Goal: Task Accomplishment & Management: Manage account settings

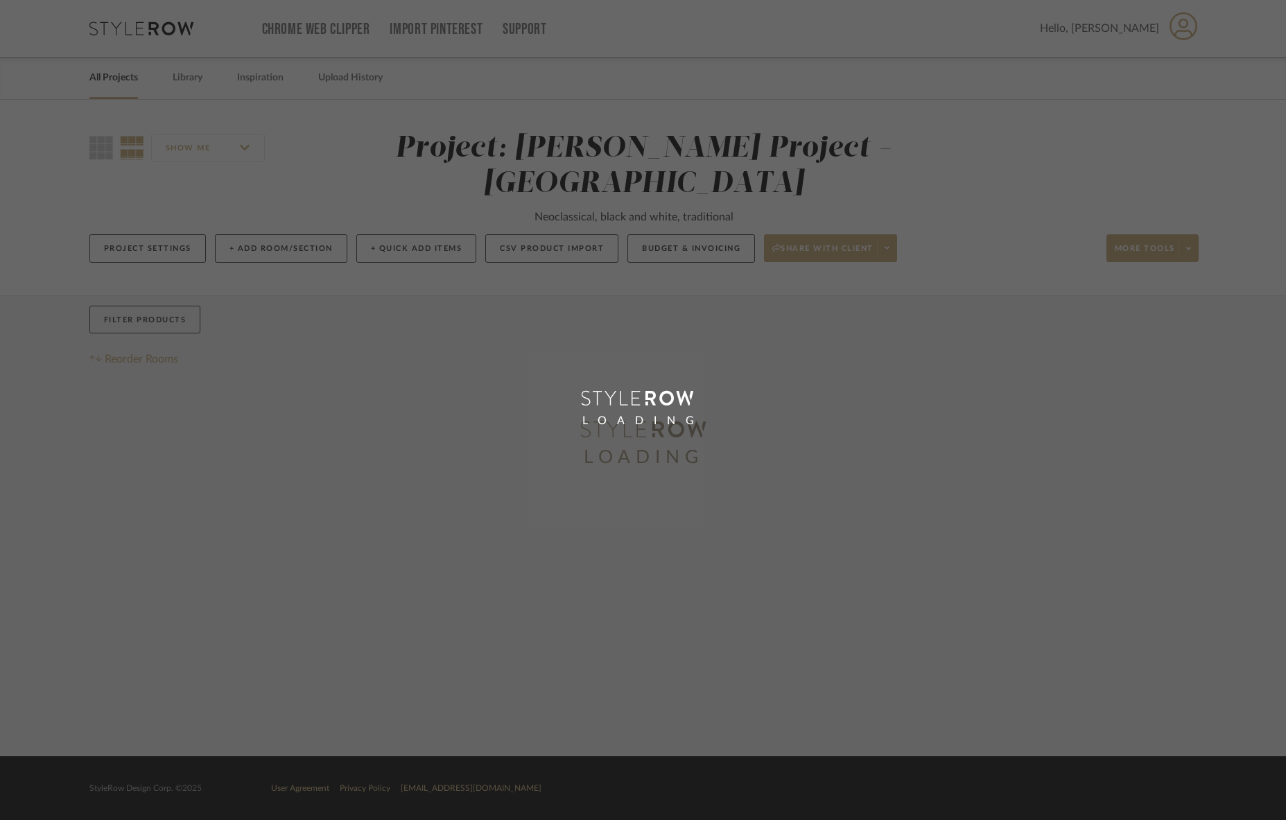
click at [1274, 816] on div "LOADING" at bounding box center [643, 410] width 1286 height 820
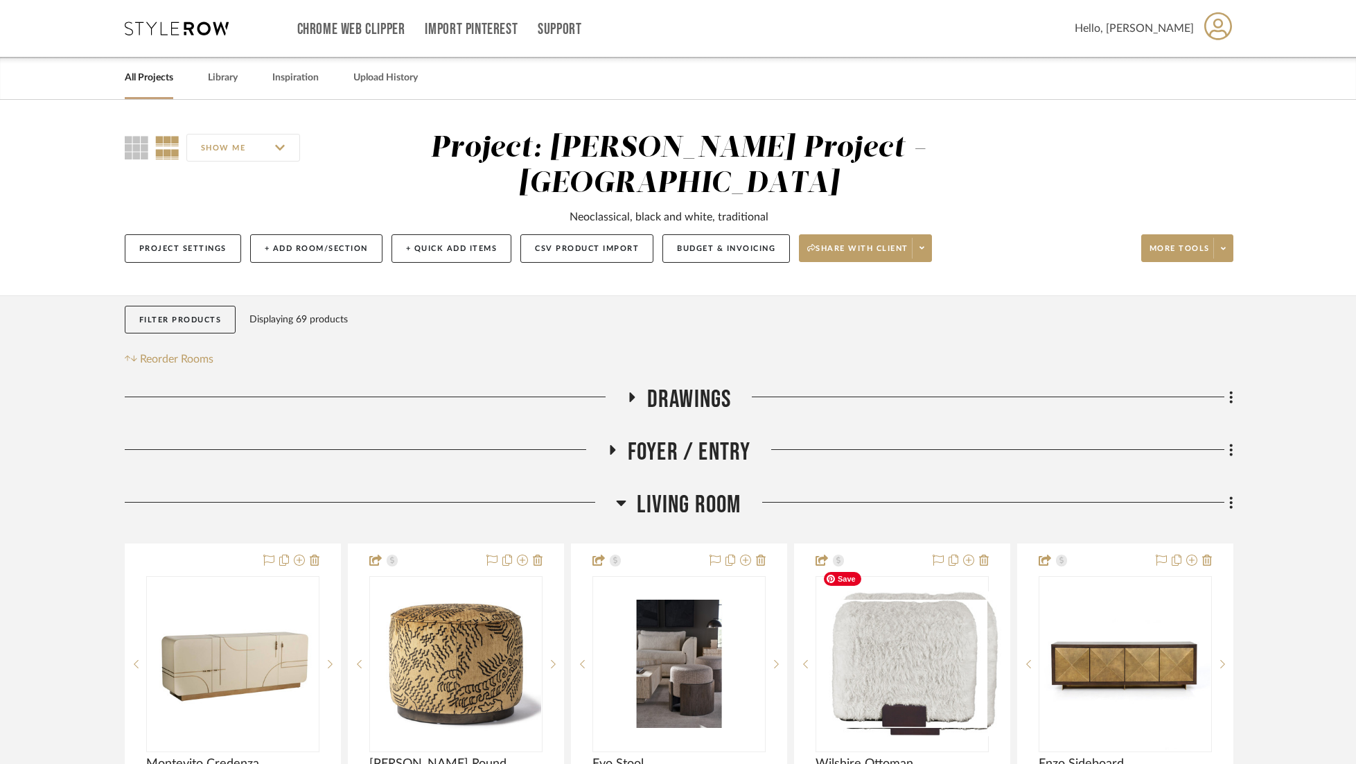
click at [709, 490] on span "Living Room" at bounding box center [689, 505] width 104 height 30
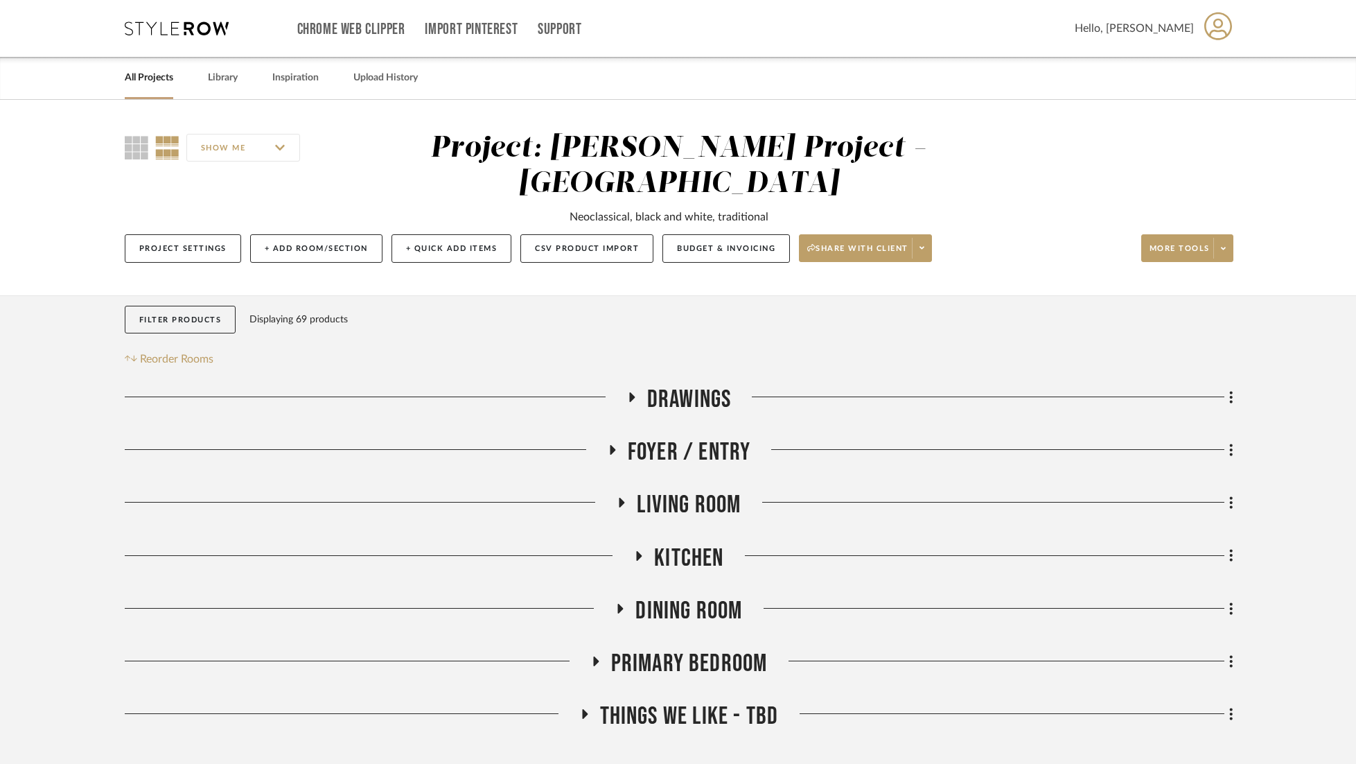
drag, startPoint x: 748, startPoint y: 470, endPoint x: 719, endPoint y: 472, distance: 28.5
click at [748, 490] on div at bounding box center [988, 507] width 492 height 35
click at [690, 490] on span "Living Room" at bounding box center [689, 505] width 104 height 30
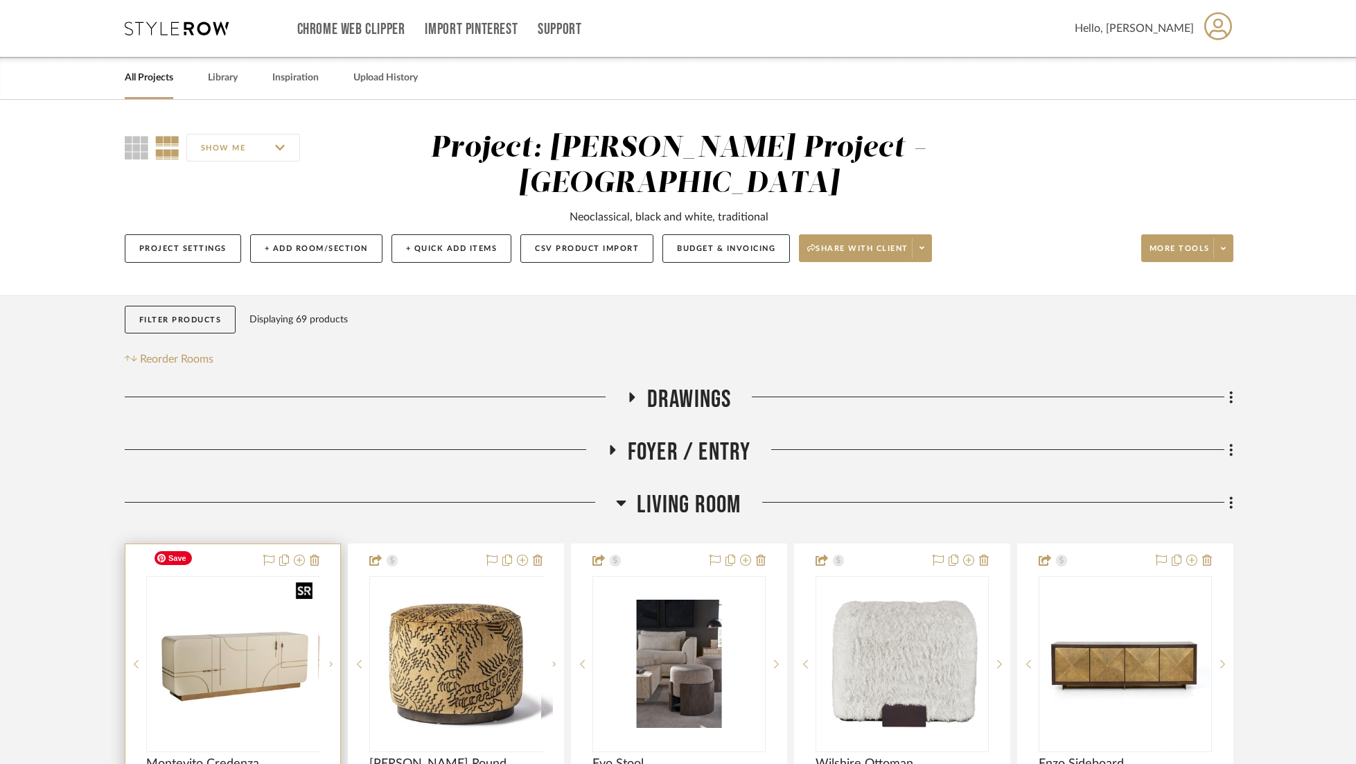
click at [240, 635] on div at bounding box center [232, 664] width 173 height 176
drag, startPoint x: 203, startPoint y: 638, endPoint x: 244, endPoint y: 631, distance: 41.6
click at [203, 638] on img "0" at bounding box center [233, 664] width 170 height 170
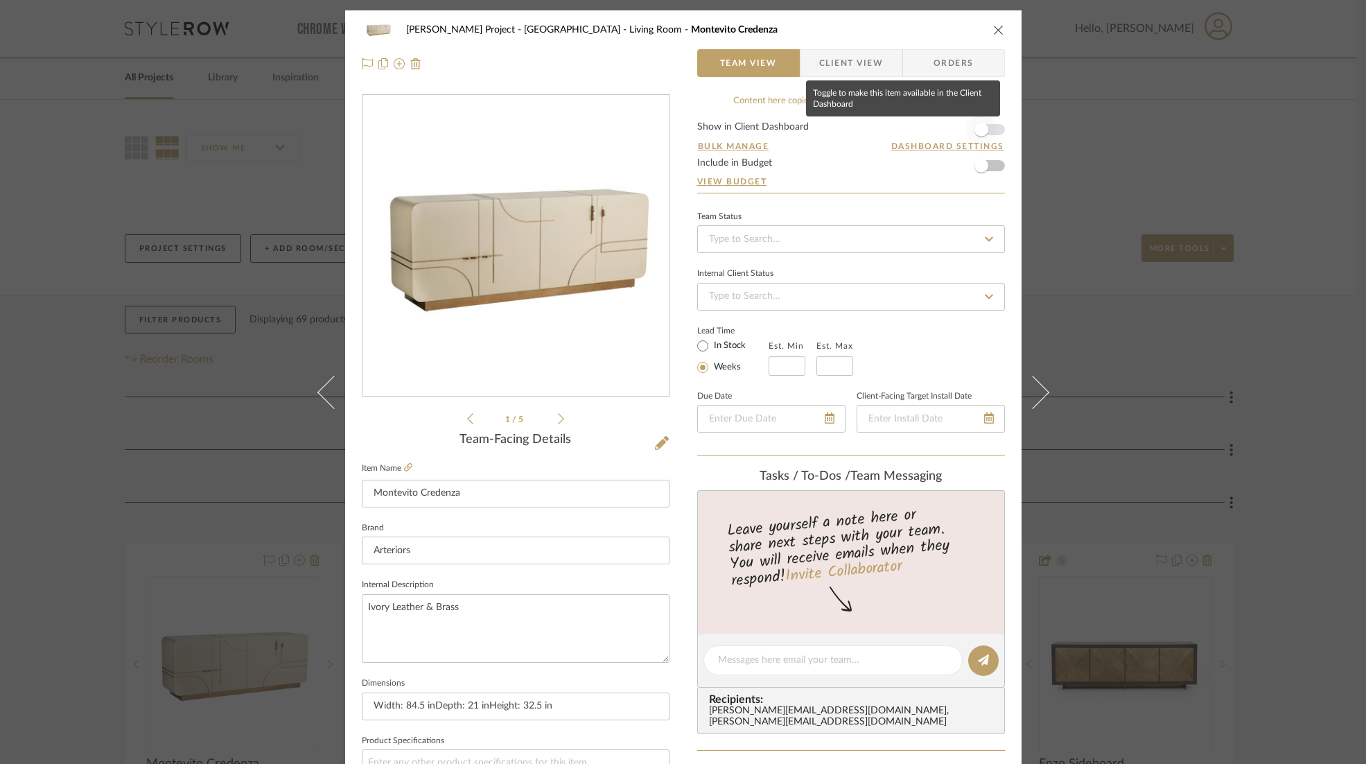
click at [974, 137] on span "button" at bounding box center [981, 129] width 30 height 30
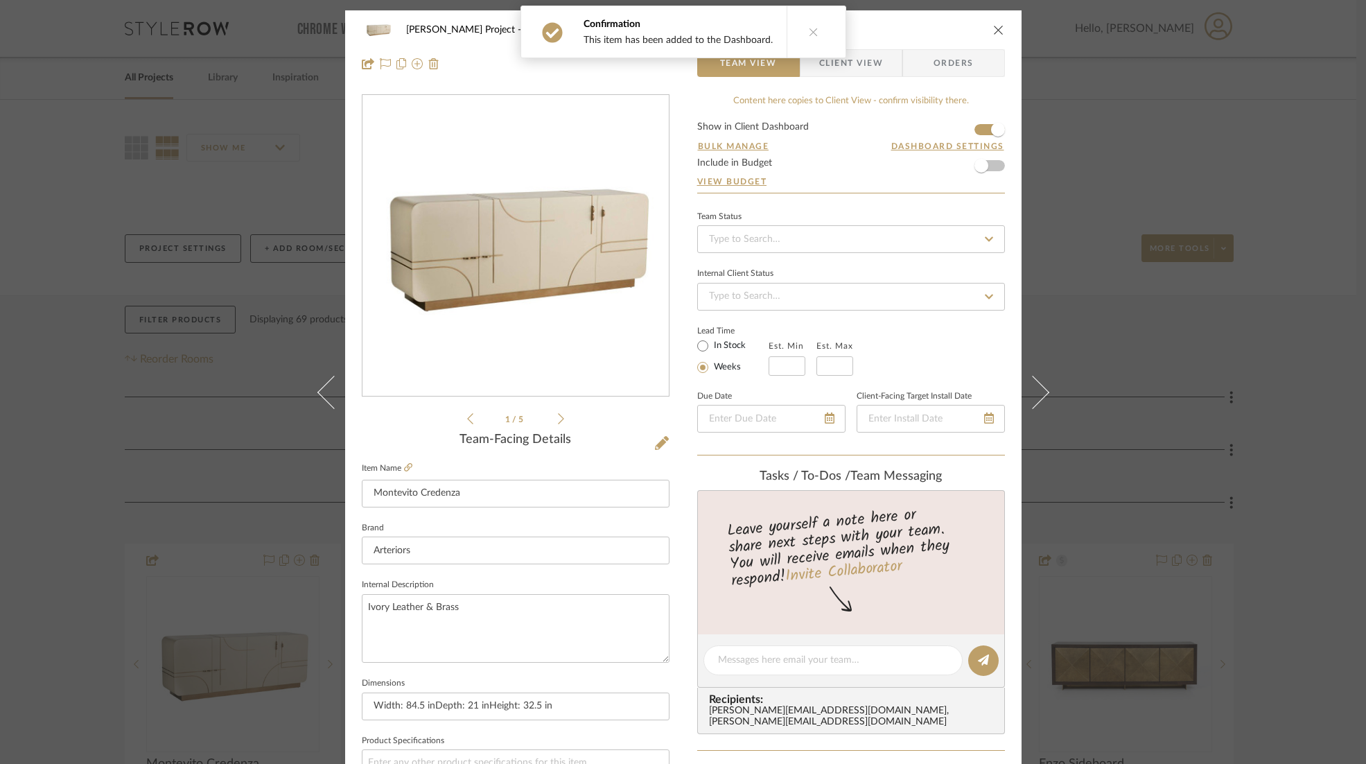
click at [993, 30] on icon "close" at bounding box center [998, 29] width 11 height 11
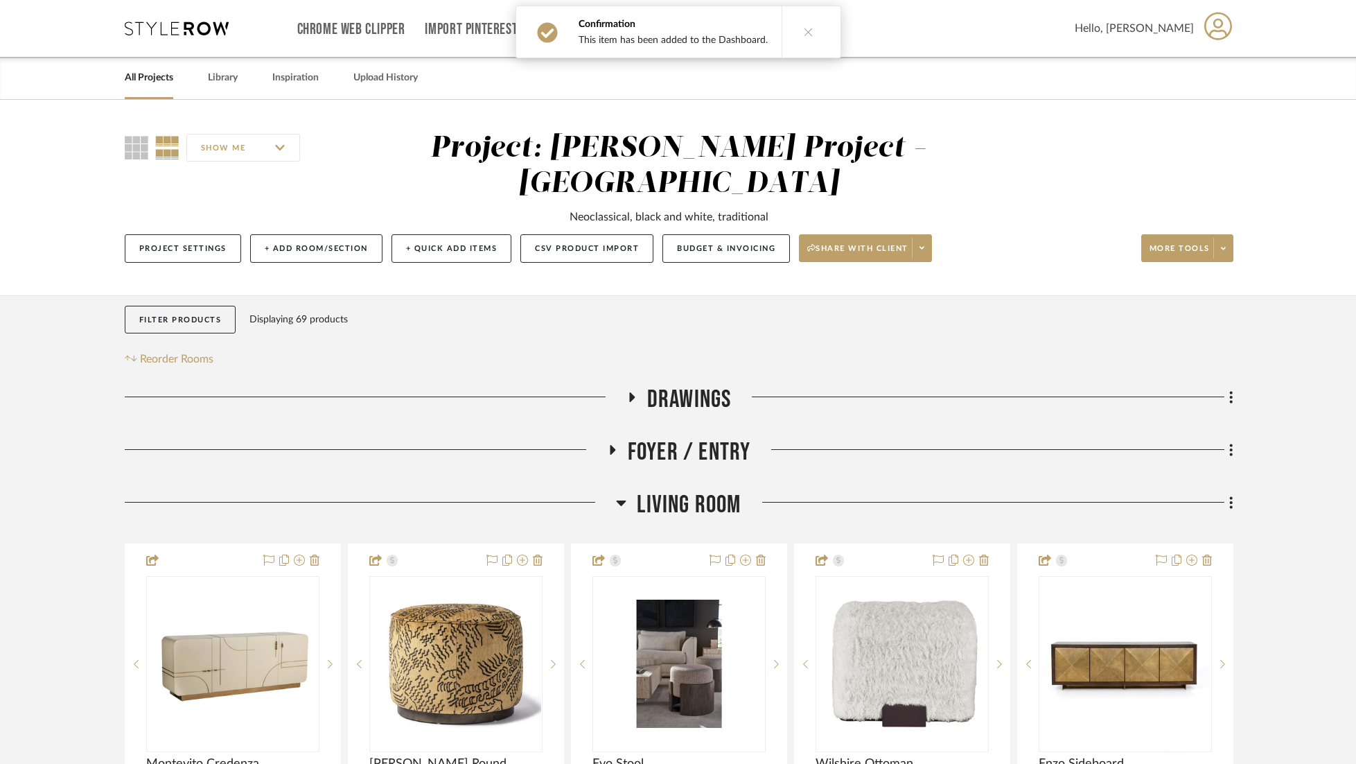
click at [647, 490] on span "Living Room" at bounding box center [689, 505] width 104 height 30
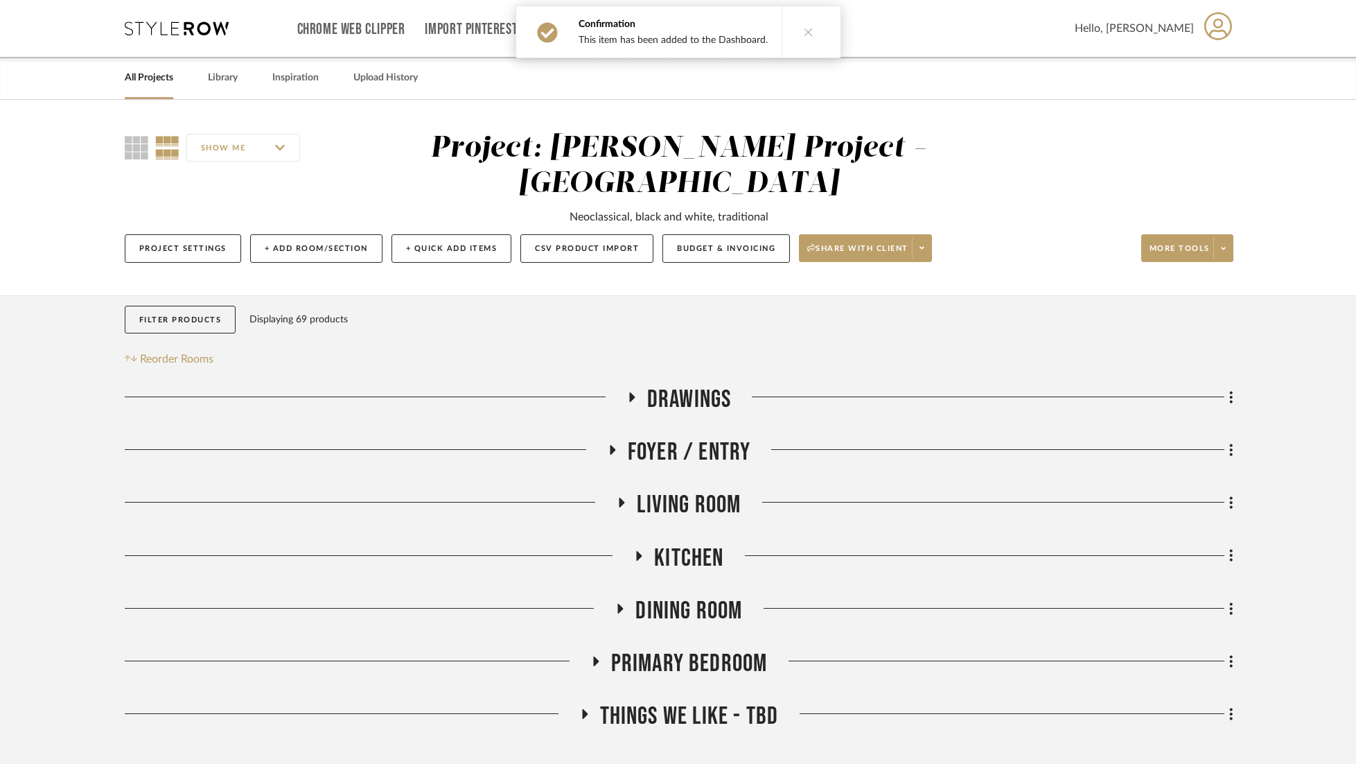
click at [686, 596] on span "Dining Room" at bounding box center [688, 611] width 107 height 30
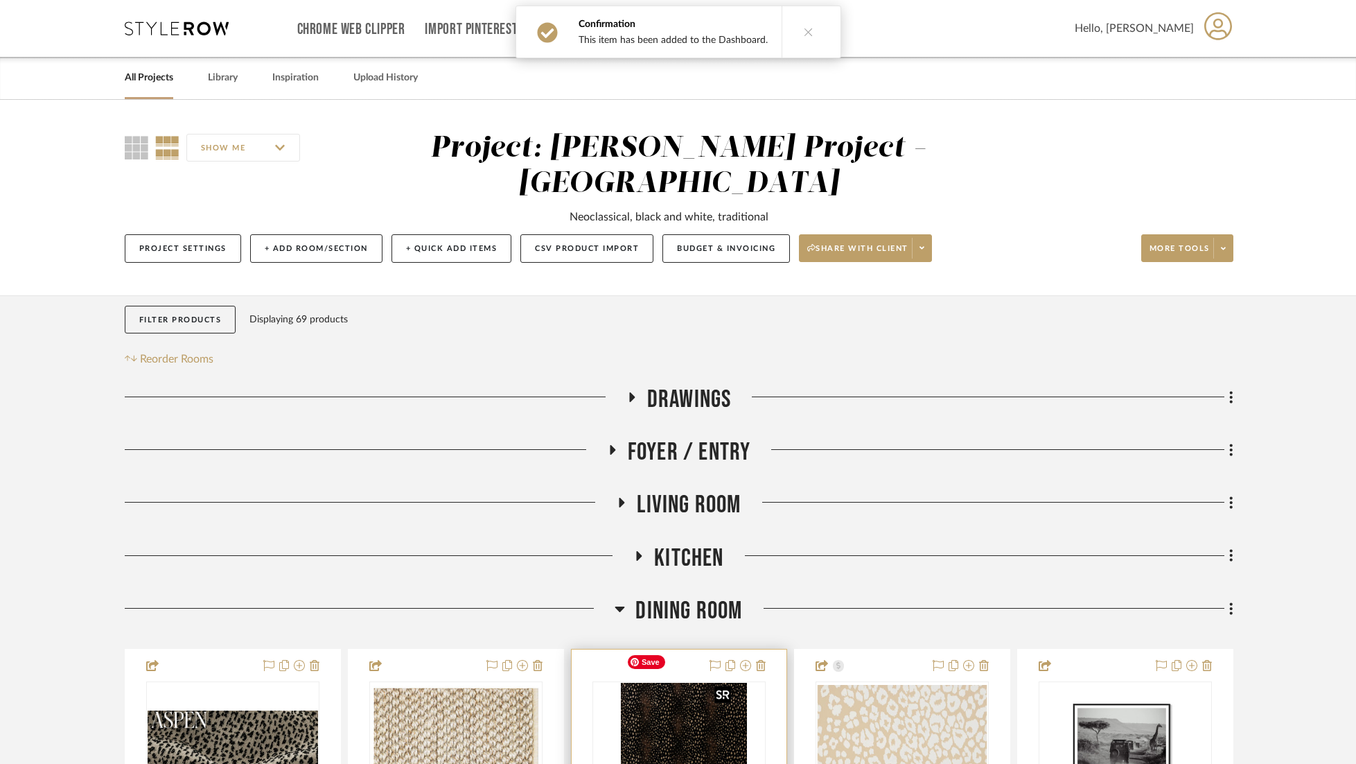
scroll to position [522, 0]
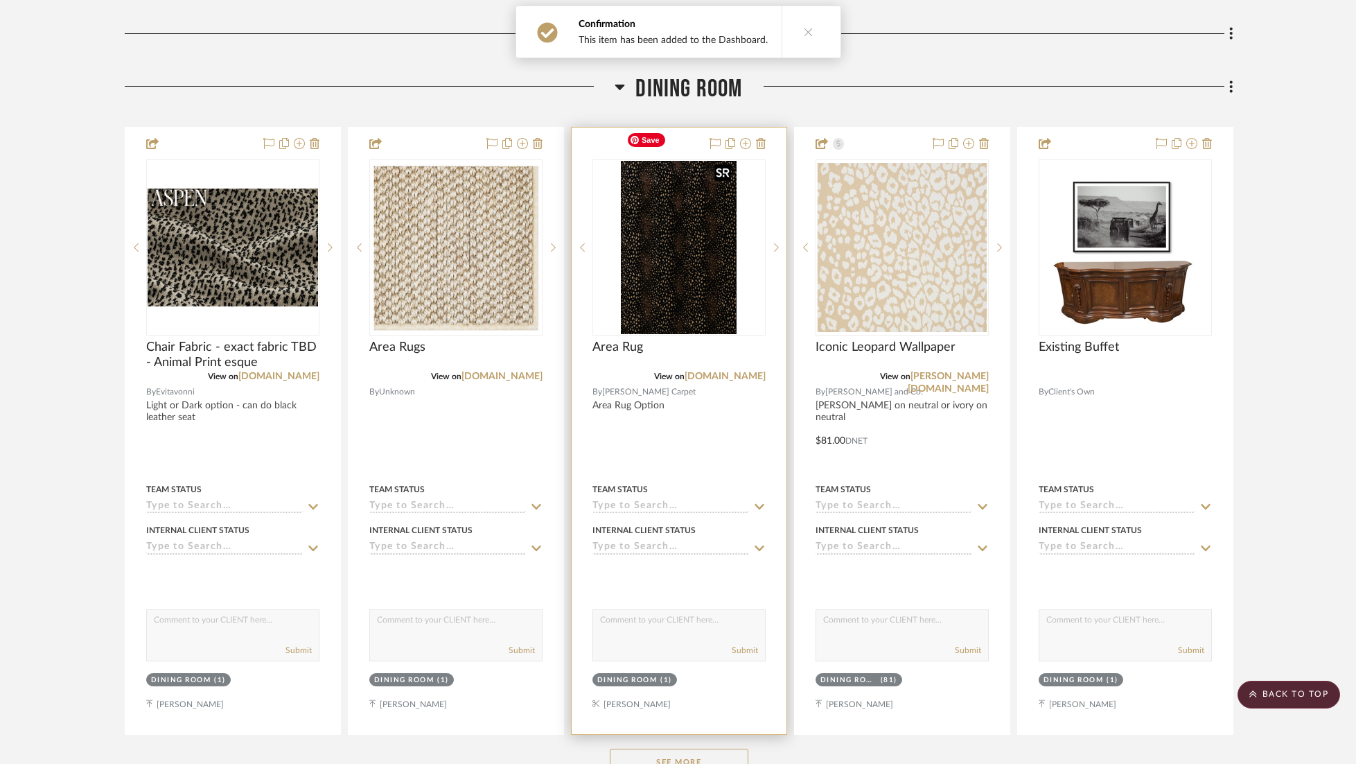
click at [675, 248] on img "0" at bounding box center [678, 247] width 115 height 173
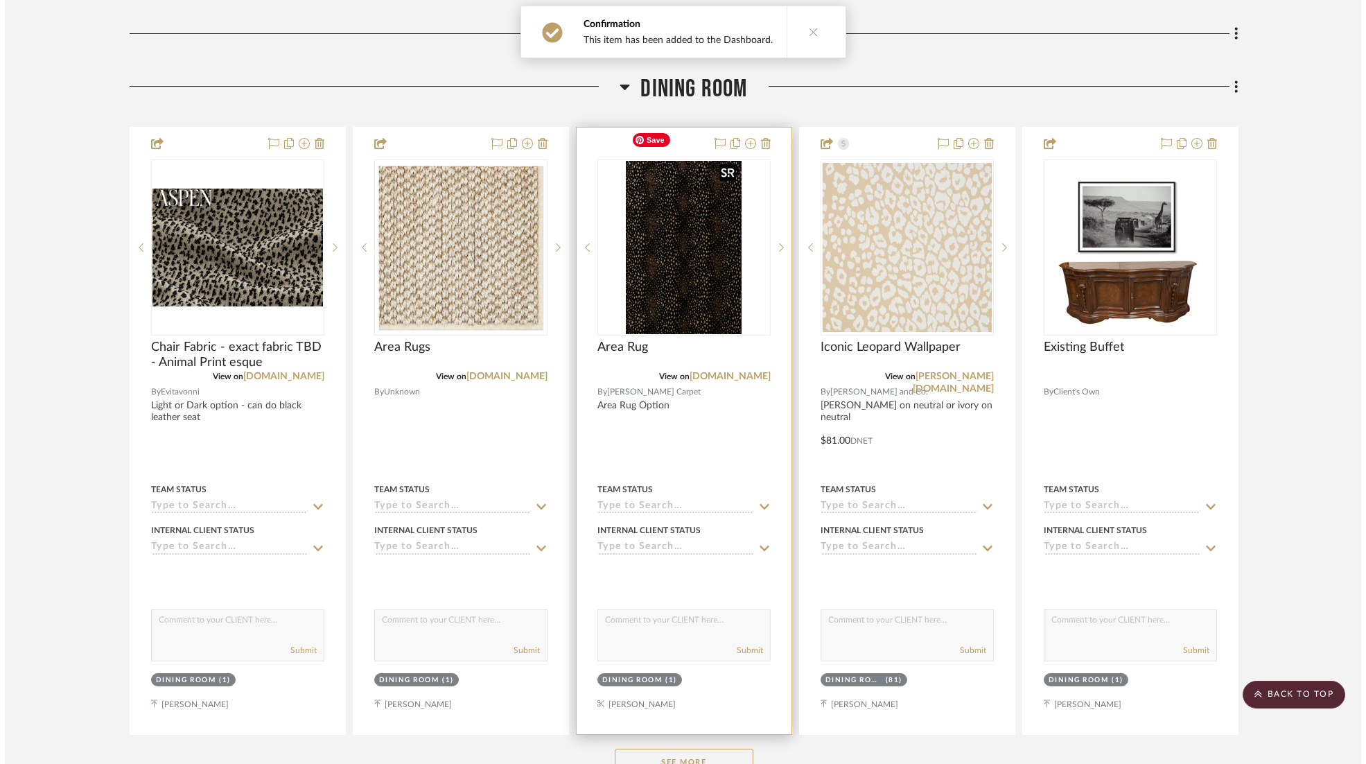
scroll to position [0, 0]
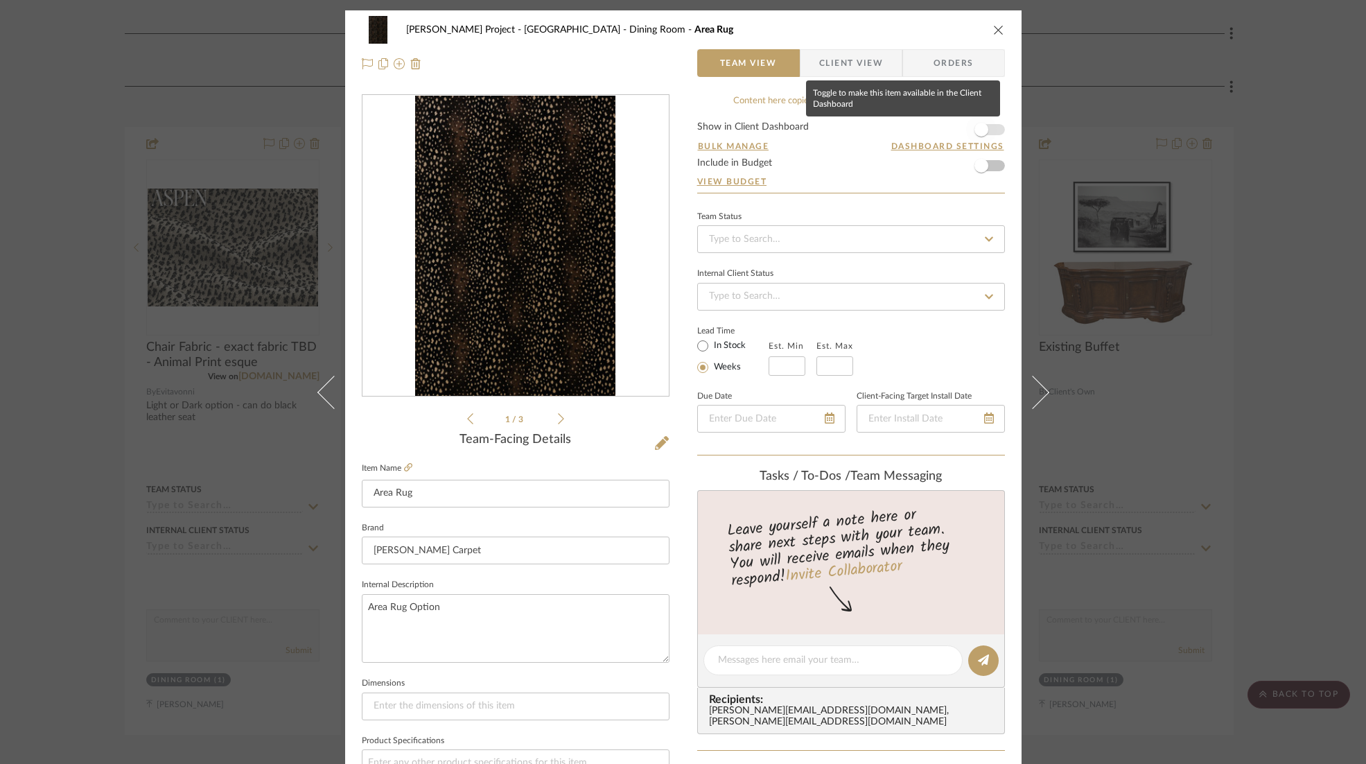
click at [981, 130] on span "button" at bounding box center [981, 130] width 14 height 14
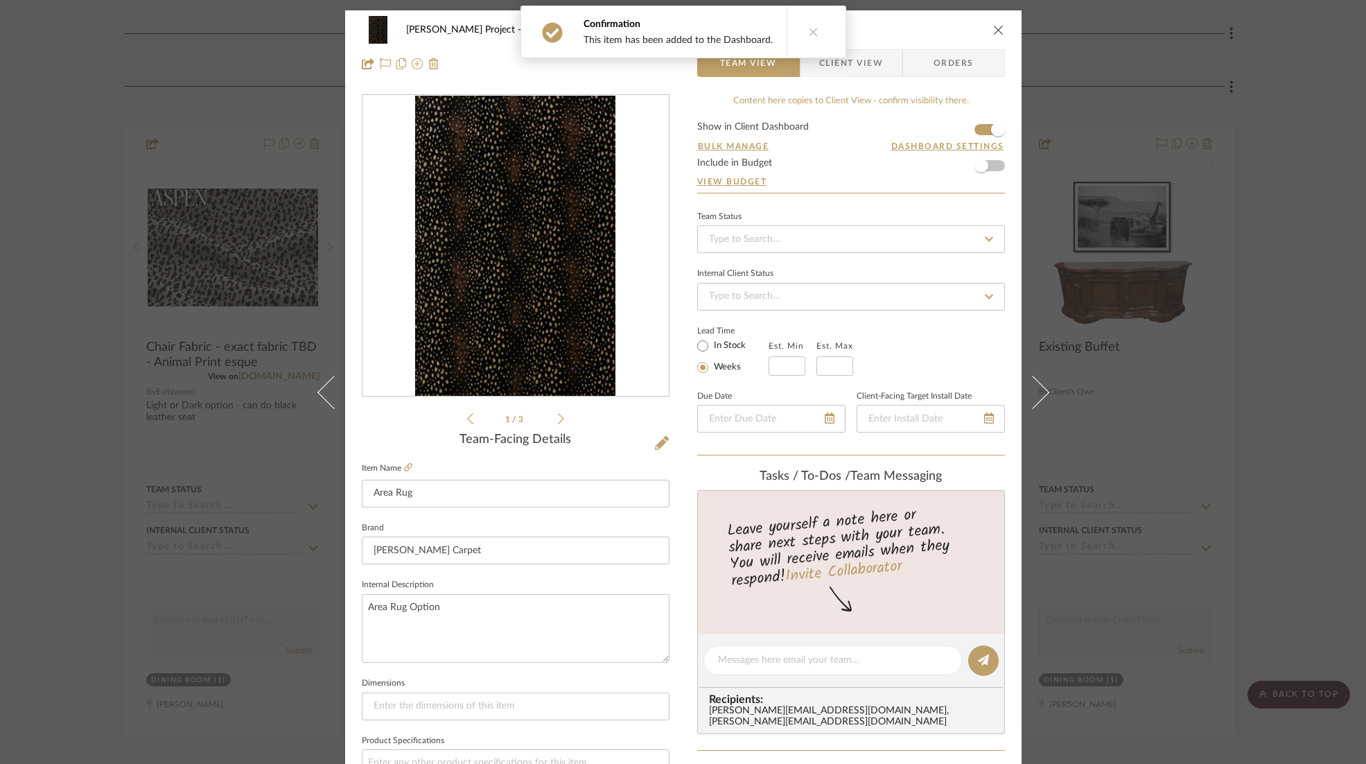
drag, startPoint x: 993, startPoint y: 31, endPoint x: 900, endPoint y: 71, distance: 101.6
click at [993, 31] on icon "close" at bounding box center [998, 29] width 11 height 11
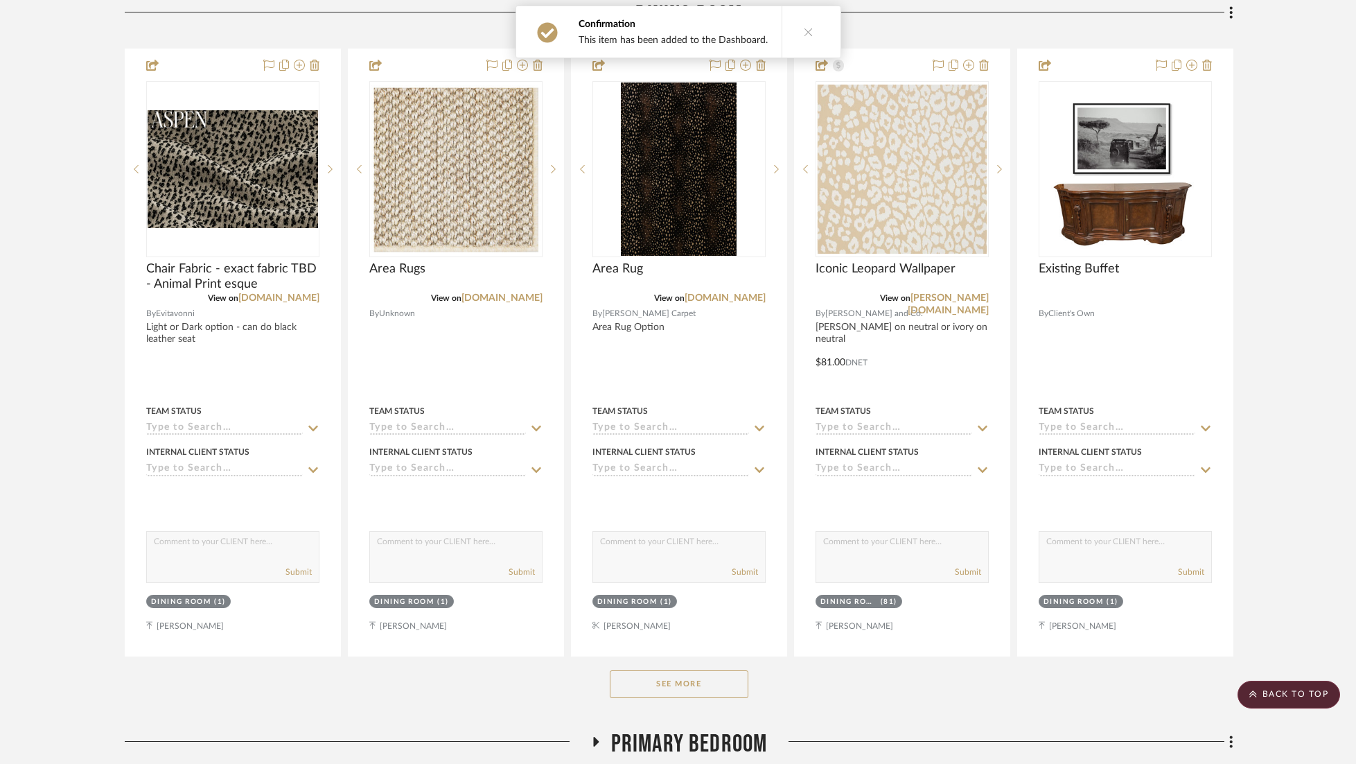
click at [699, 670] on button "See More" at bounding box center [679, 684] width 139 height 28
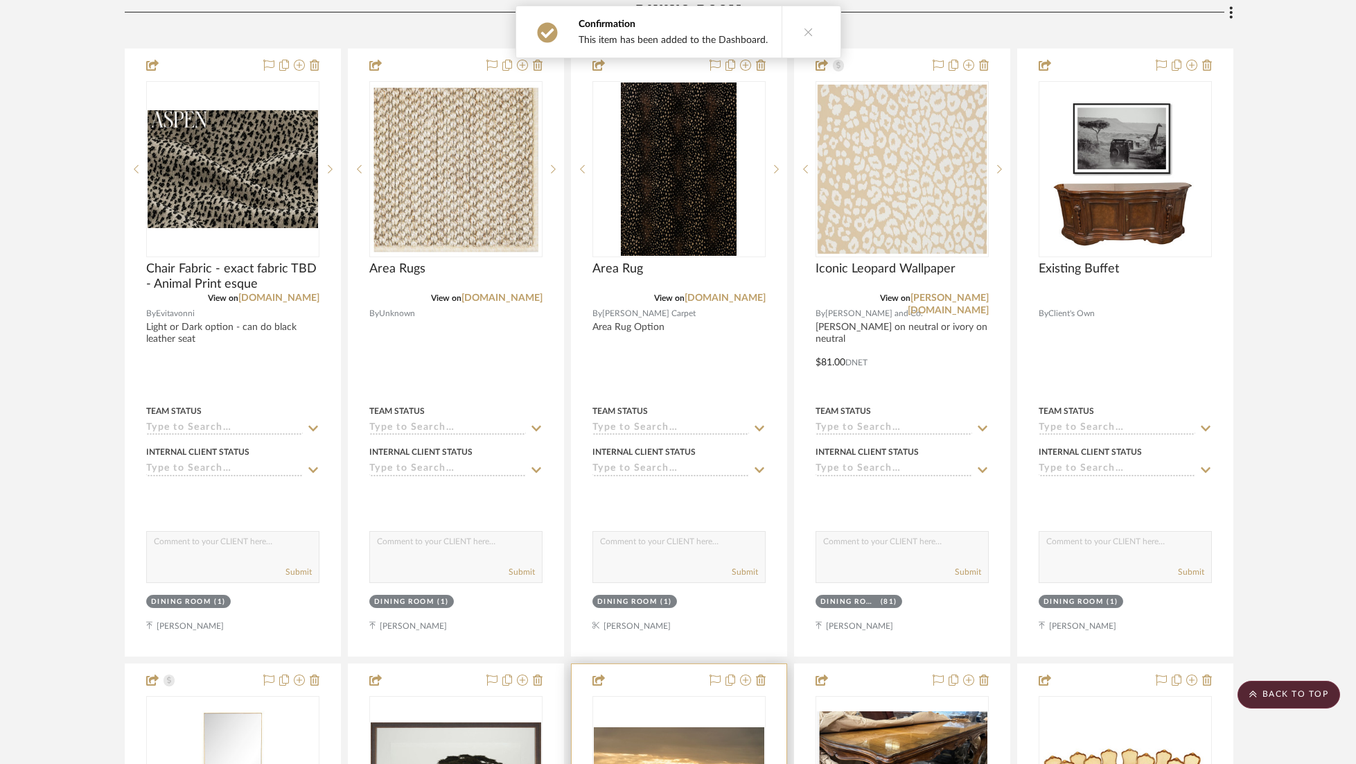
scroll to position [602, 0]
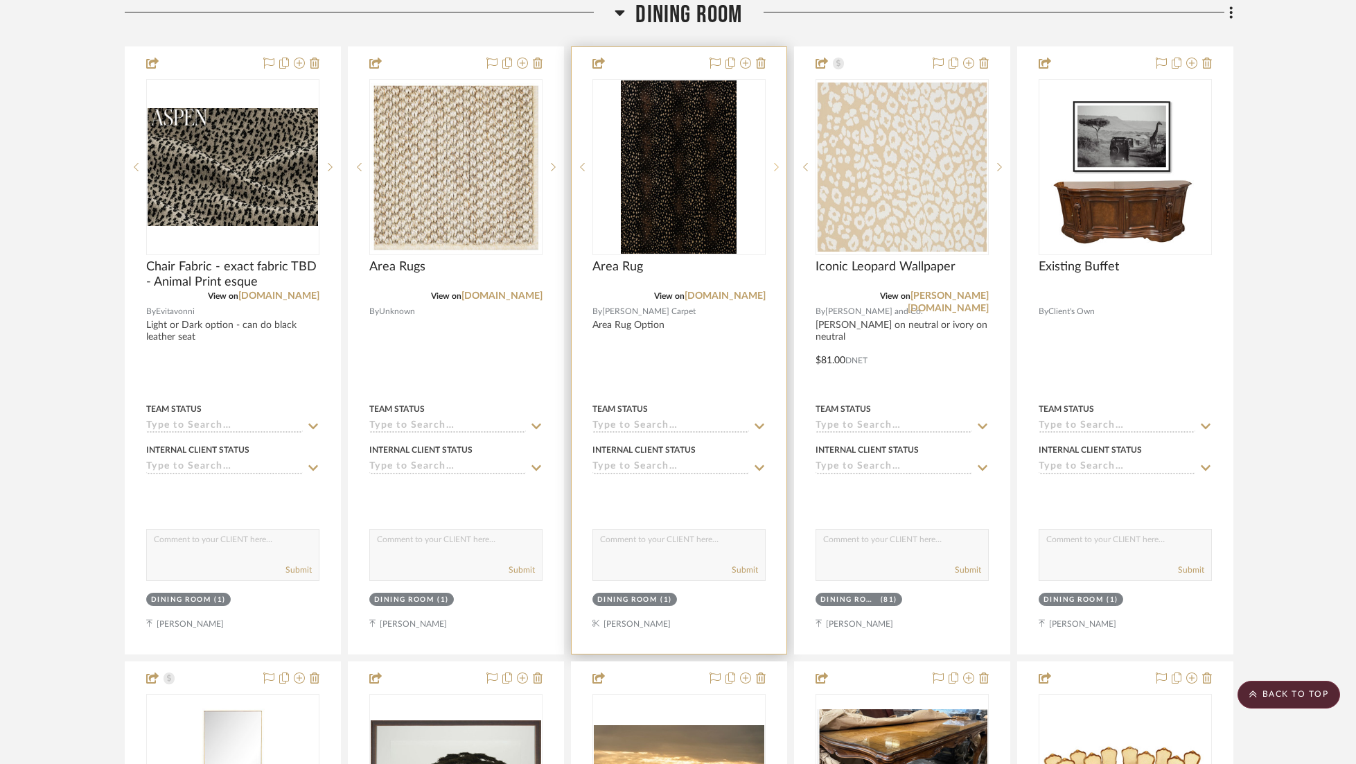
click at [775, 140] on div at bounding box center [776, 167] width 21 height 176
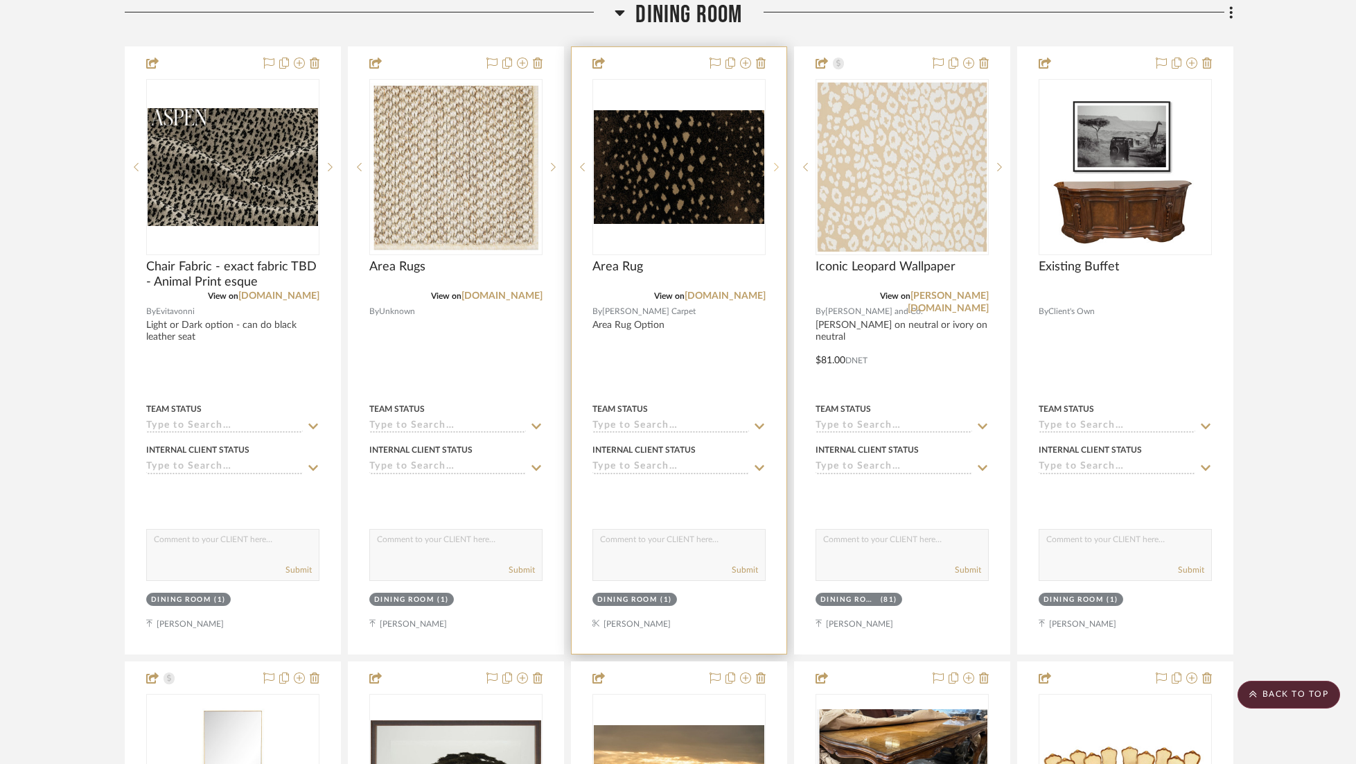
click at [775, 139] on div at bounding box center [776, 167] width 21 height 176
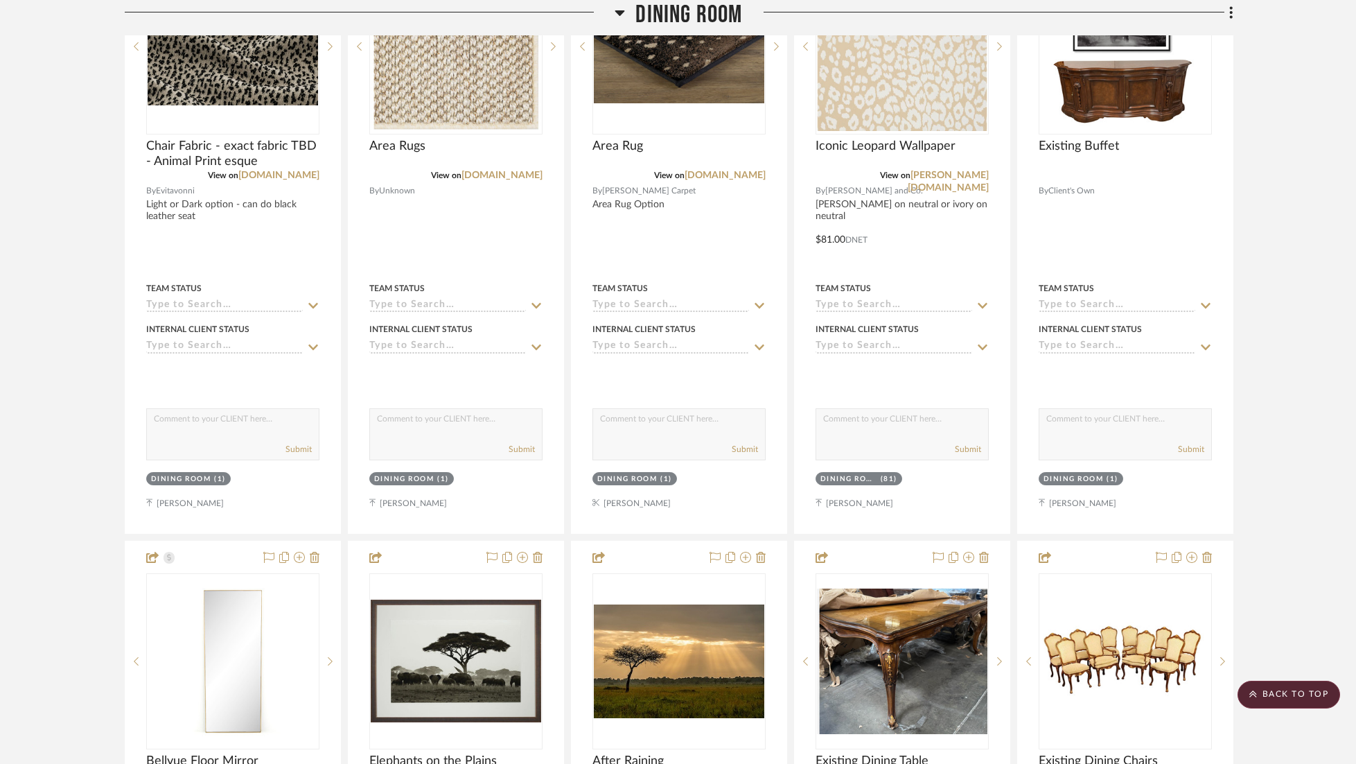
scroll to position [227, 0]
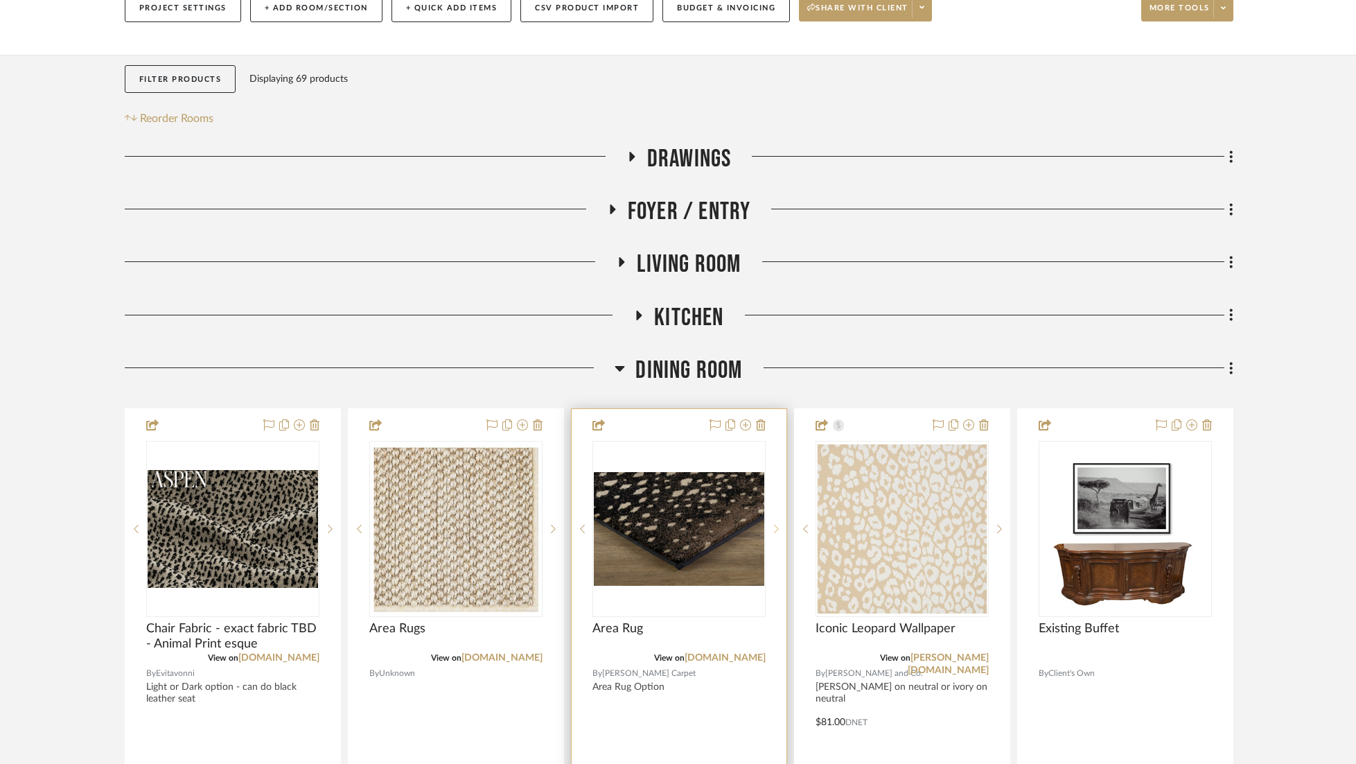
click at [778, 524] on sr-next-btn at bounding box center [776, 529] width 21 height 10
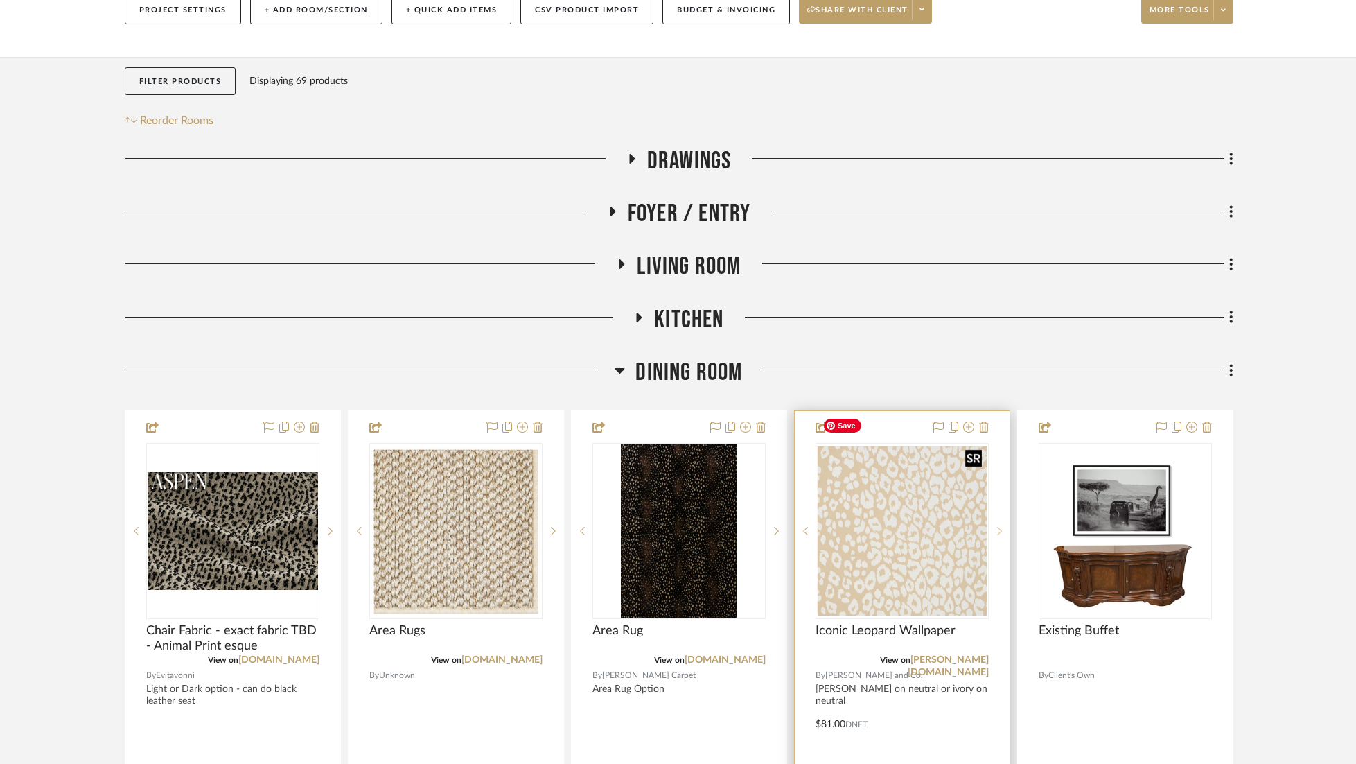
scroll to position [239, 0]
click at [999, 526] on icon at bounding box center [999, 530] width 5 height 8
click at [994, 525] on sr-next-btn at bounding box center [999, 530] width 21 height 10
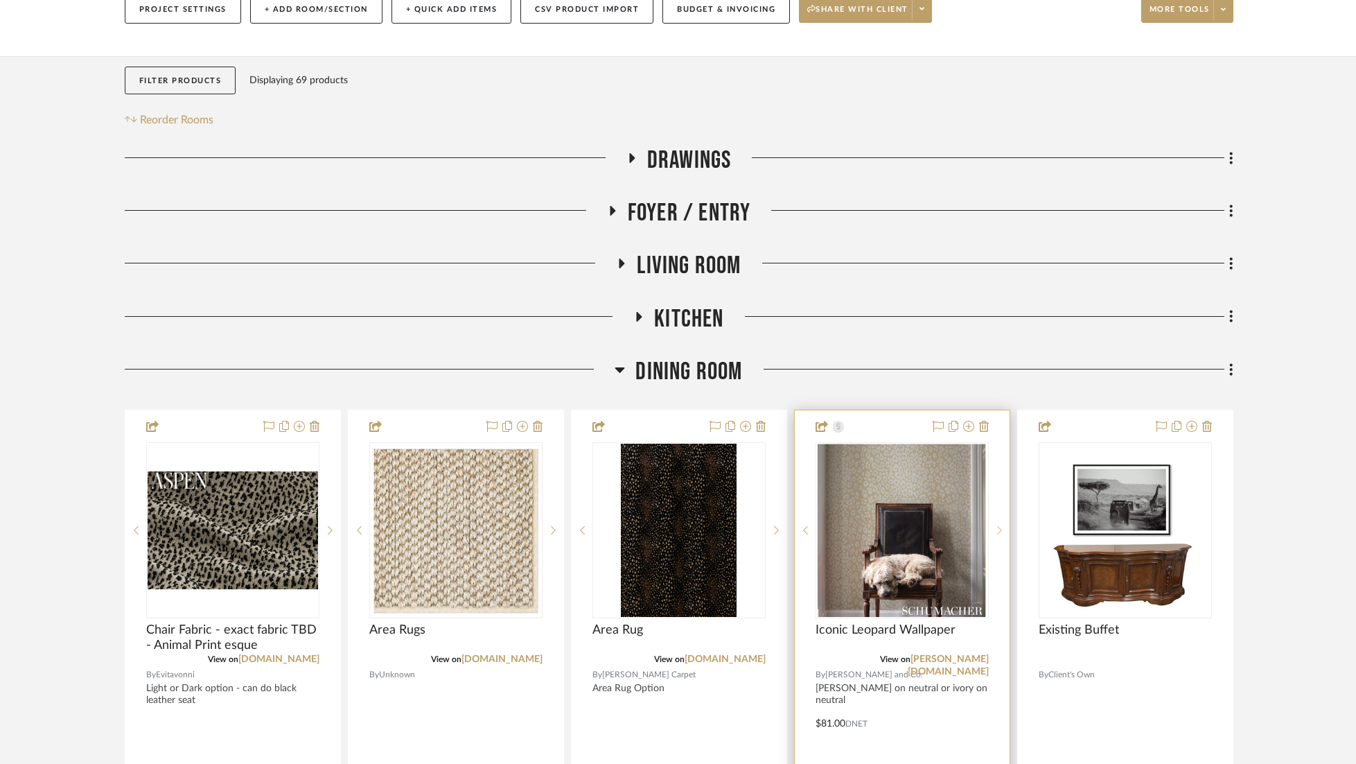
click at [994, 525] on sr-next-btn at bounding box center [999, 530] width 21 height 10
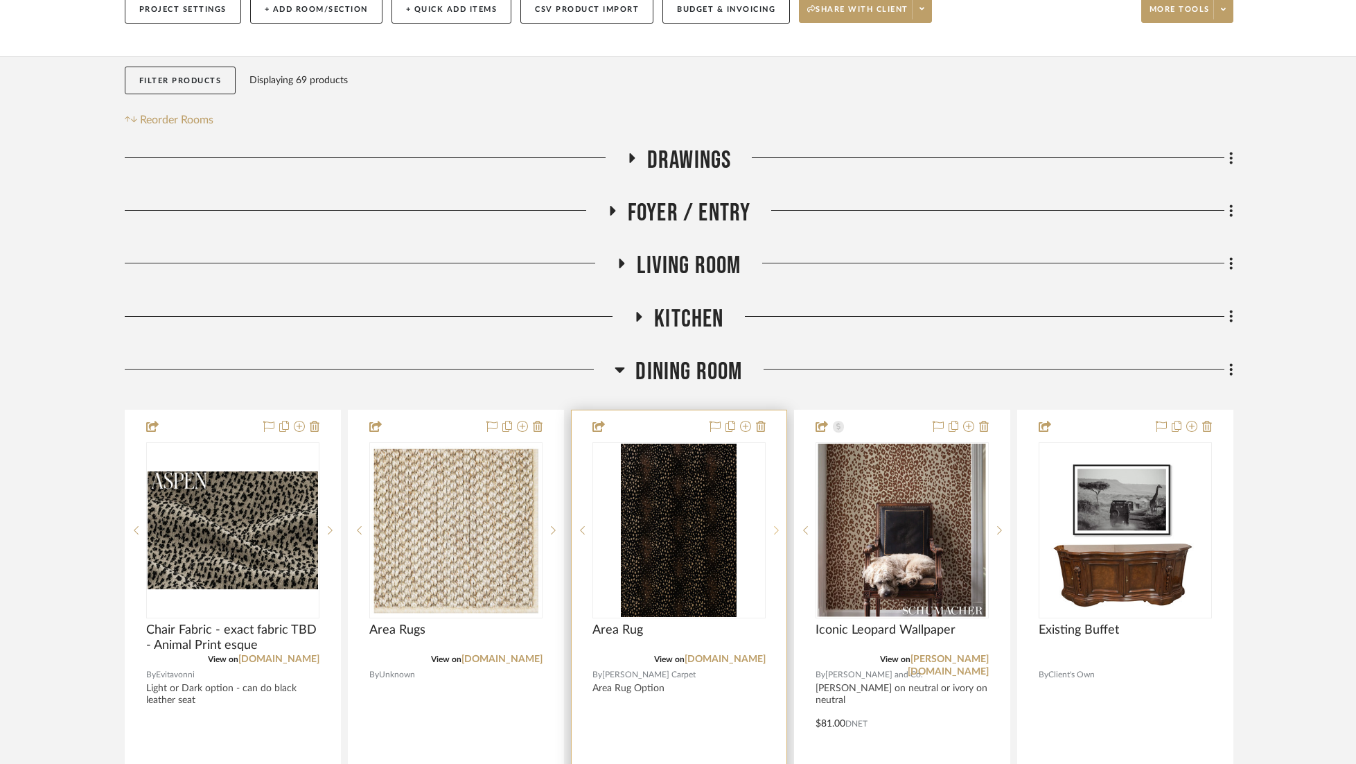
click at [775, 525] on icon at bounding box center [776, 530] width 5 height 10
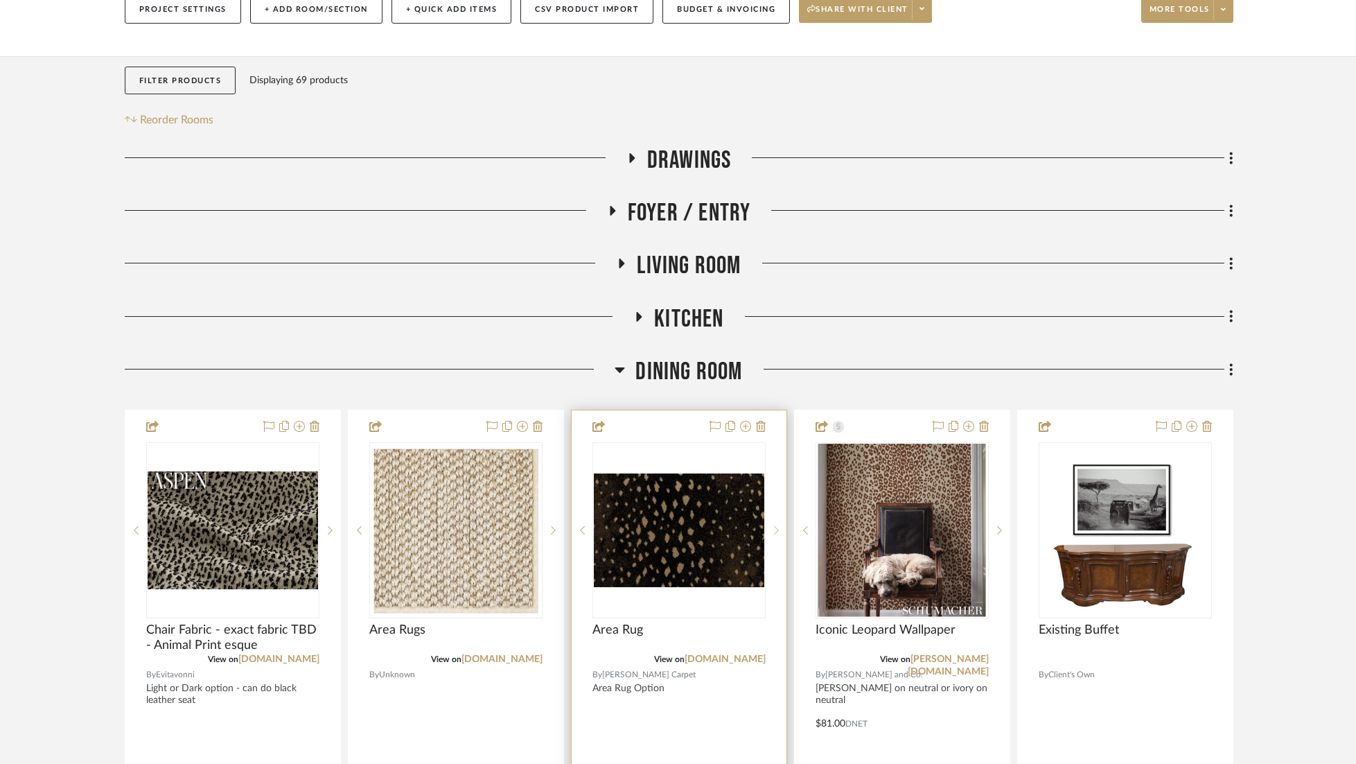
click at [775, 525] on icon at bounding box center [776, 530] width 5 height 10
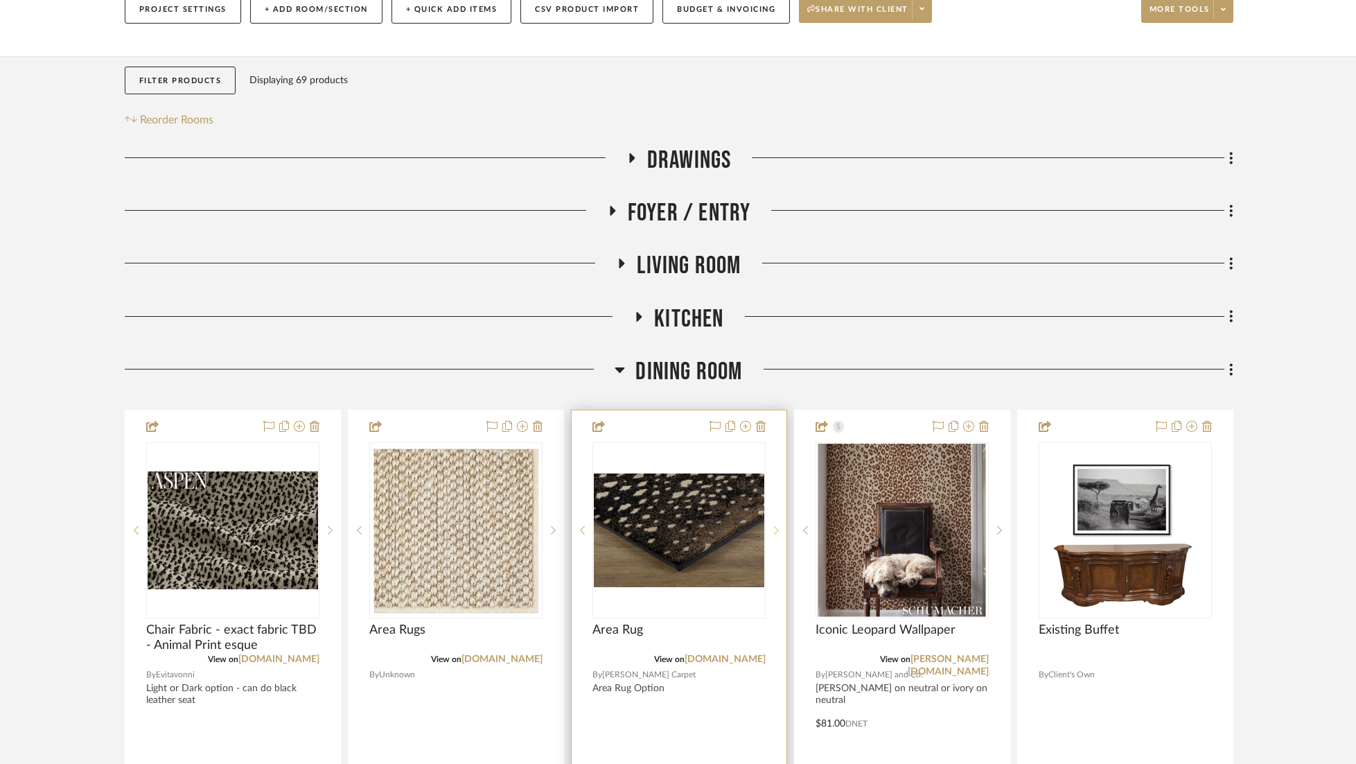
click at [775, 525] on icon at bounding box center [776, 530] width 5 height 10
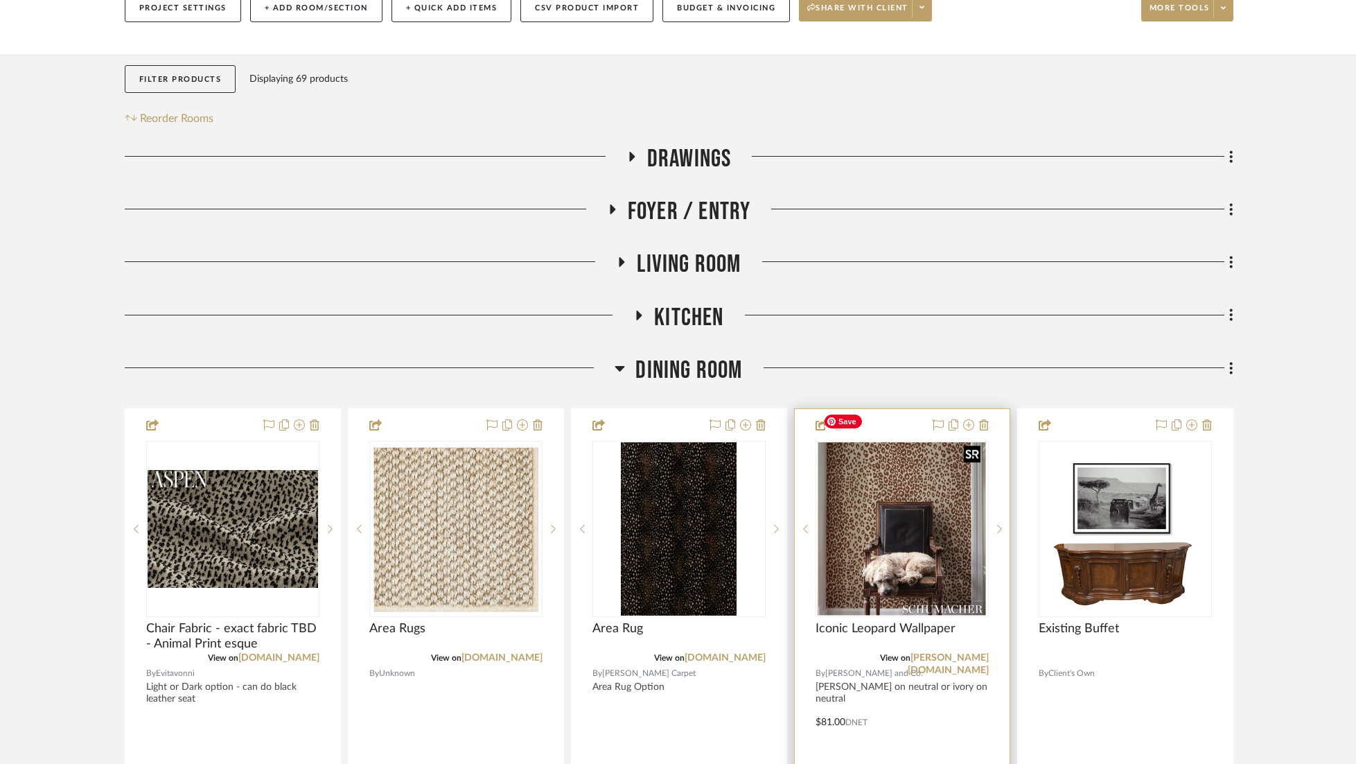
scroll to position [240, 0]
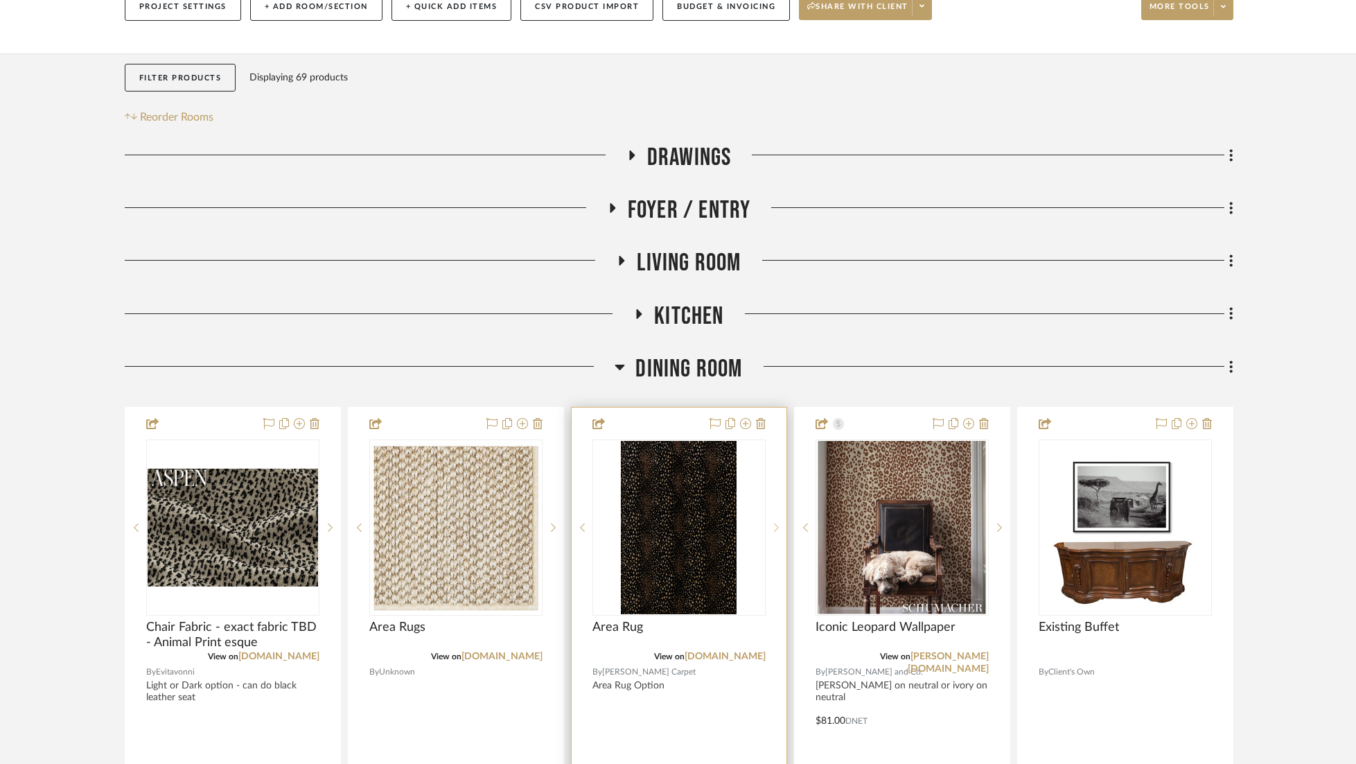
drag, startPoint x: 774, startPoint y: 494, endPoint x: 765, endPoint y: 495, distance: 9.0
click at [774, 523] on icon at bounding box center [776, 528] width 5 height 10
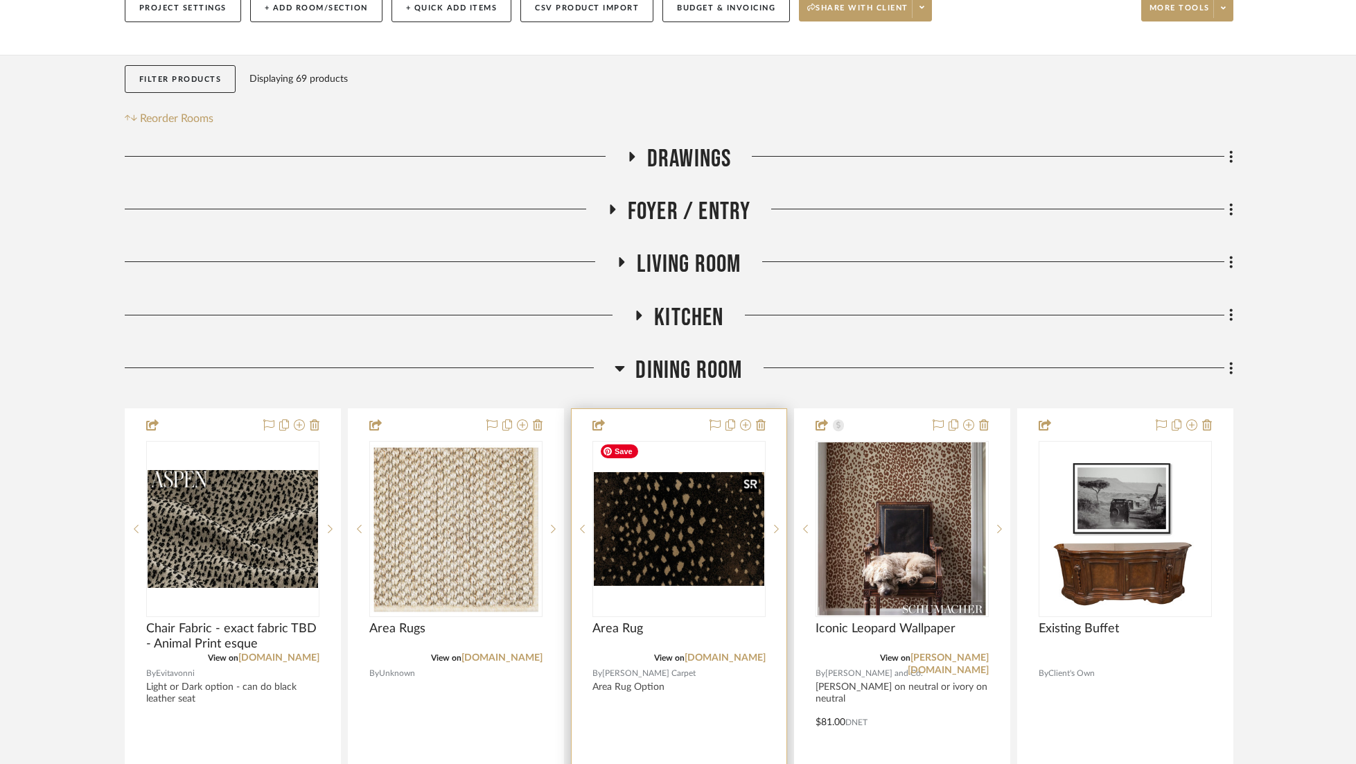
click at [642, 482] on img "1" at bounding box center [679, 529] width 170 height 114
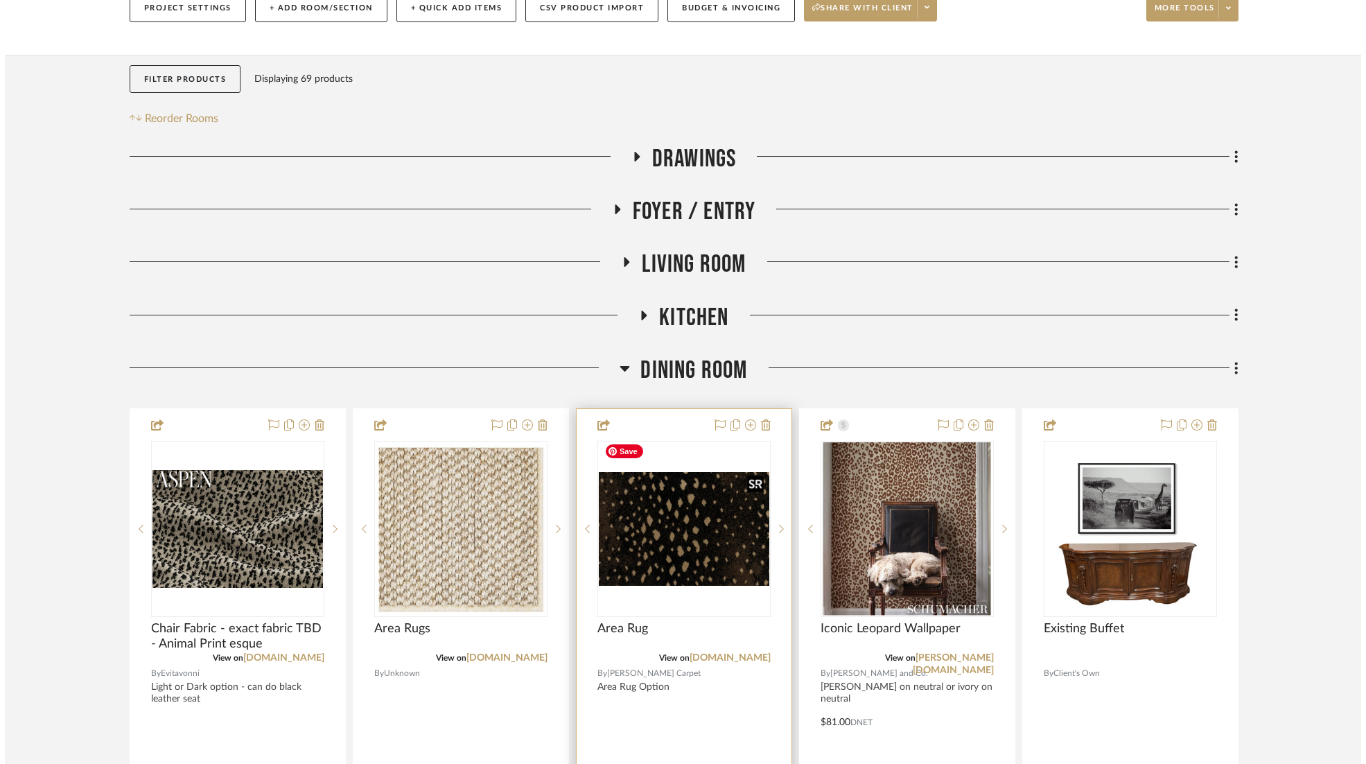
scroll to position [0, 0]
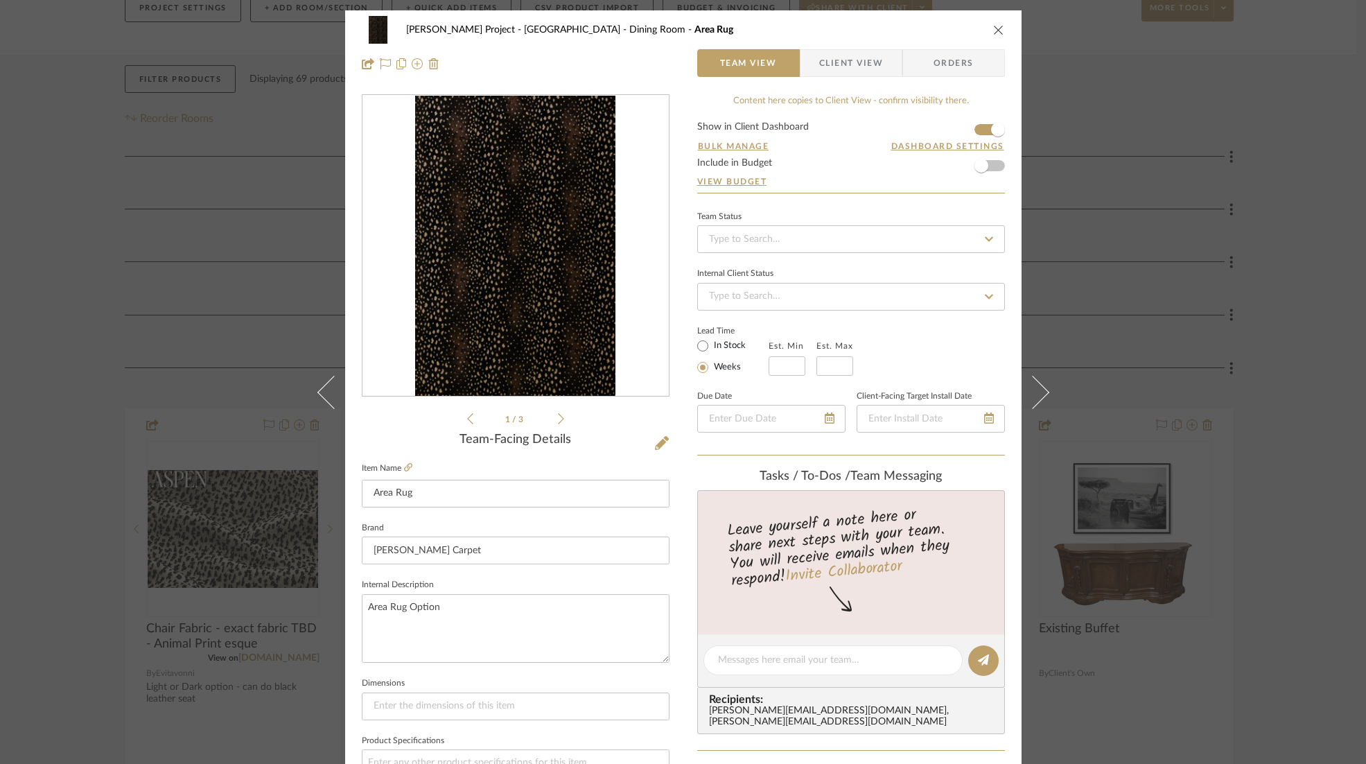
click at [559, 421] on div "1 / 3" at bounding box center [516, 260] width 308 height 333
click at [558, 421] on icon at bounding box center [561, 418] width 6 height 11
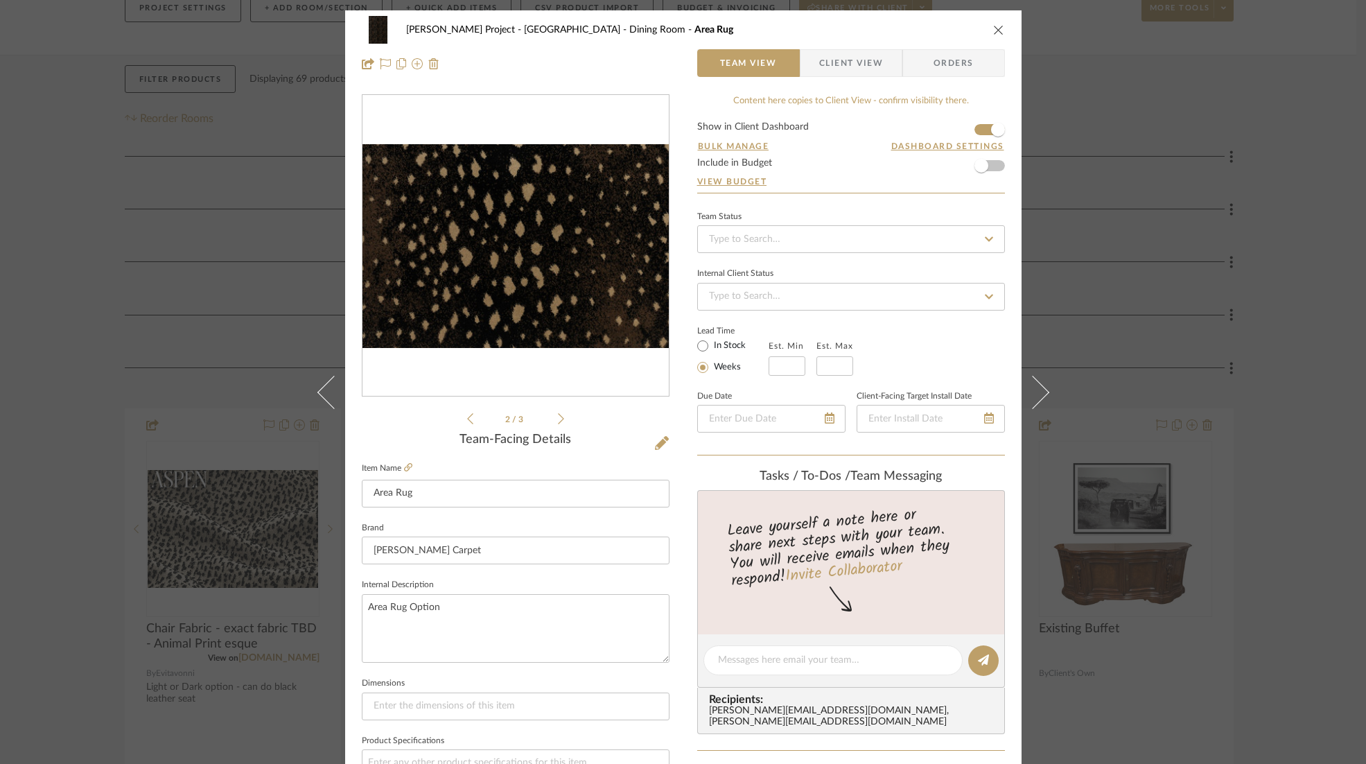
click at [558, 421] on icon at bounding box center [561, 418] width 6 height 11
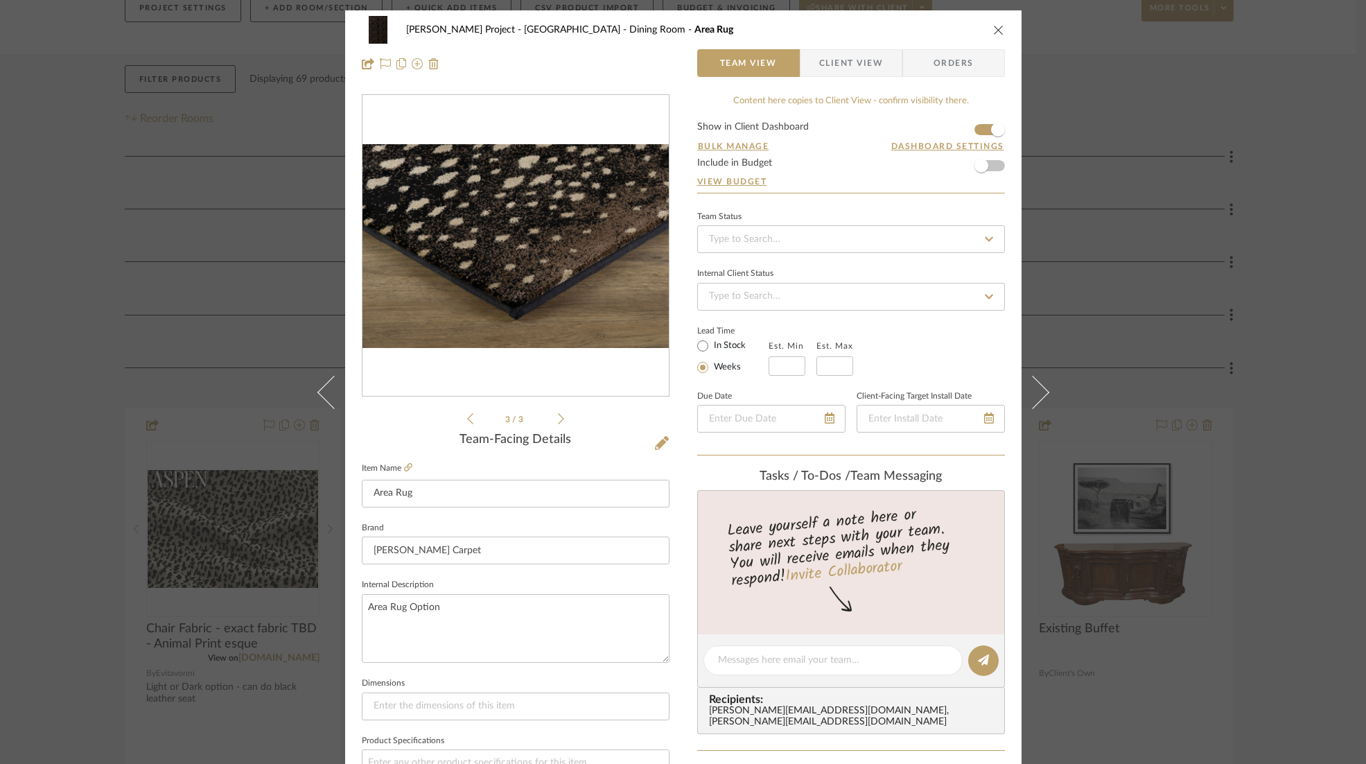
click at [558, 421] on icon at bounding box center [561, 418] width 6 height 11
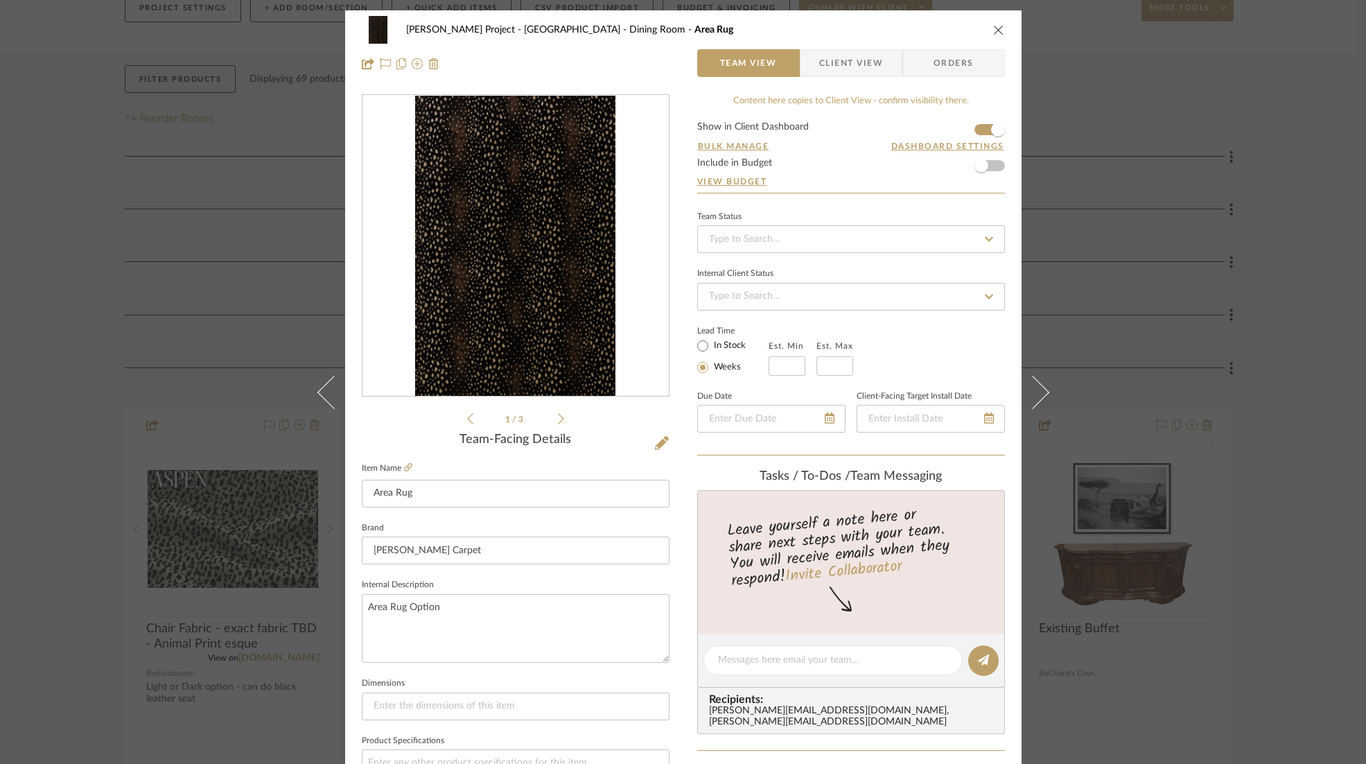
click at [558, 421] on icon at bounding box center [561, 418] width 6 height 11
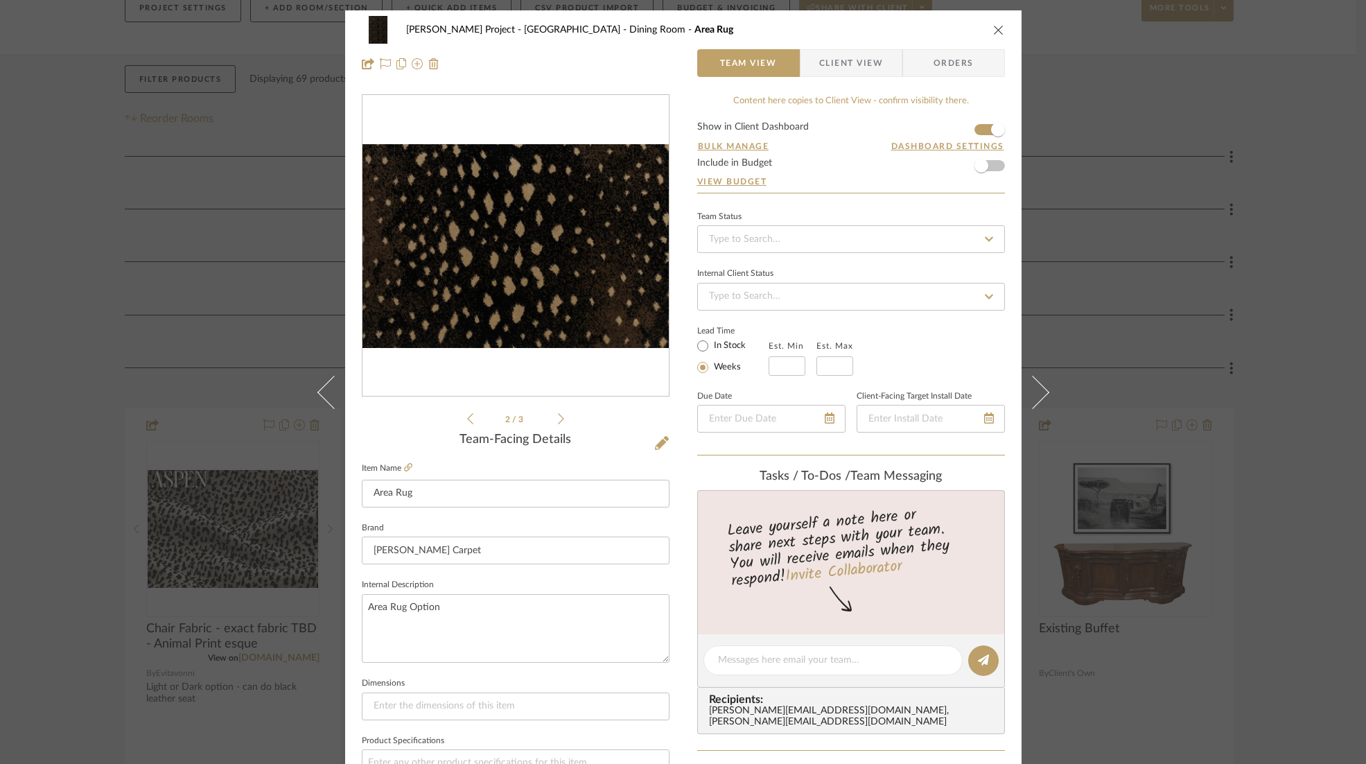
click at [993, 30] on icon "close" at bounding box center [998, 29] width 11 height 11
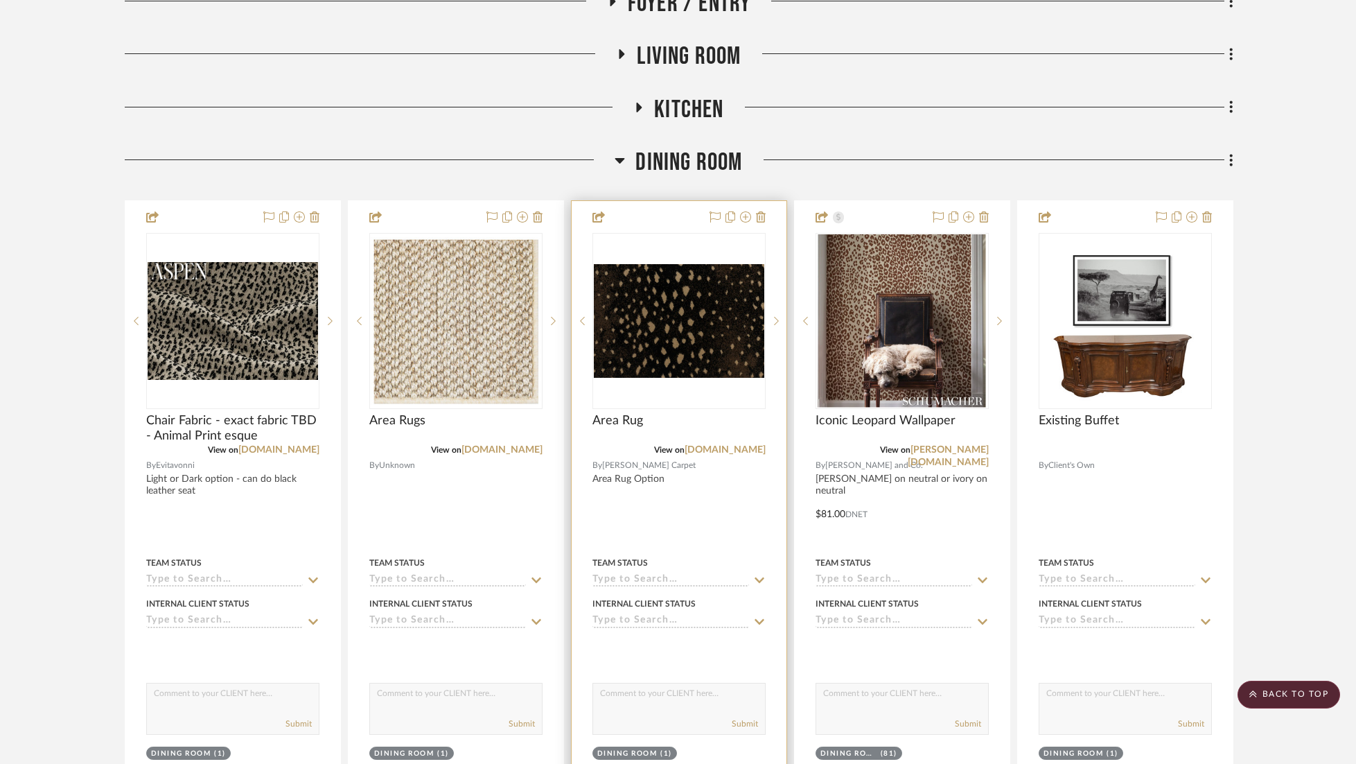
scroll to position [430, 0]
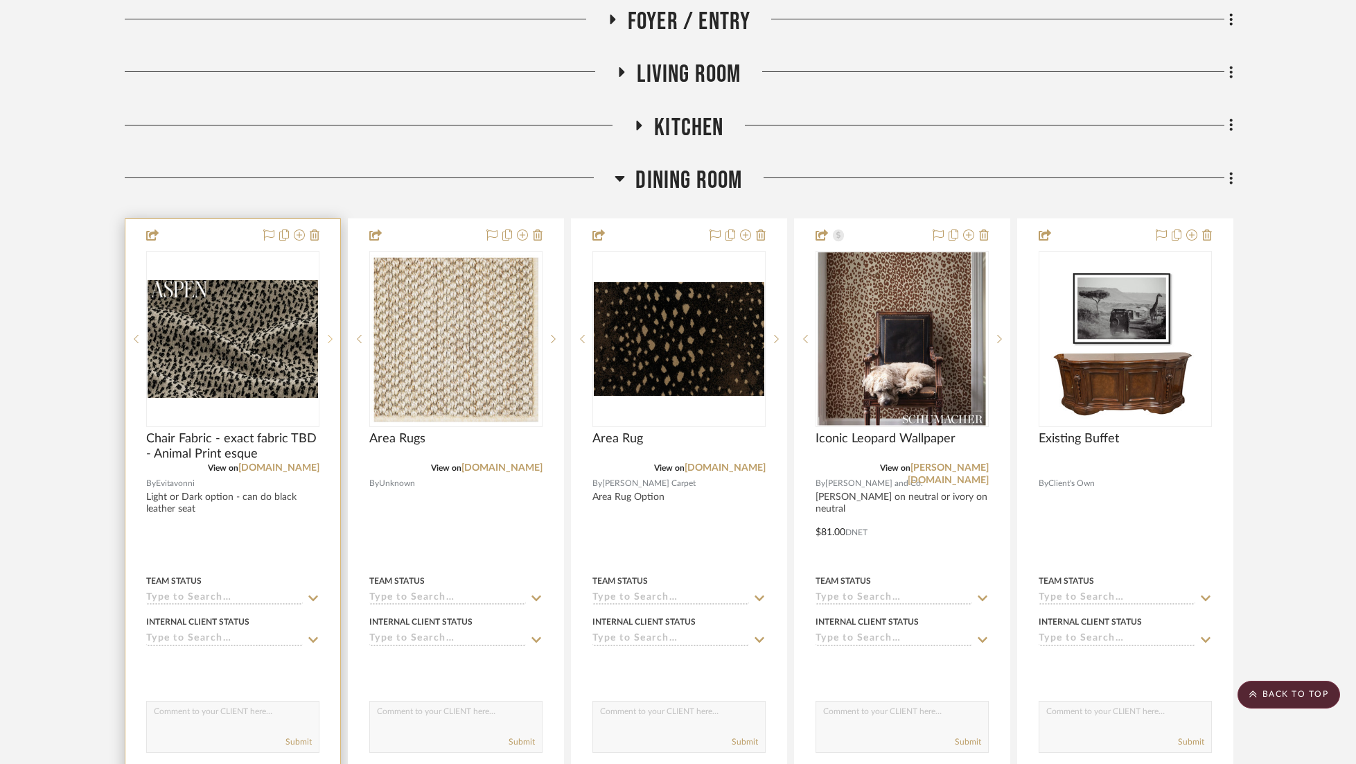
click at [331, 334] on icon at bounding box center [330, 339] width 5 height 10
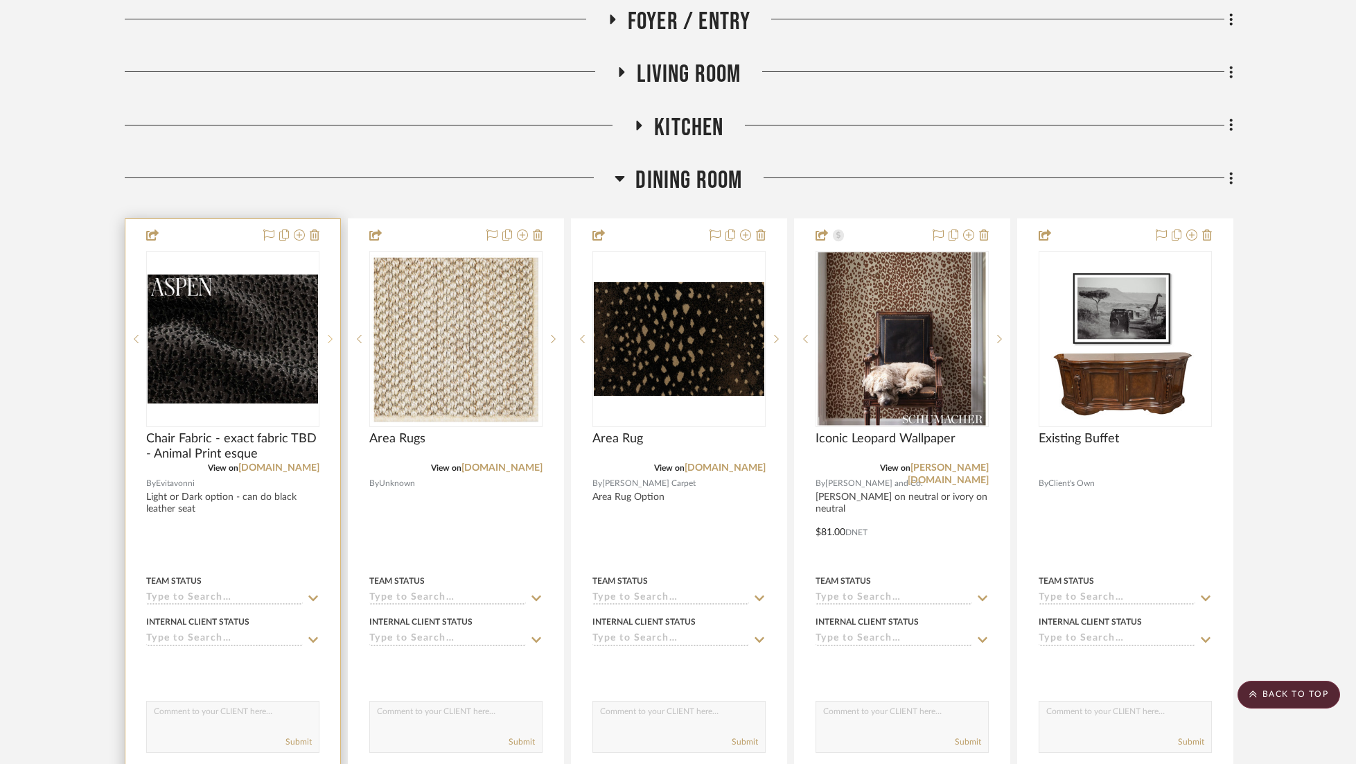
click at [331, 334] on icon at bounding box center [330, 339] width 5 height 10
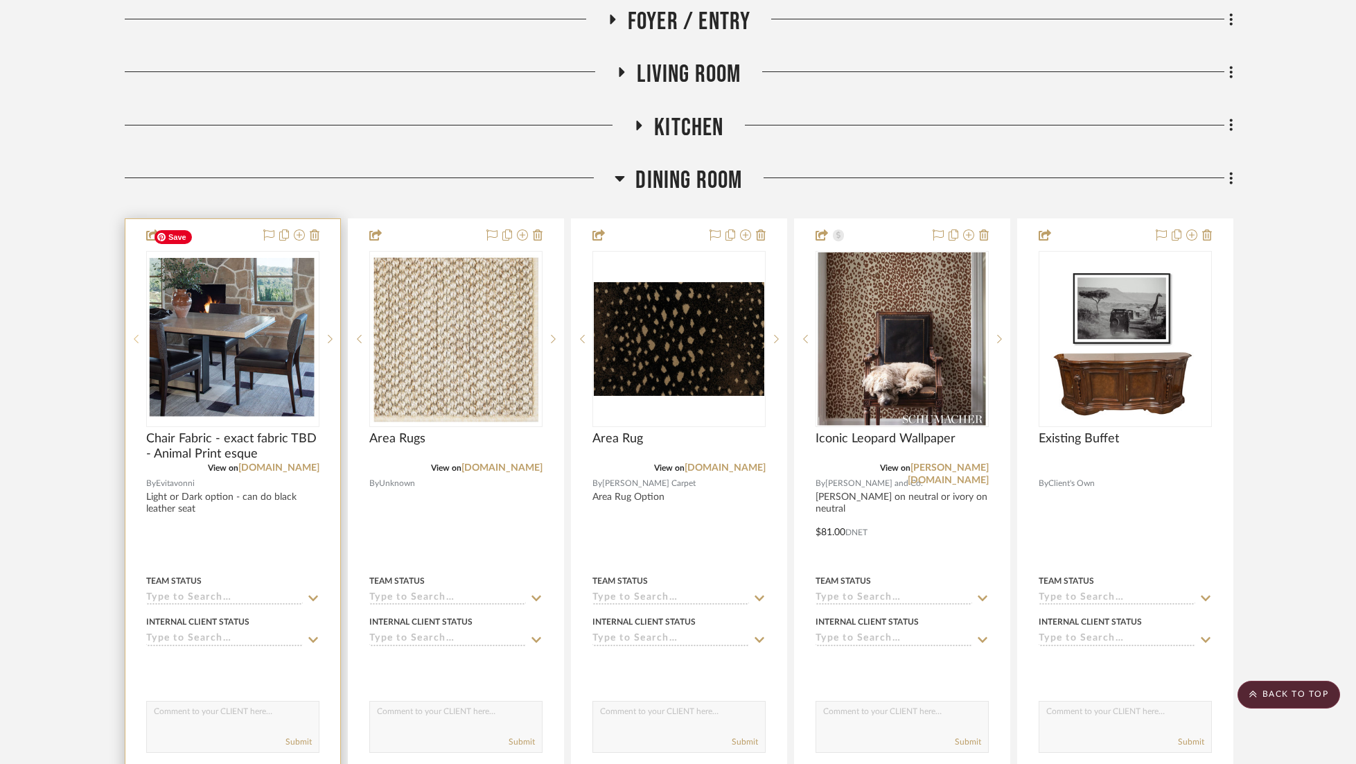
click at [139, 334] on sr-prev-btn at bounding box center [135, 339] width 21 height 10
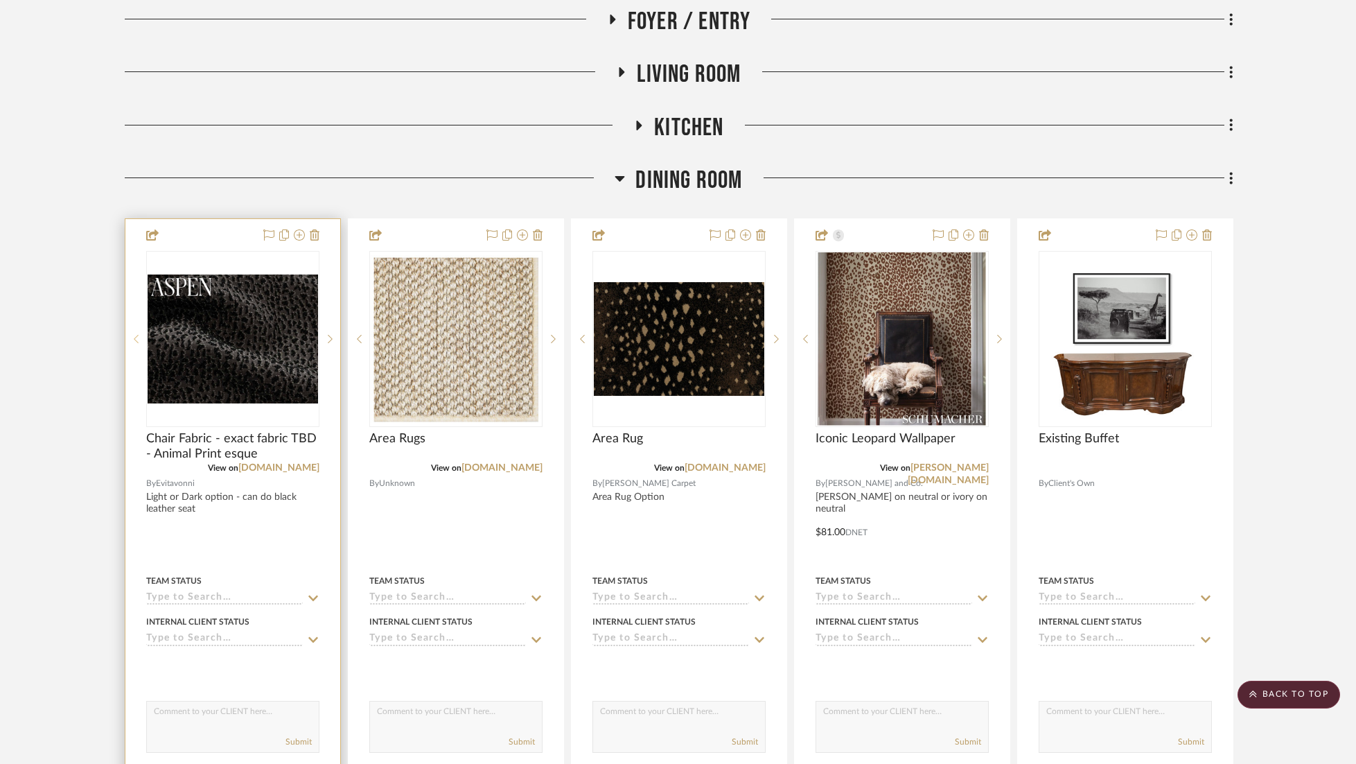
click at [134, 334] on icon at bounding box center [136, 339] width 5 height 10
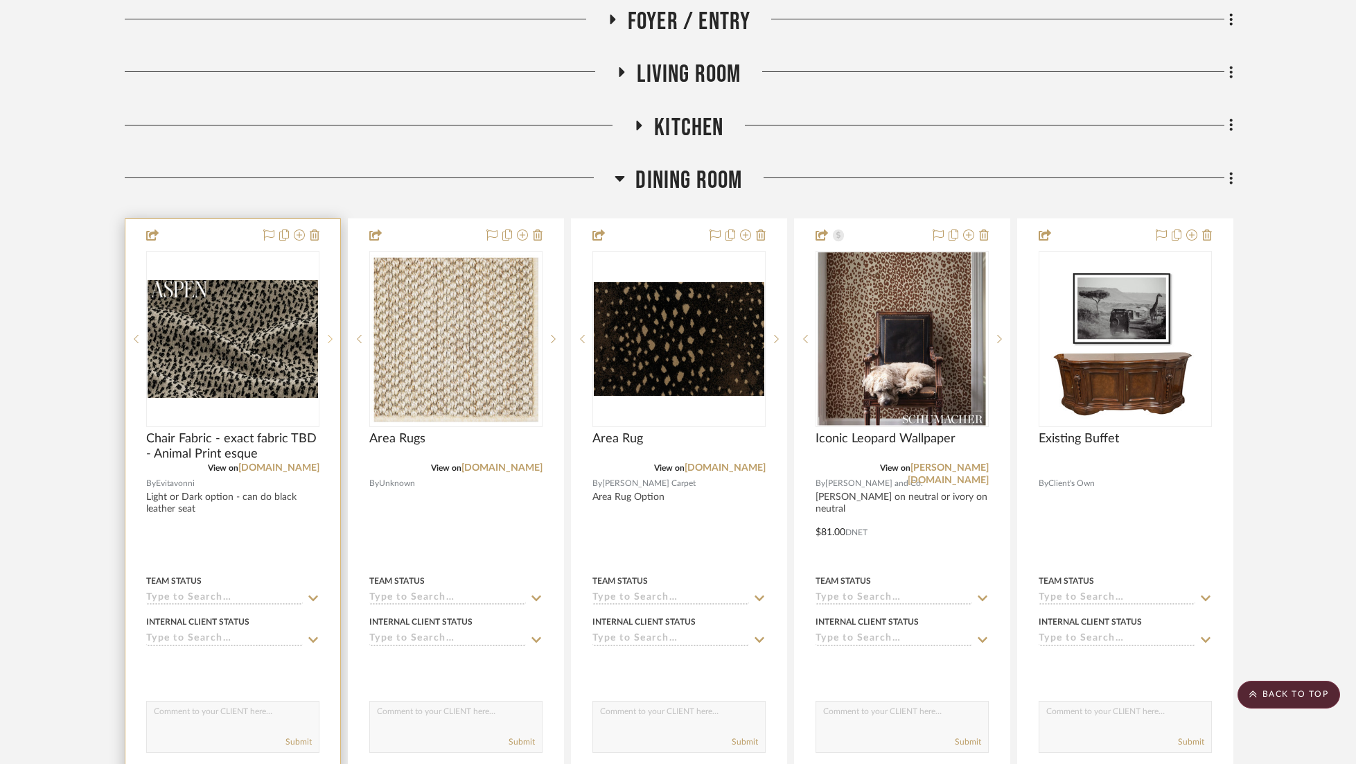
click at [328, 334] on icon at bounding box center [330, 339] width 5 height 10
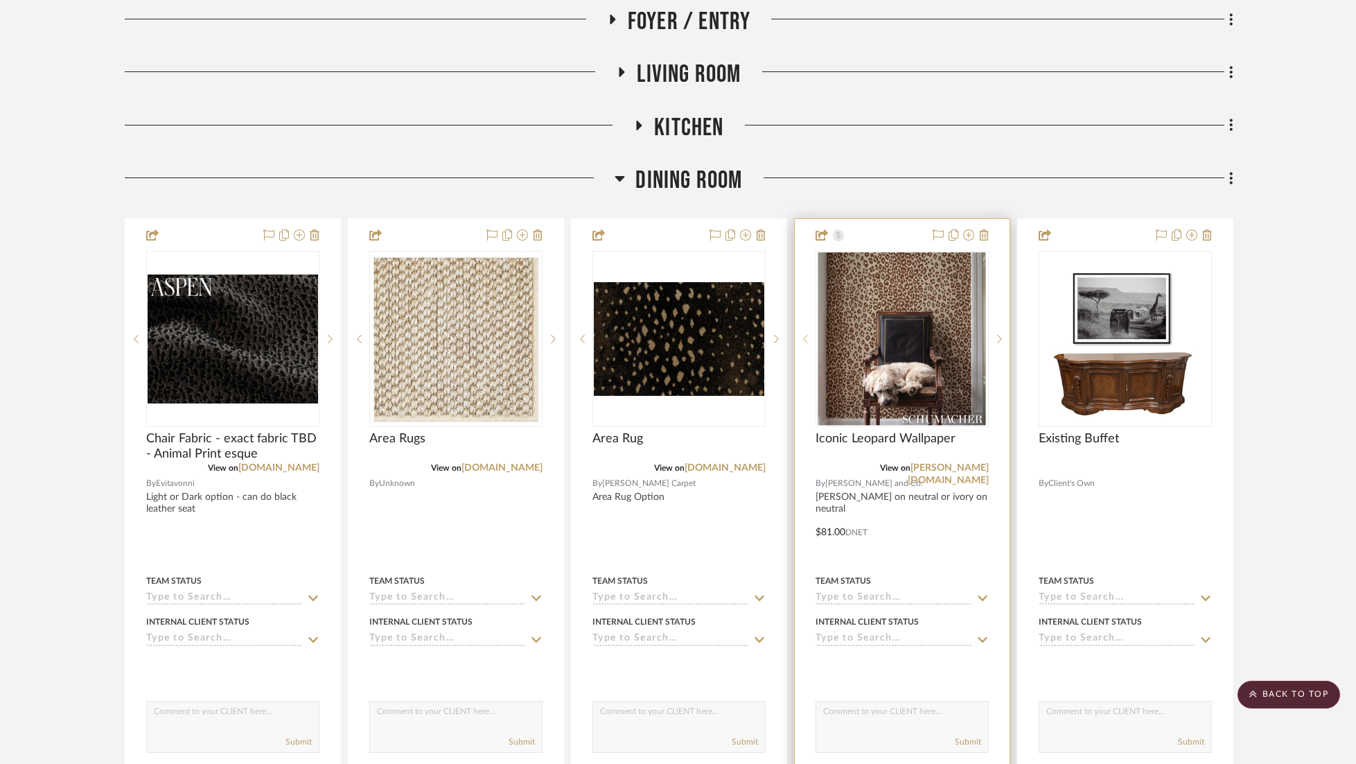
click at [805, 334] on icon at bounding box center [805, 339] width 5 height 10
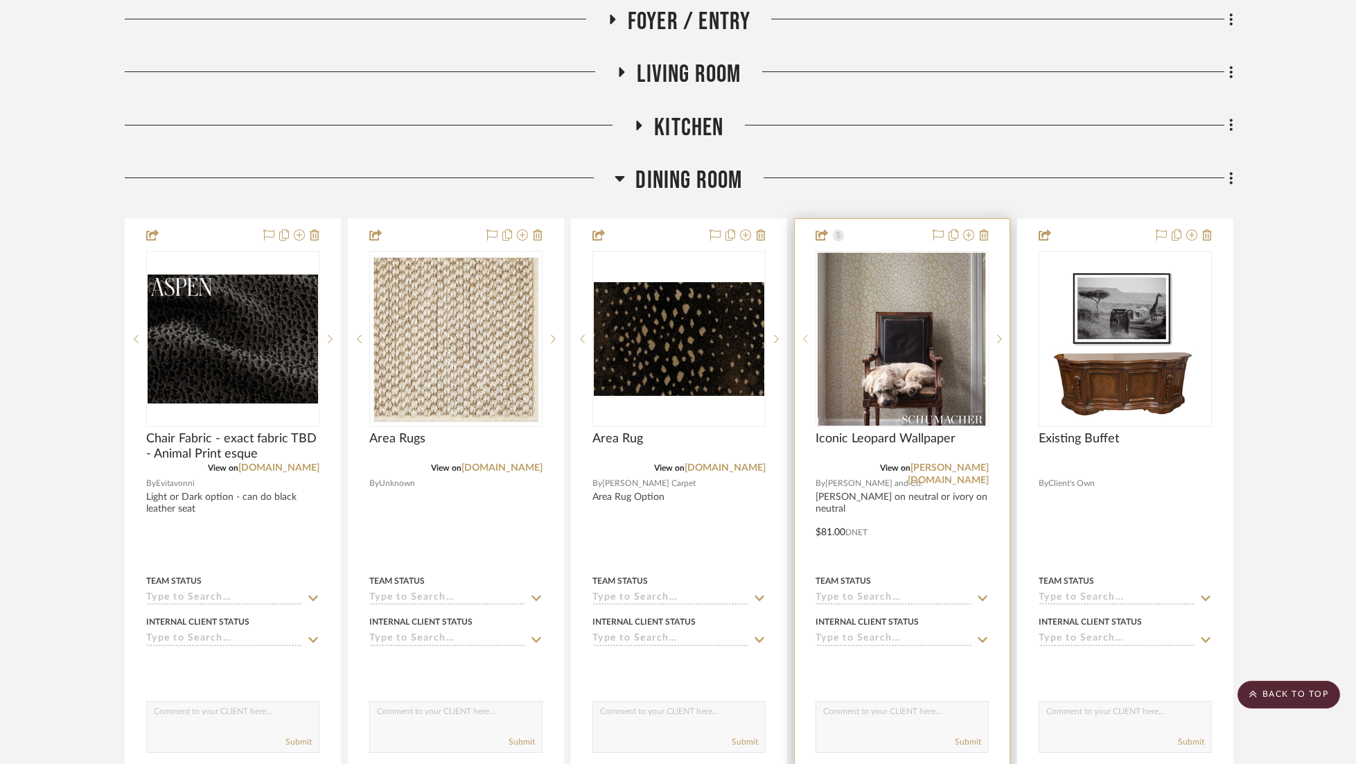
click at [805, 334] on icon at bounding box center [805, 339] width 5 height 10
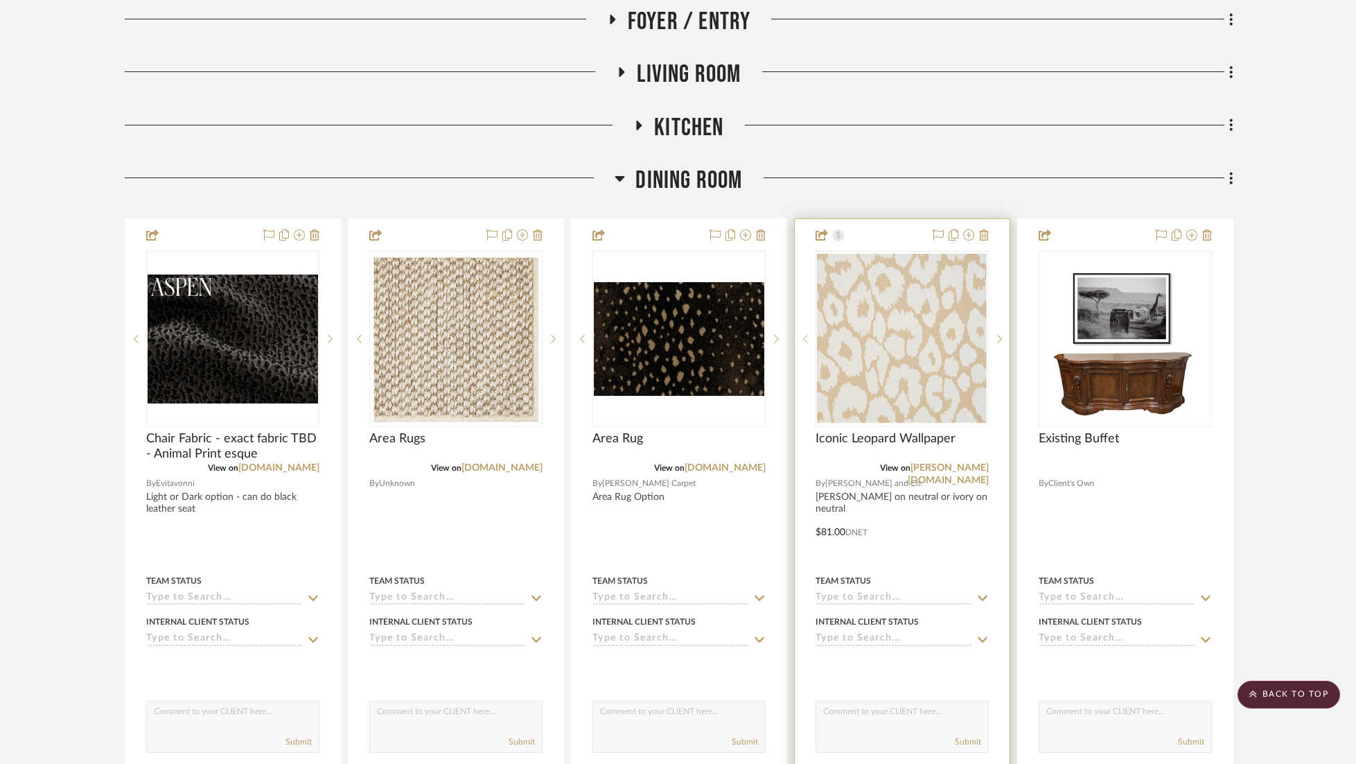
click at [805, 334] on icon at bounding box center [805, 339] width 5 height 10
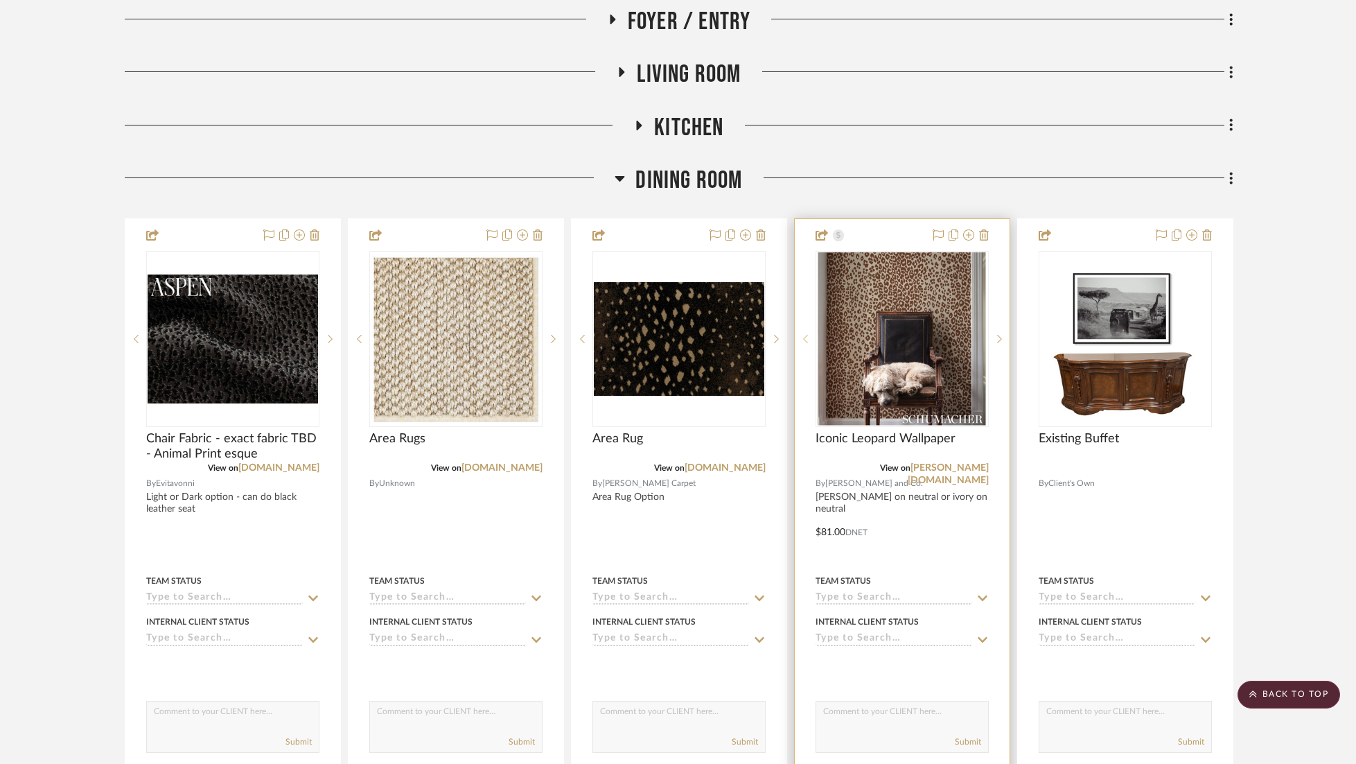
click at [802, 299] on div at bounding box center [805, 339] width 21 height 176
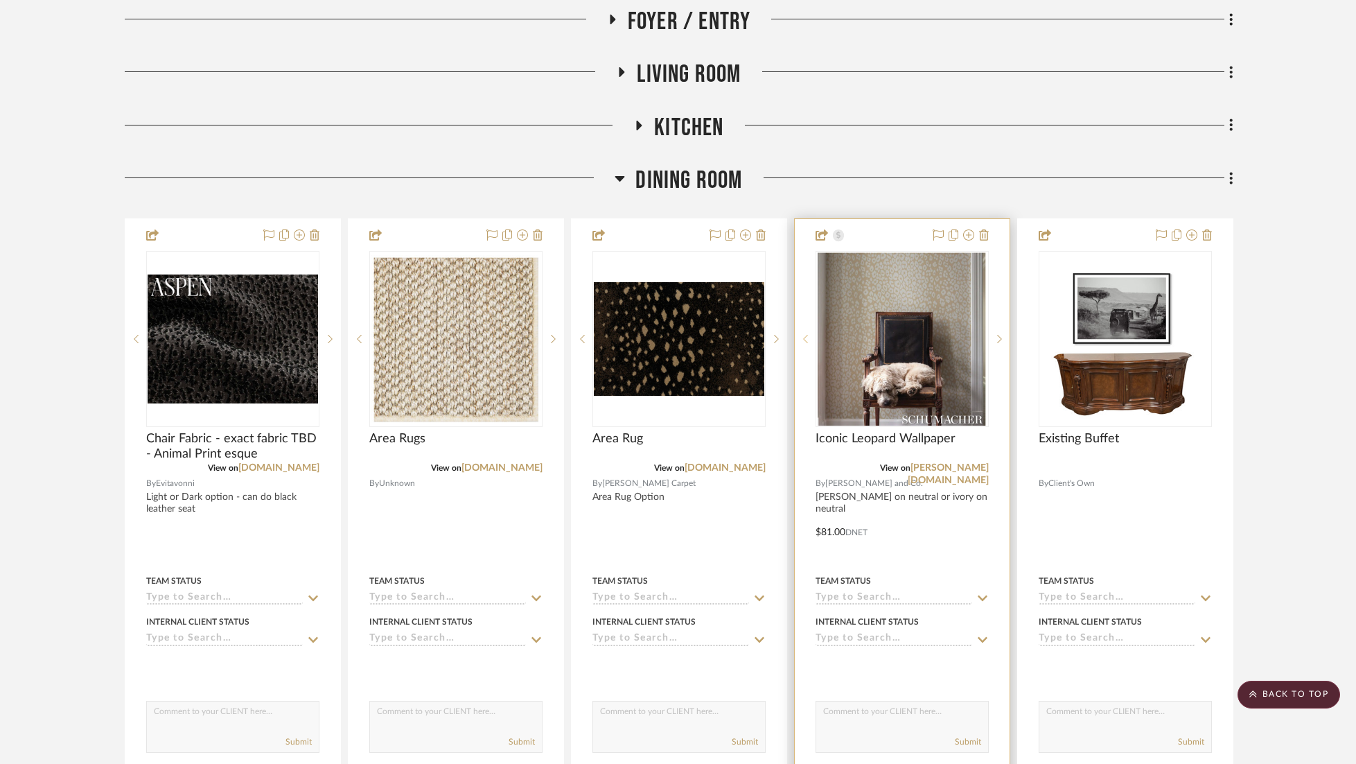
click at [802, 298] on div at bounding box center [805, 339] width 21 height 176
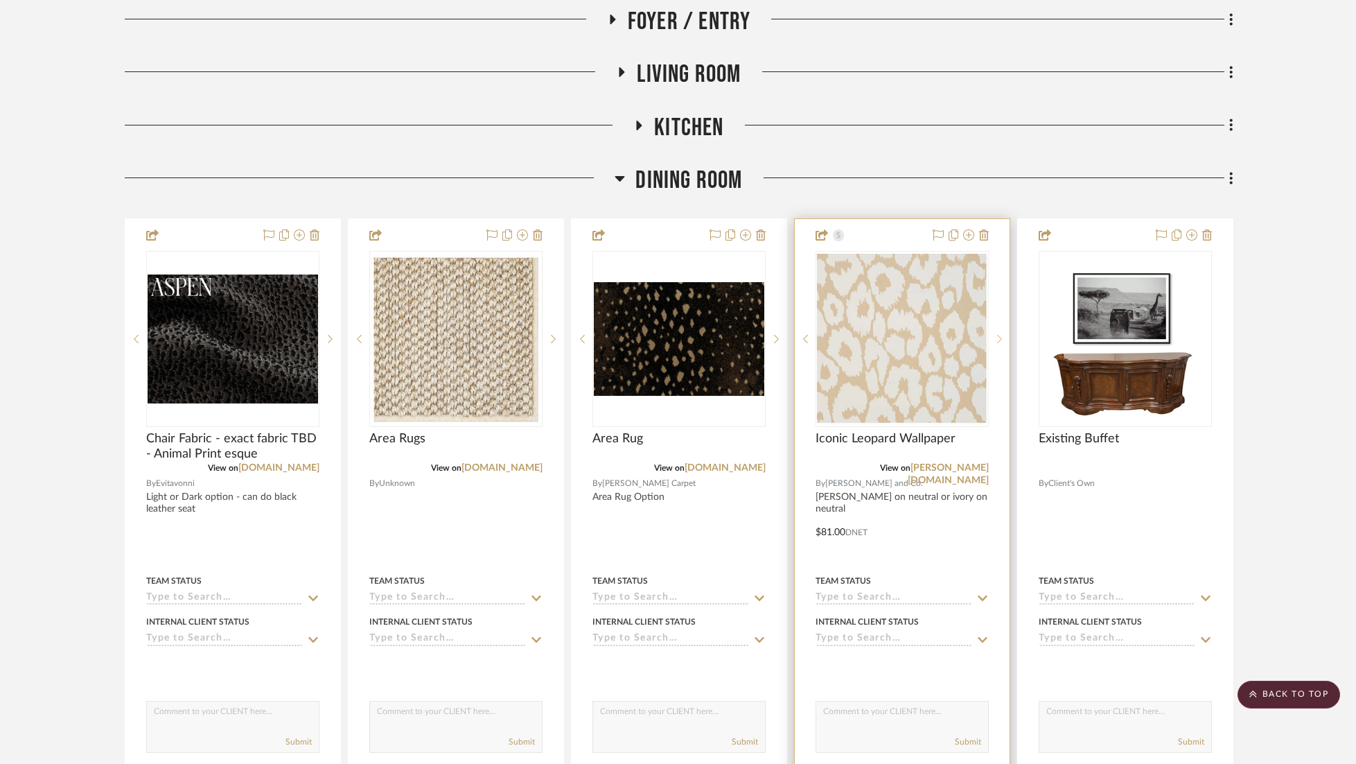
click at [1000, 334] on icon at bounding box center [999, 339] width 5 height 10
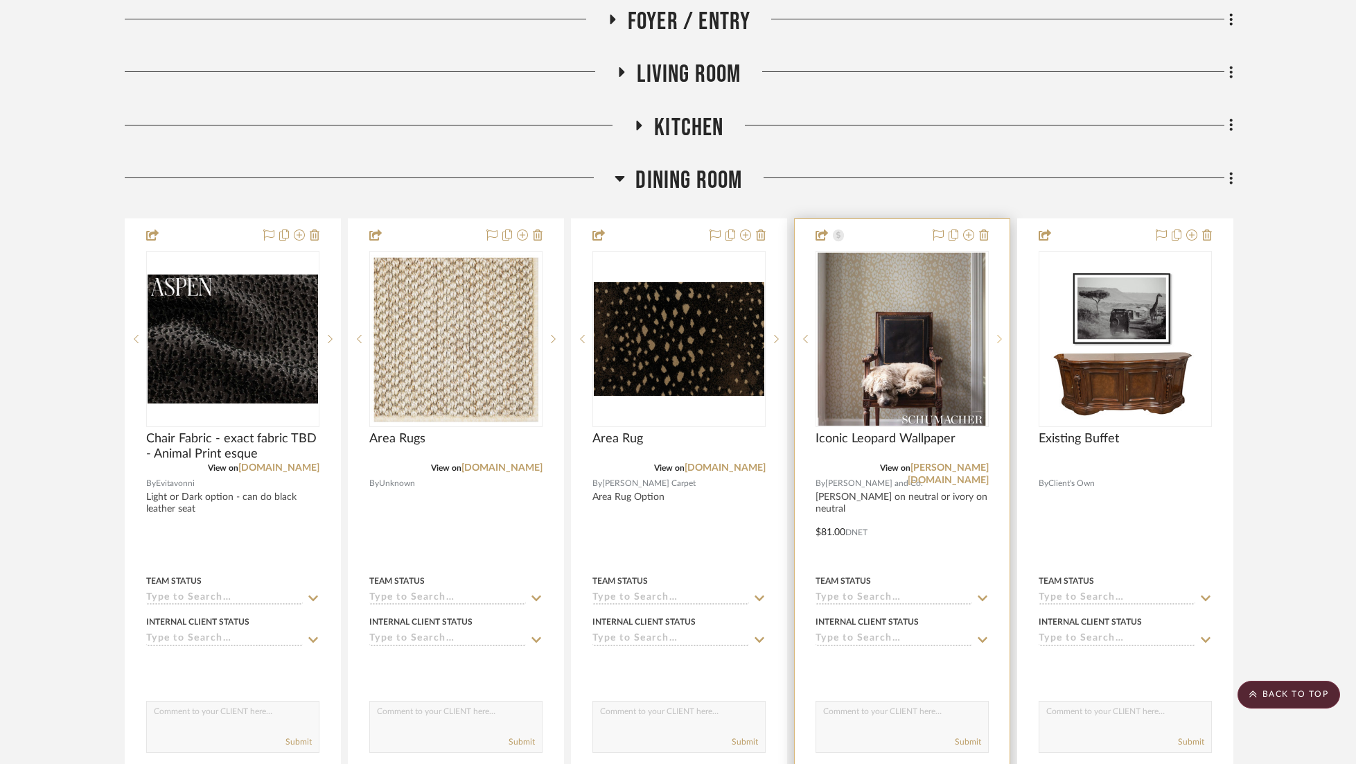
click at [1000, 334] on icon at bounding box center [999, 339] width 5 height 10
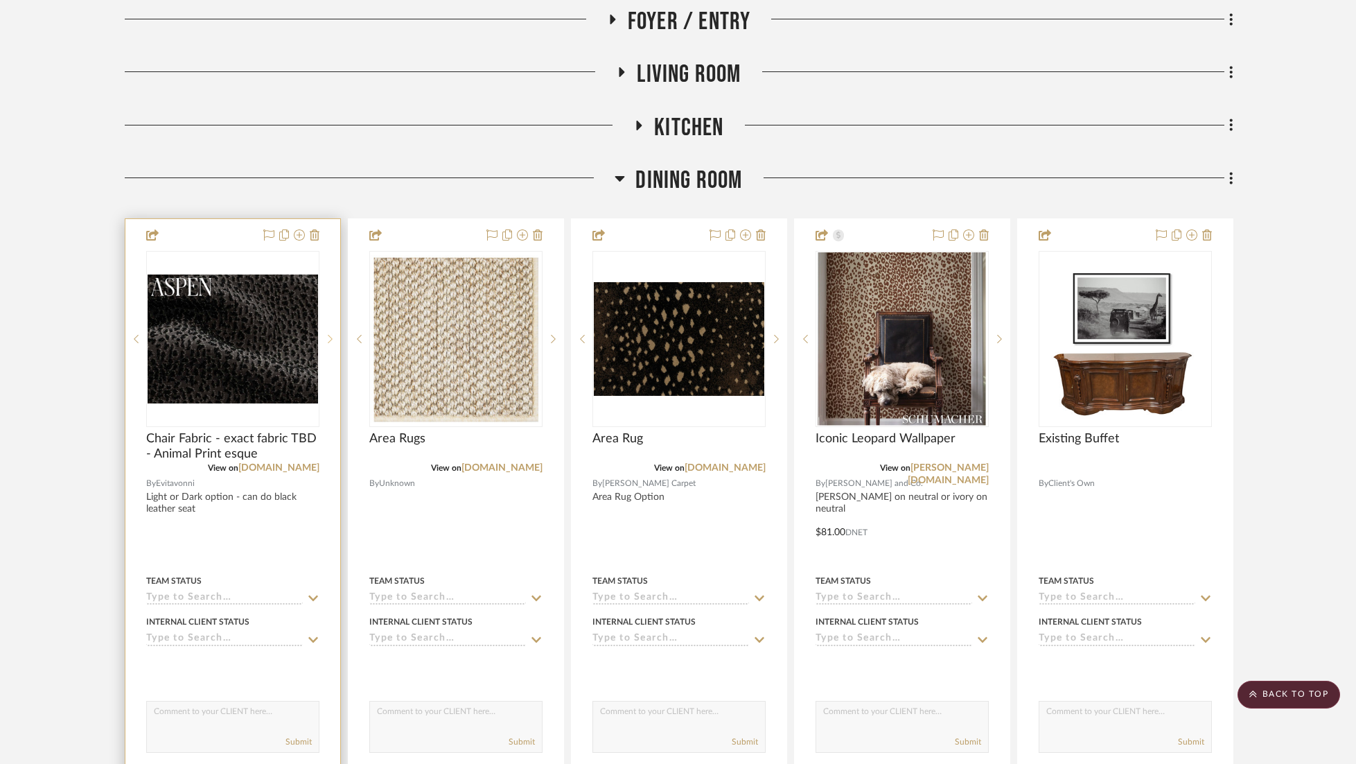
click at [332, 334] on icon at bounding box center [330, 339] width 5 height 10
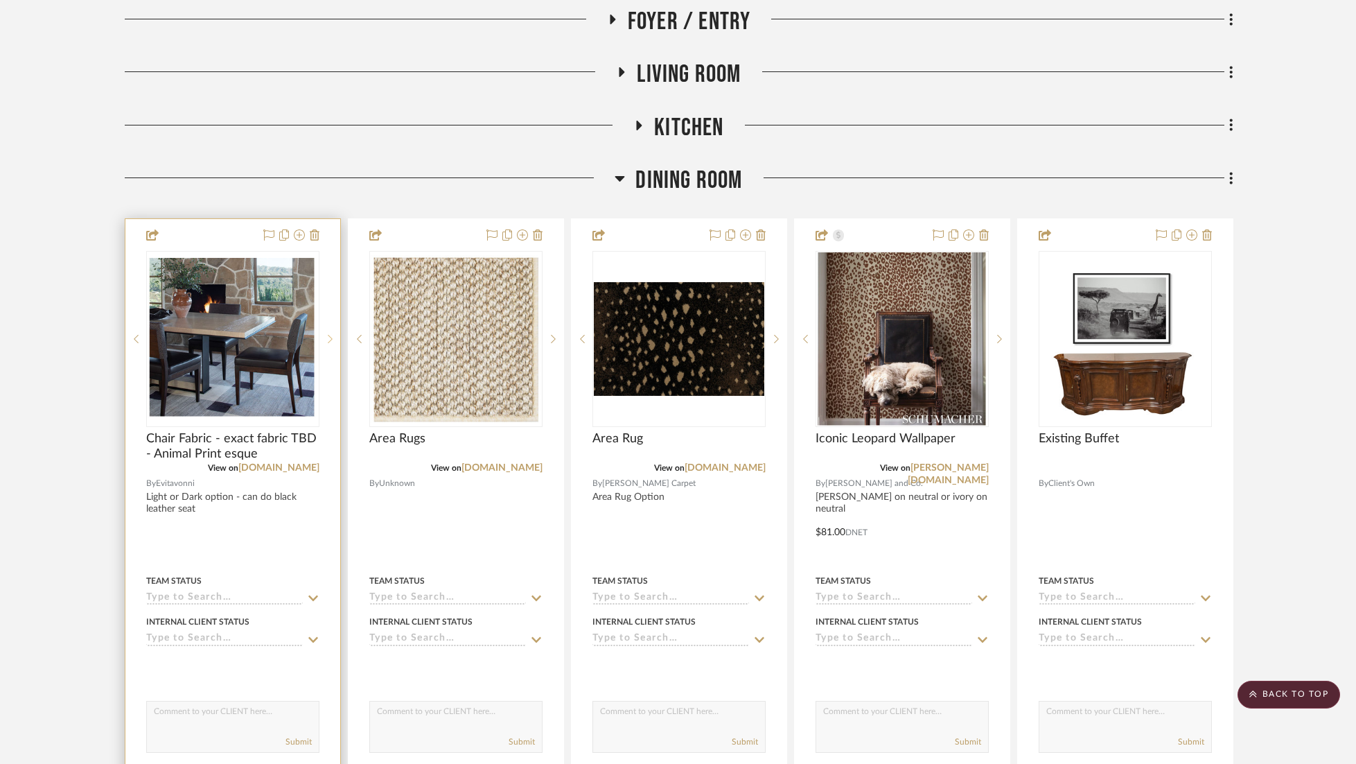
click at [332, 334] on icon at bounding box center [330, 339] width 5 height 10
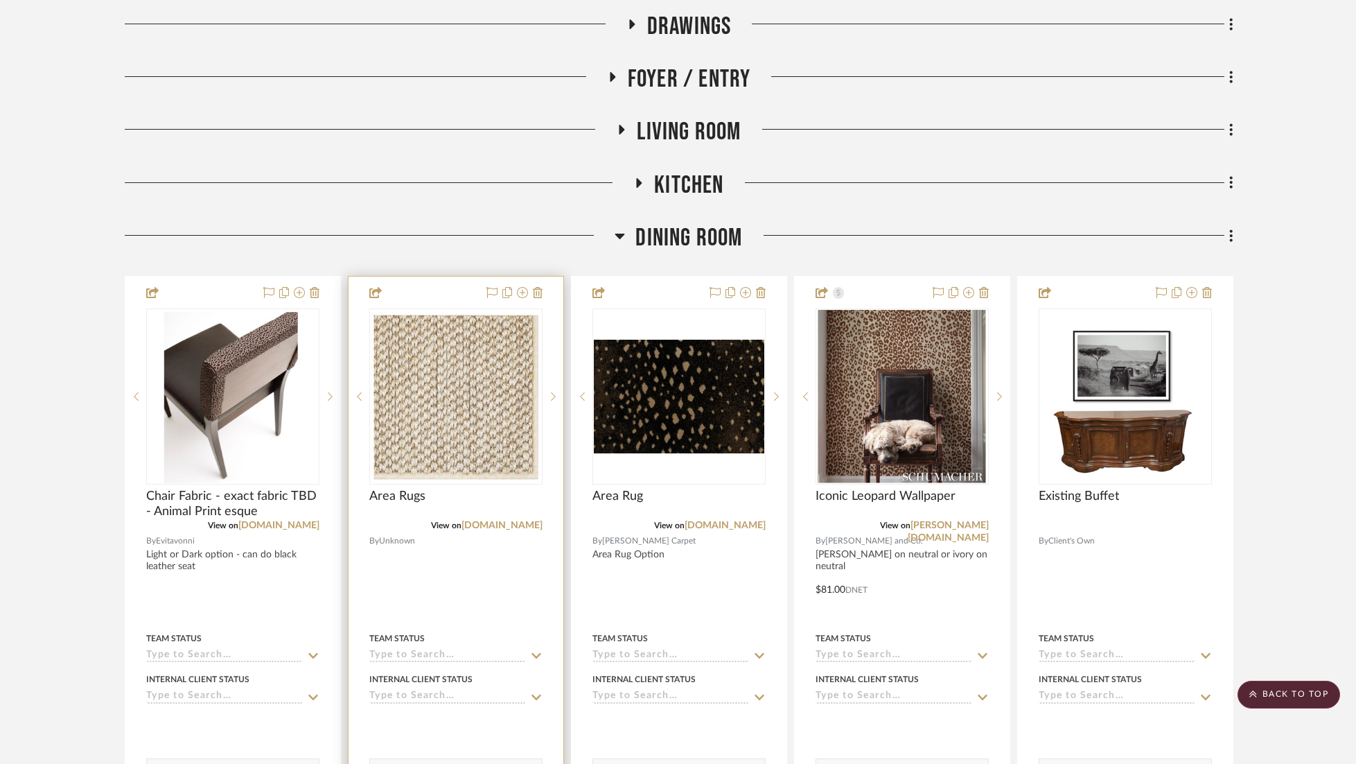
scroll to position [235, 0]
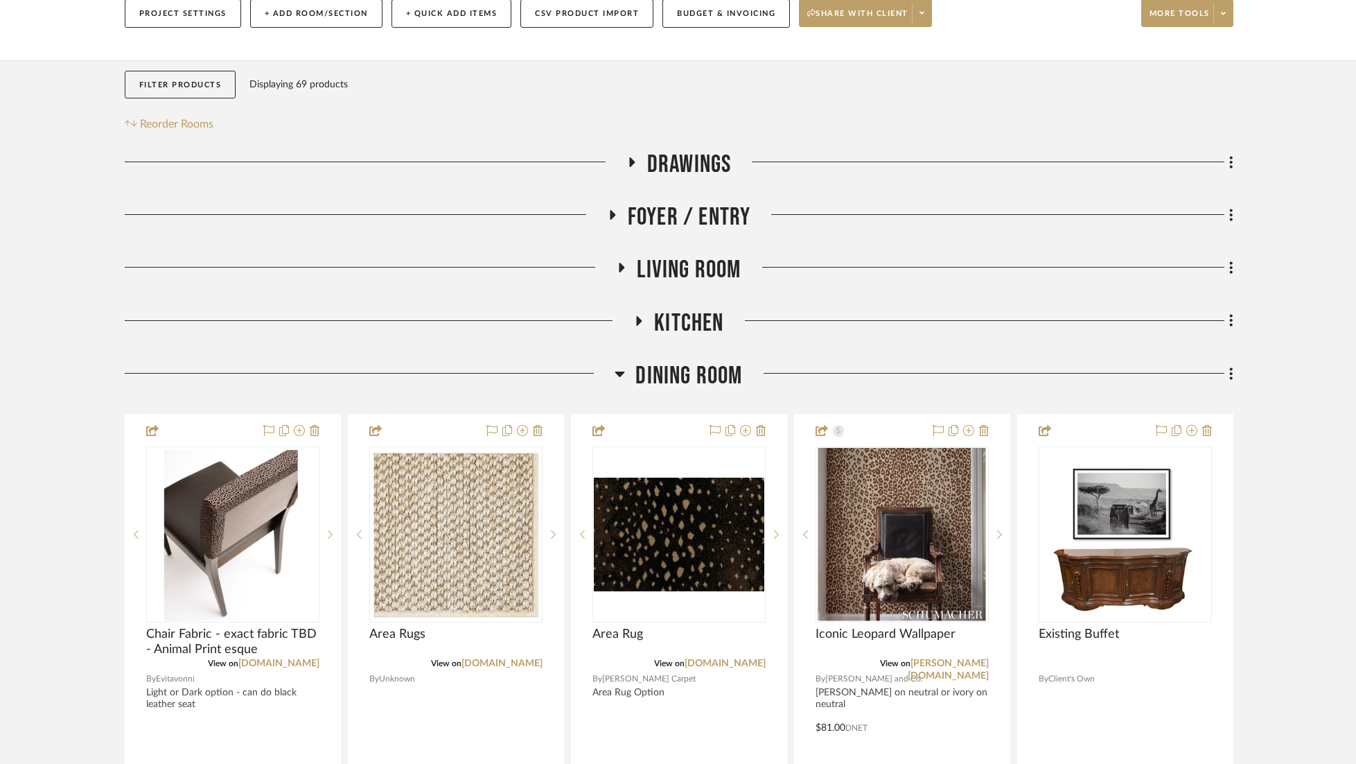
click at [704, 255] on span "Living Room" at bounding box center [689, 270] width 104 height 30
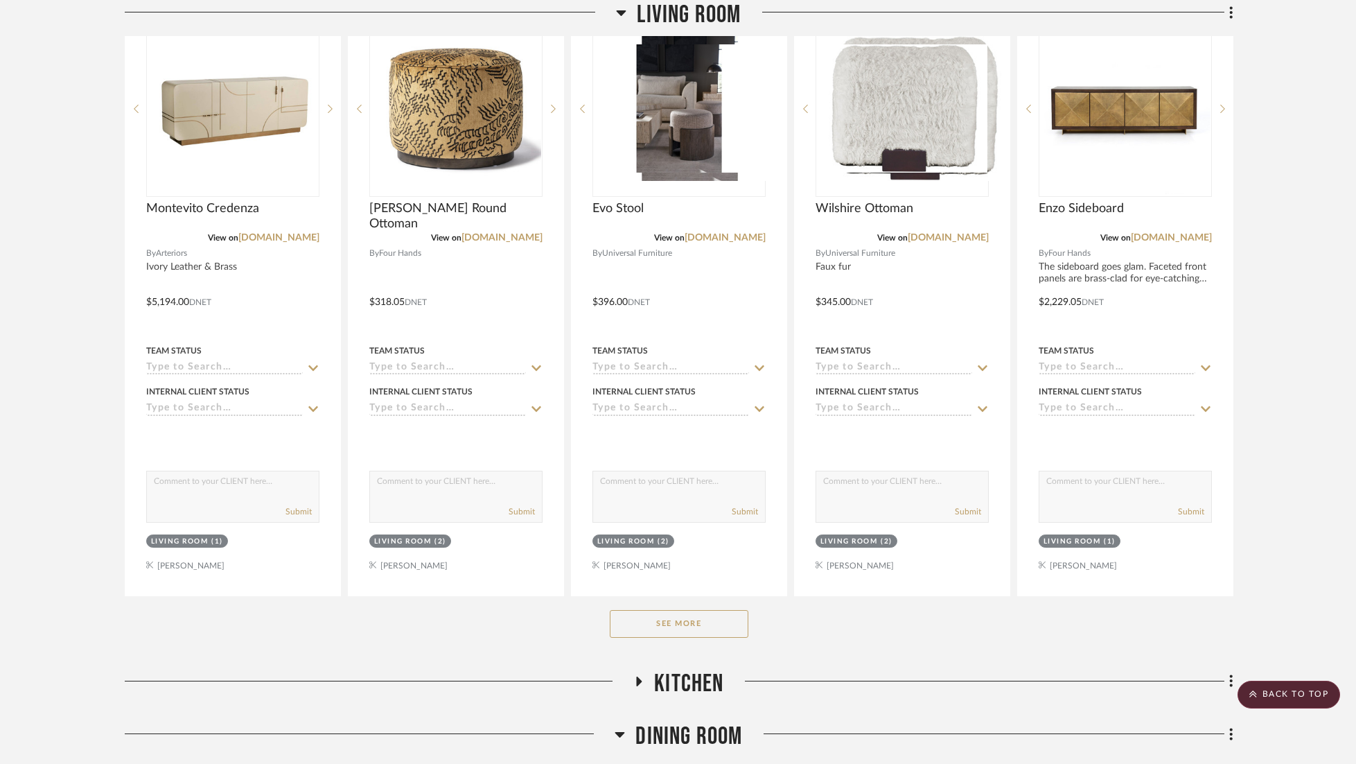
scroll to position [806, 0]
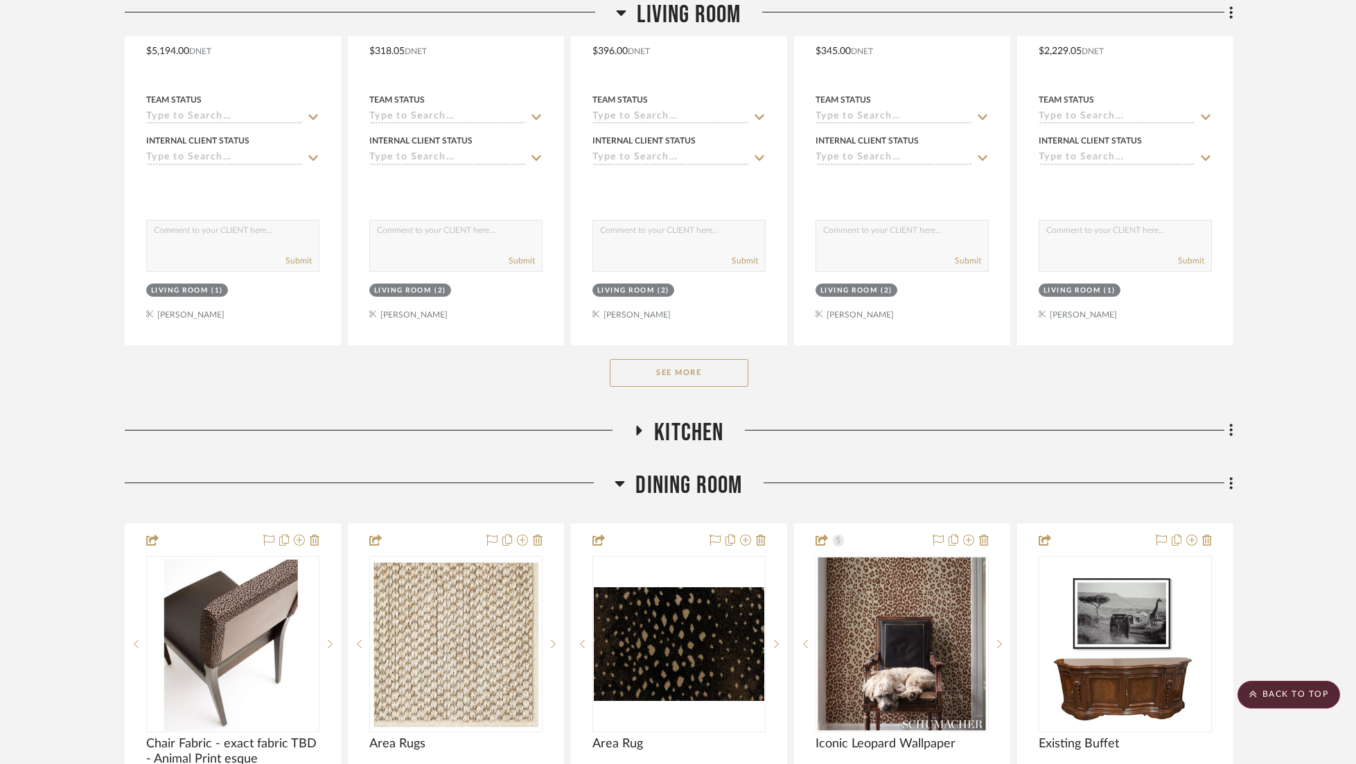
click at [729, 359] on button "See More" at bounding box center [679, 373] width 139 height 28
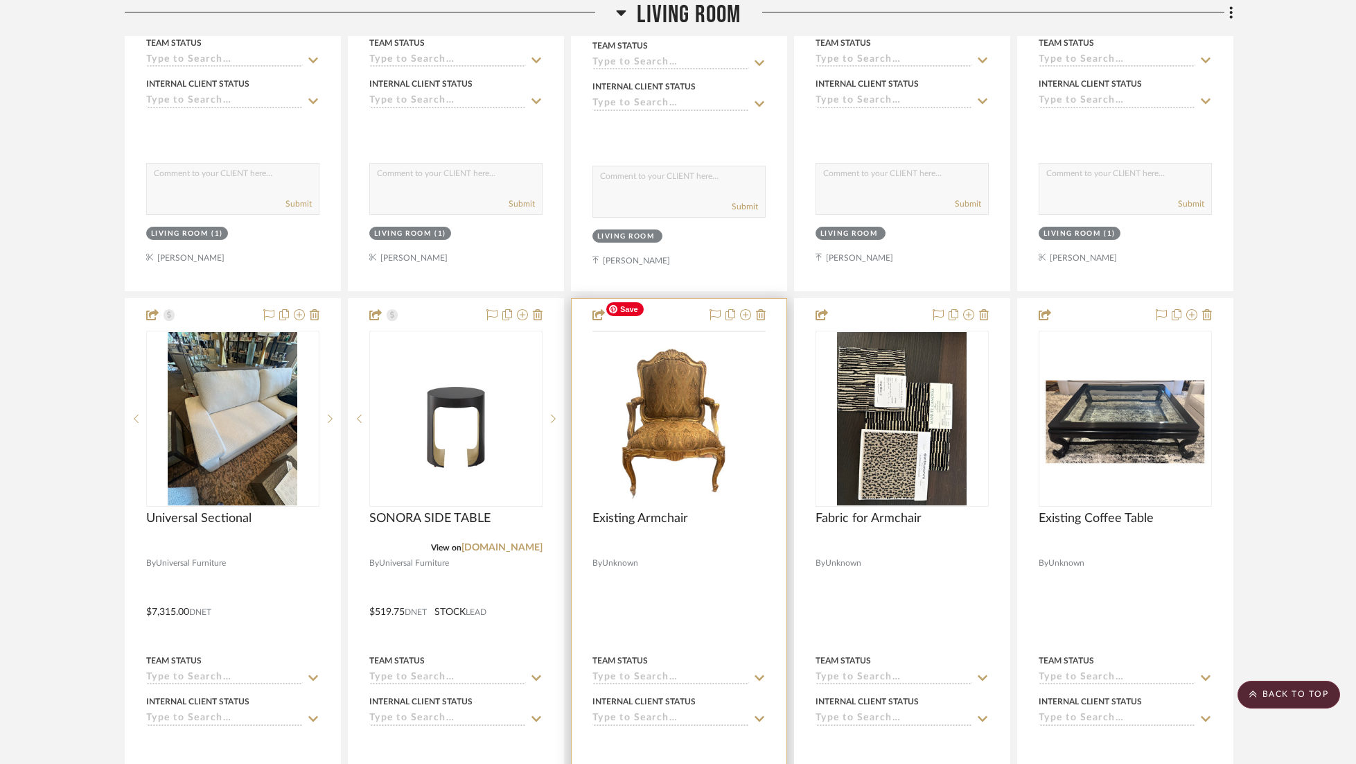
scroll to position [1599, 0]
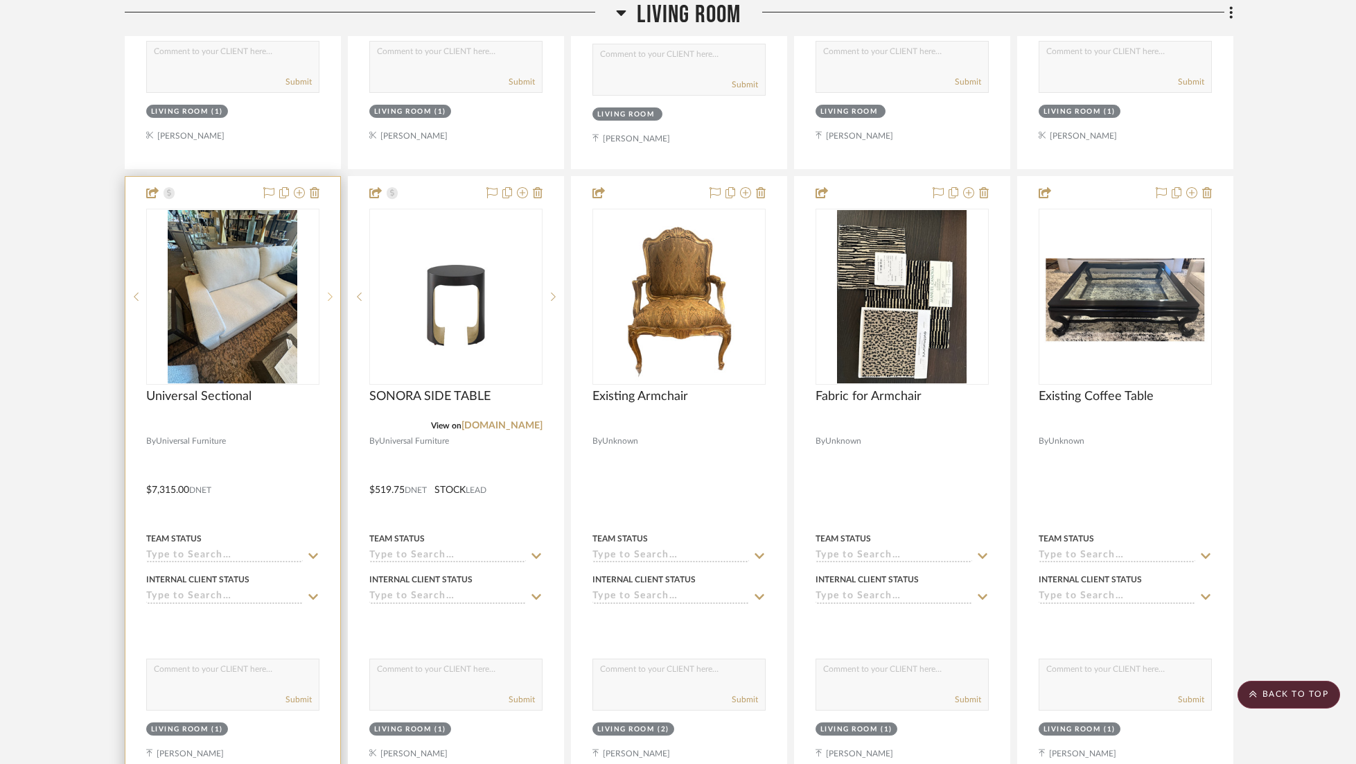
click at [322, 292] on sr-next-btn at bounding box center [329, 297] width 21 height 10
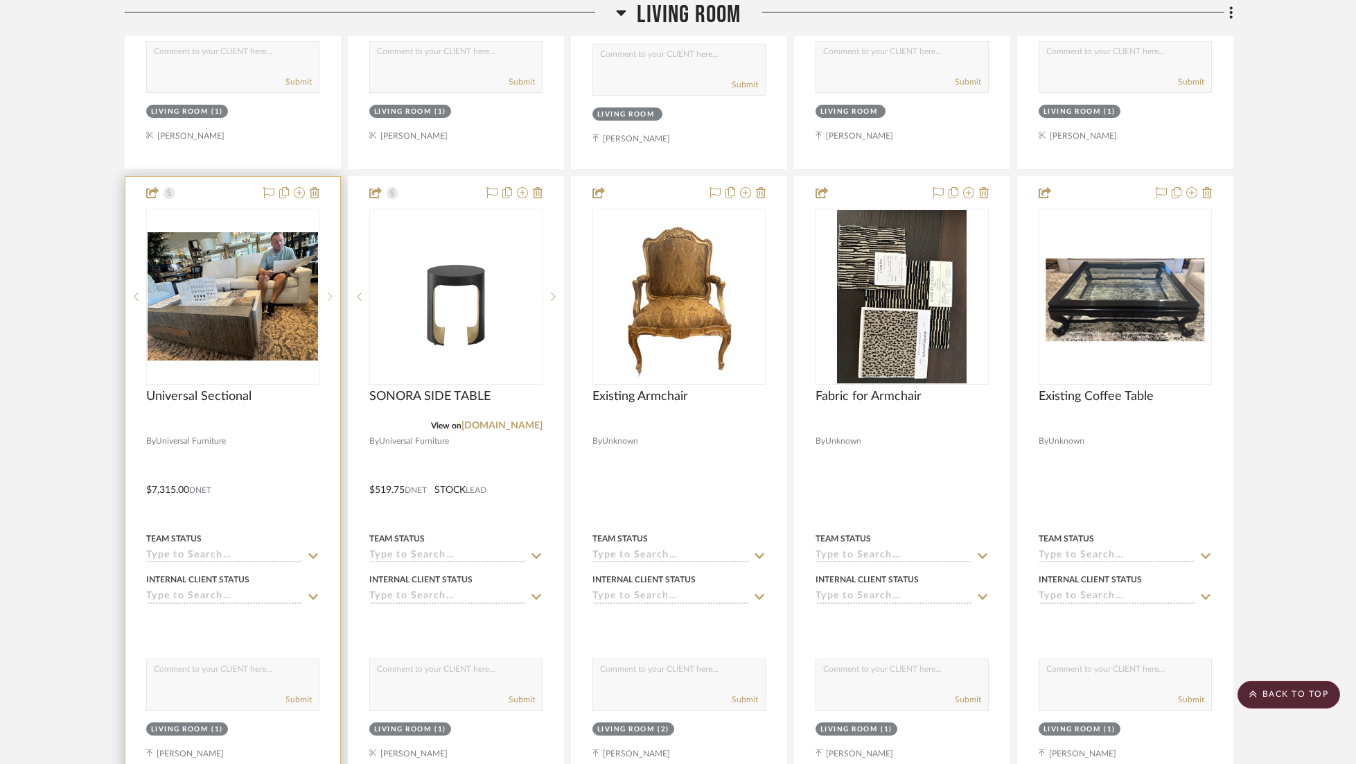
click at [322, 292] on sr-next-btn at bounding box center [329, 297] width 21 height 10
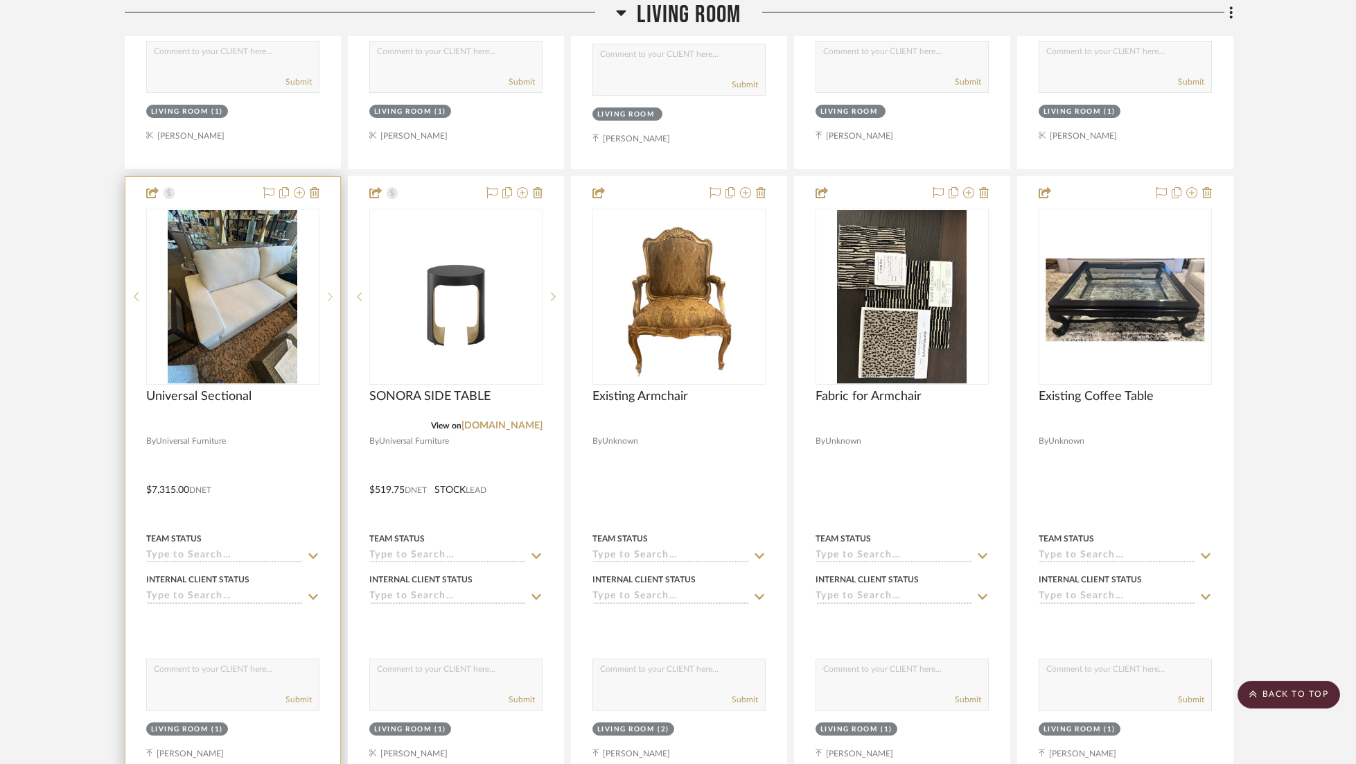
click at [322, 292] on sr-next-btn at bounding box center [329, 297] width 21 height 10
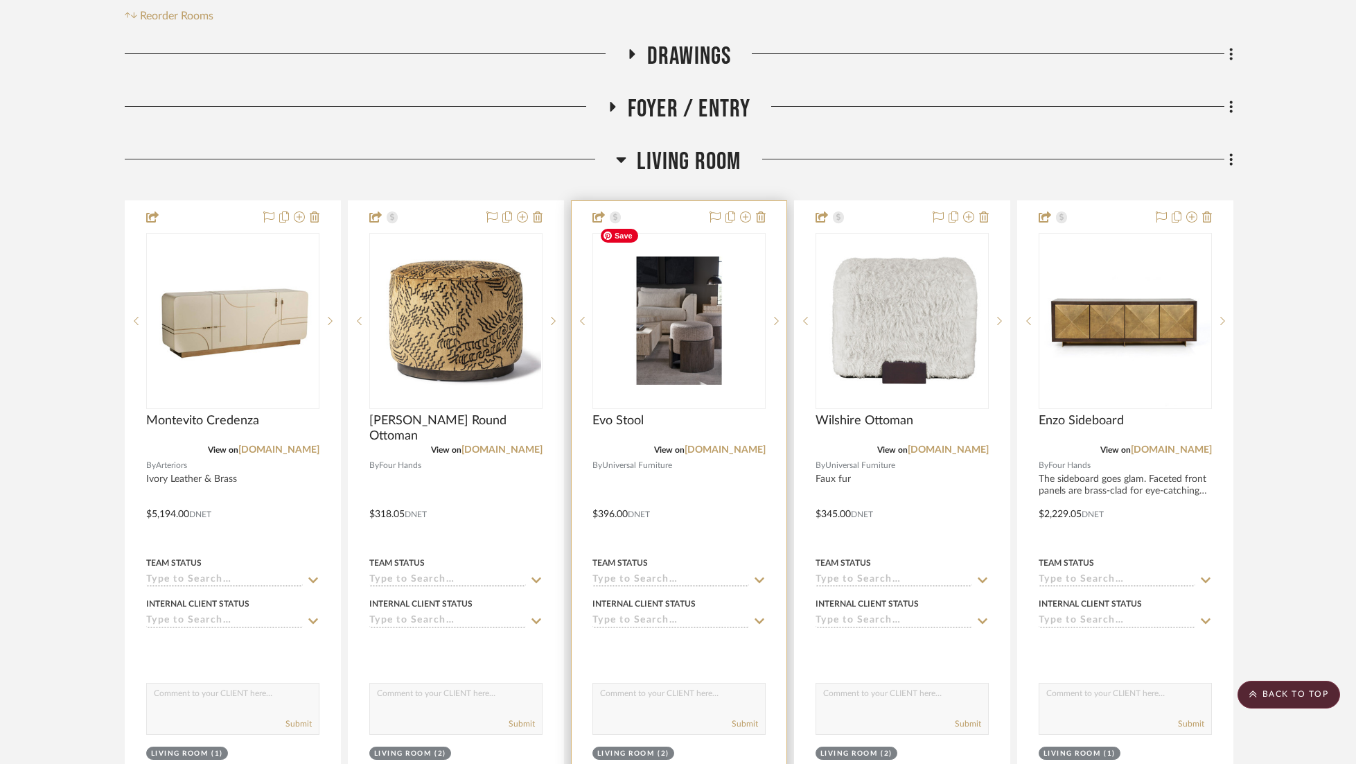
scroll to position [212, 0]
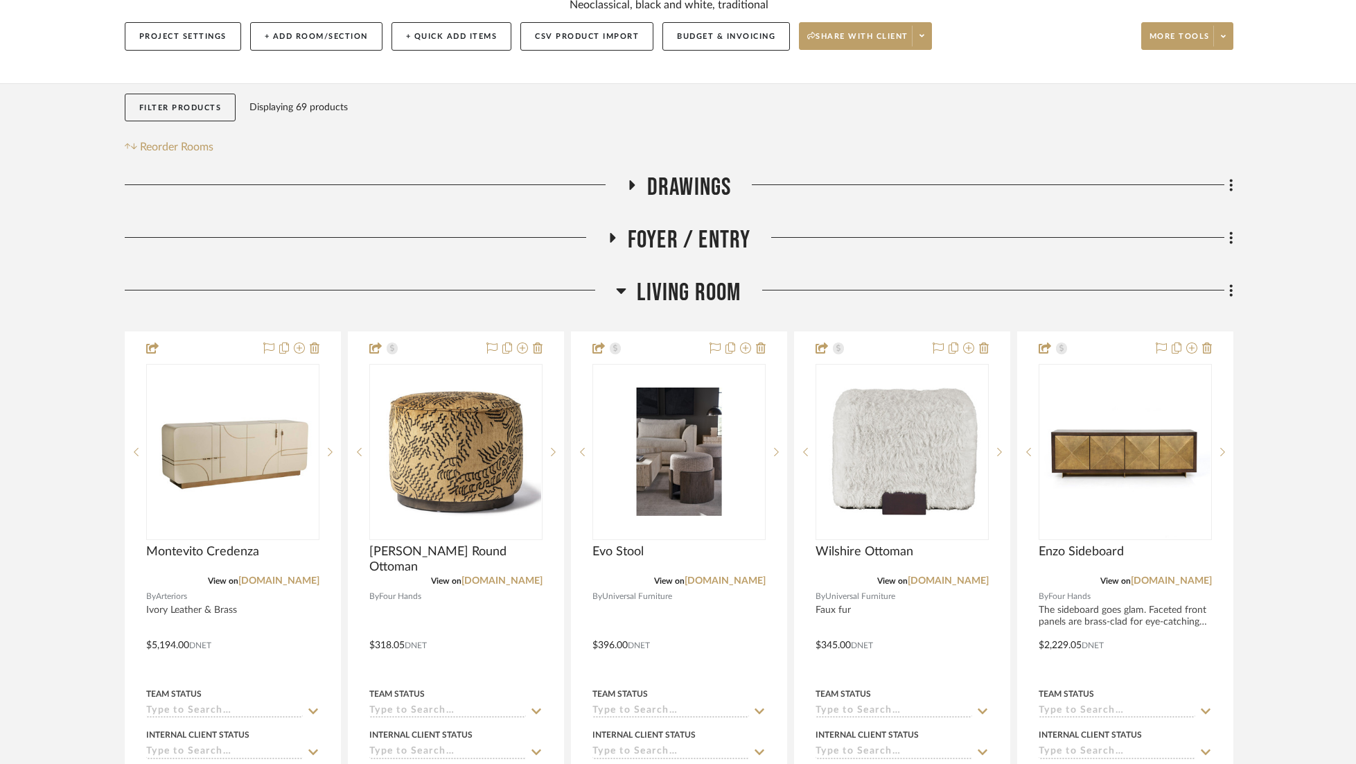
click at [713, 278] on span "Living Room" at bounding box center [689, 293] width 104 height 30
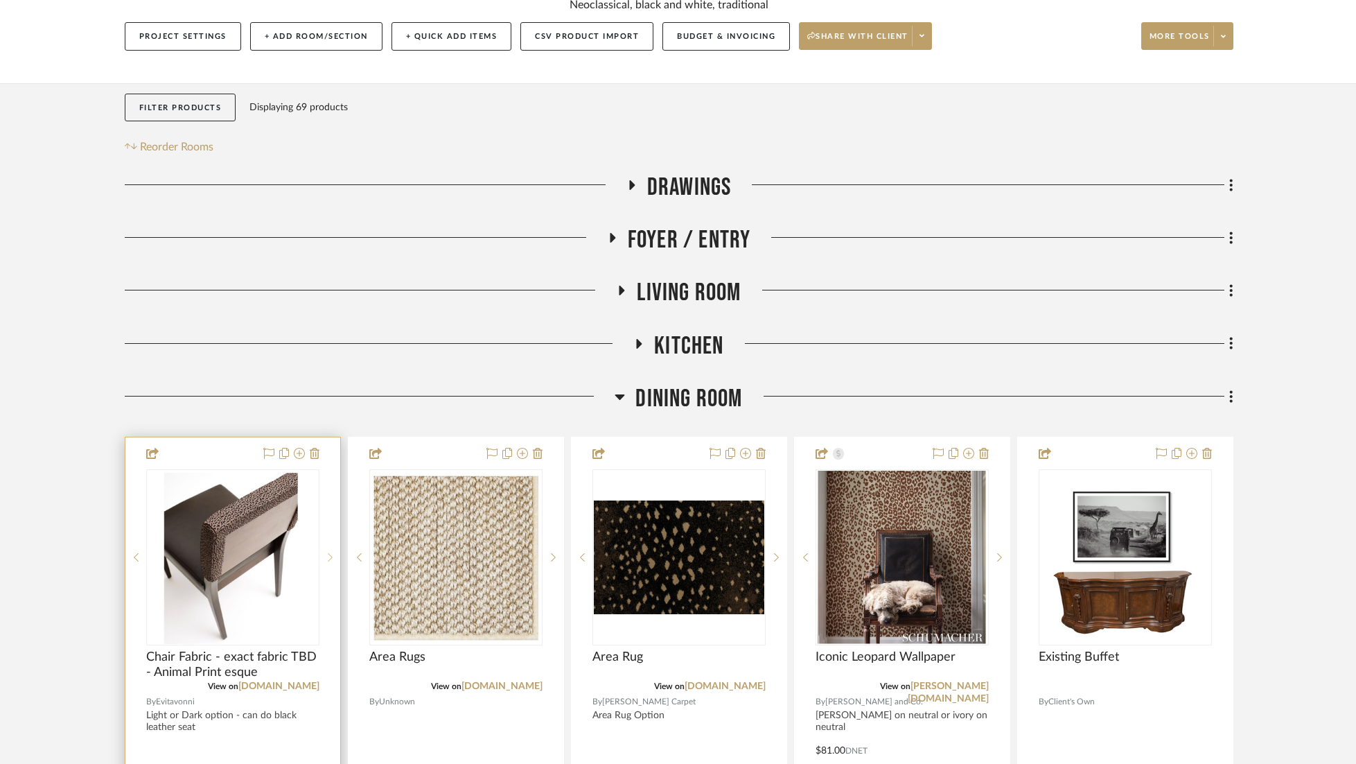
click at [330, 552] on icon at bounding box center [330, 557] width 5 height 10
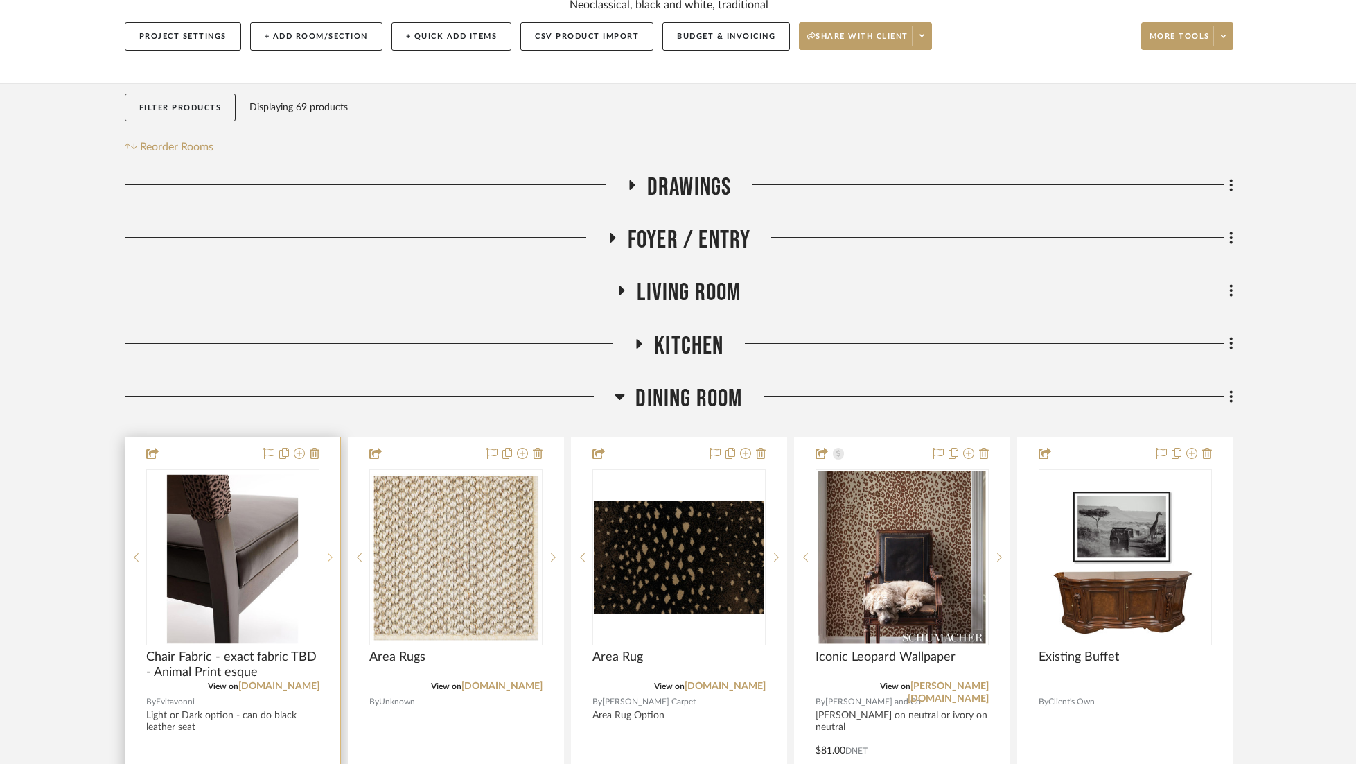
click at [329, 553] on icon at bounding box center [330, 557] width 5 height 8
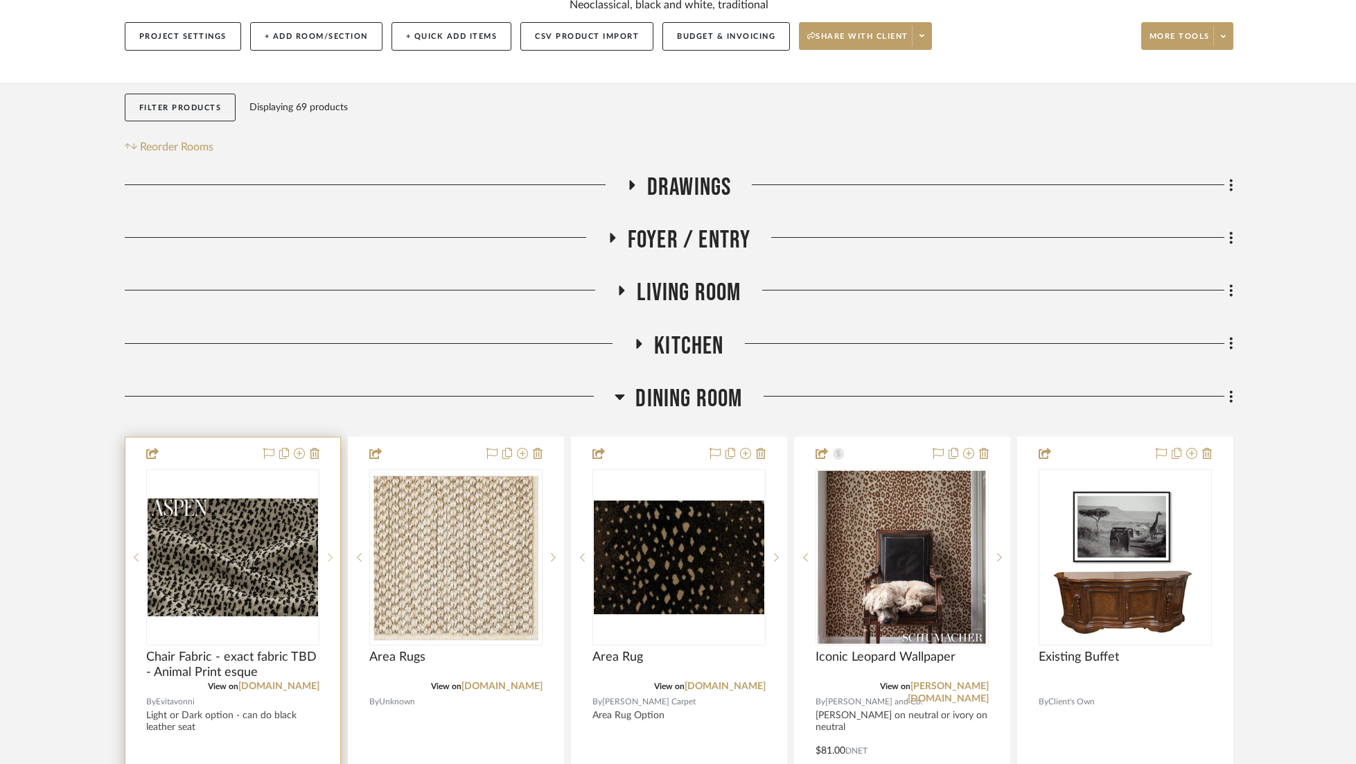
click at [329, 552] on icon at bounding box center [330, 557] width 5 height 10
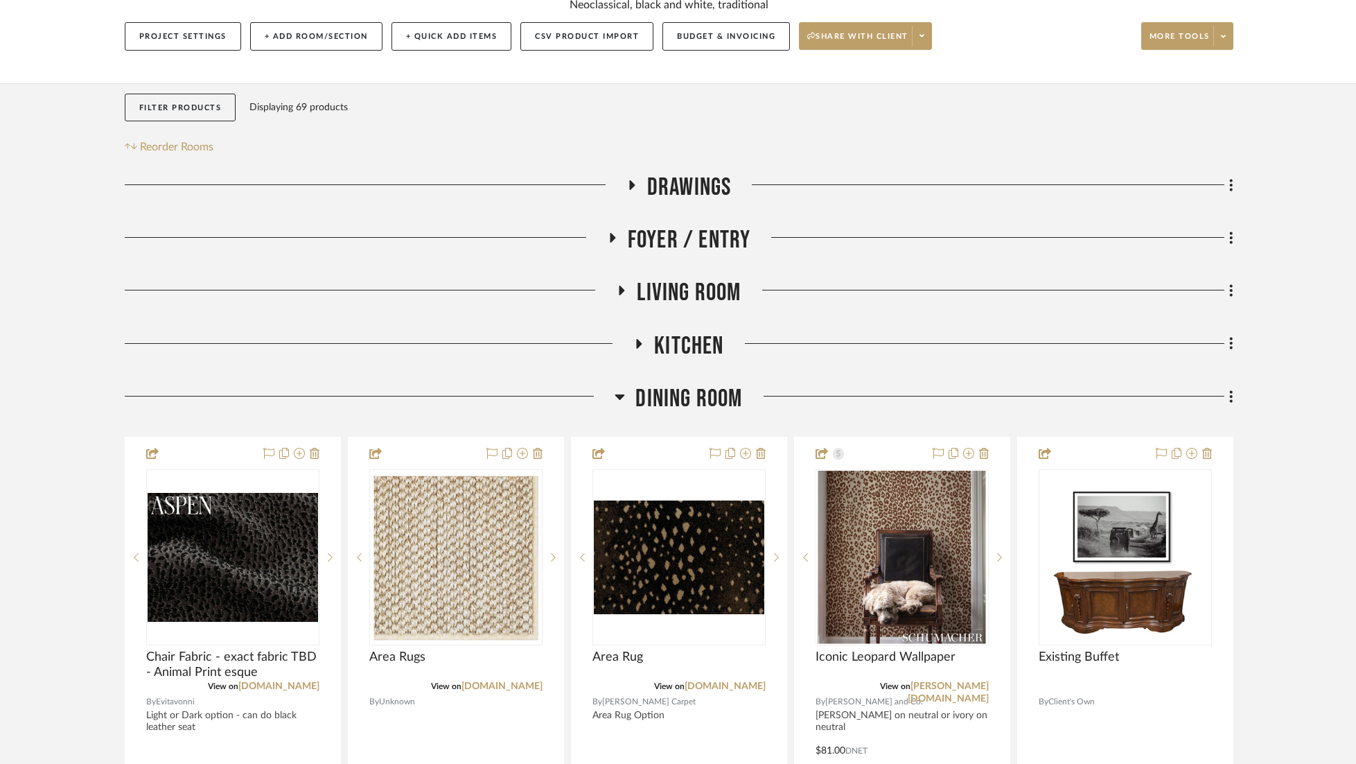
click at [686, 278] on span "Living Room" at bounding box center [689, 293] width 104 height 30
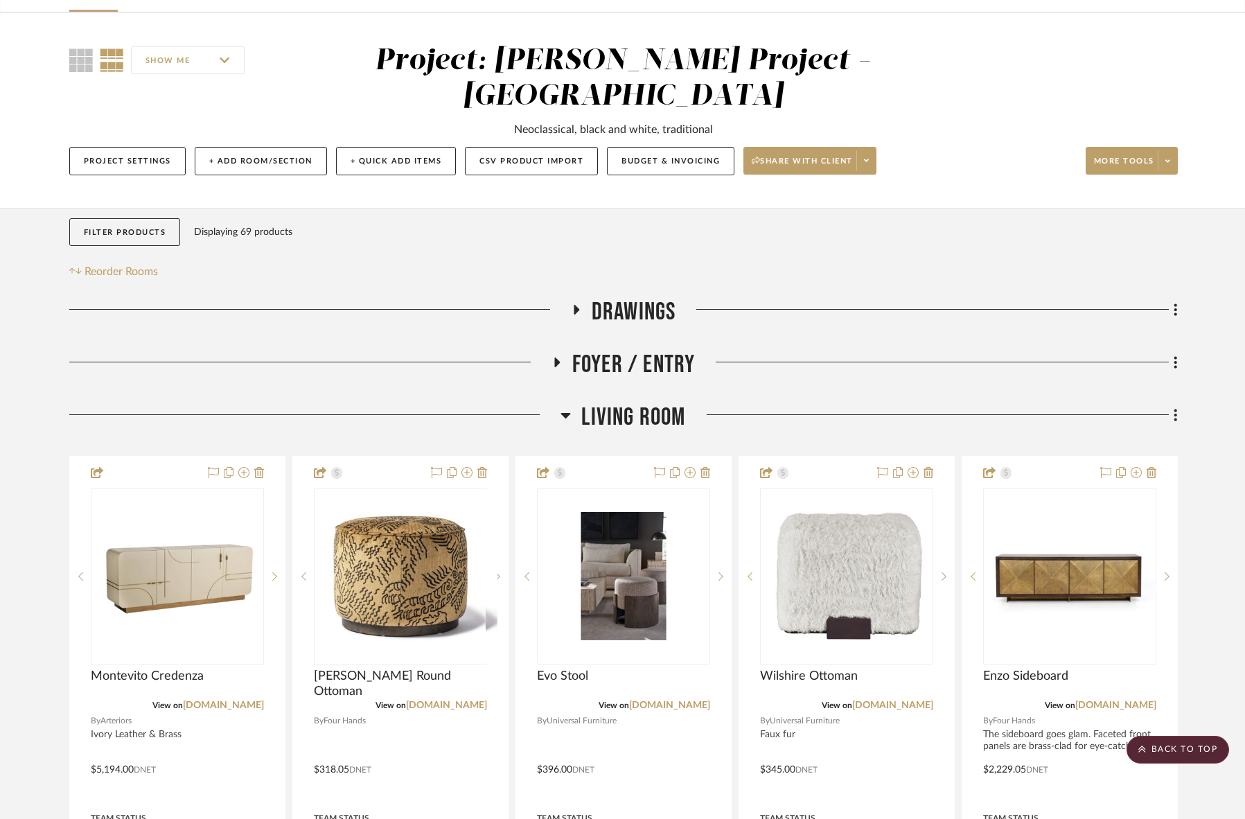
scroll to position [0, 0]
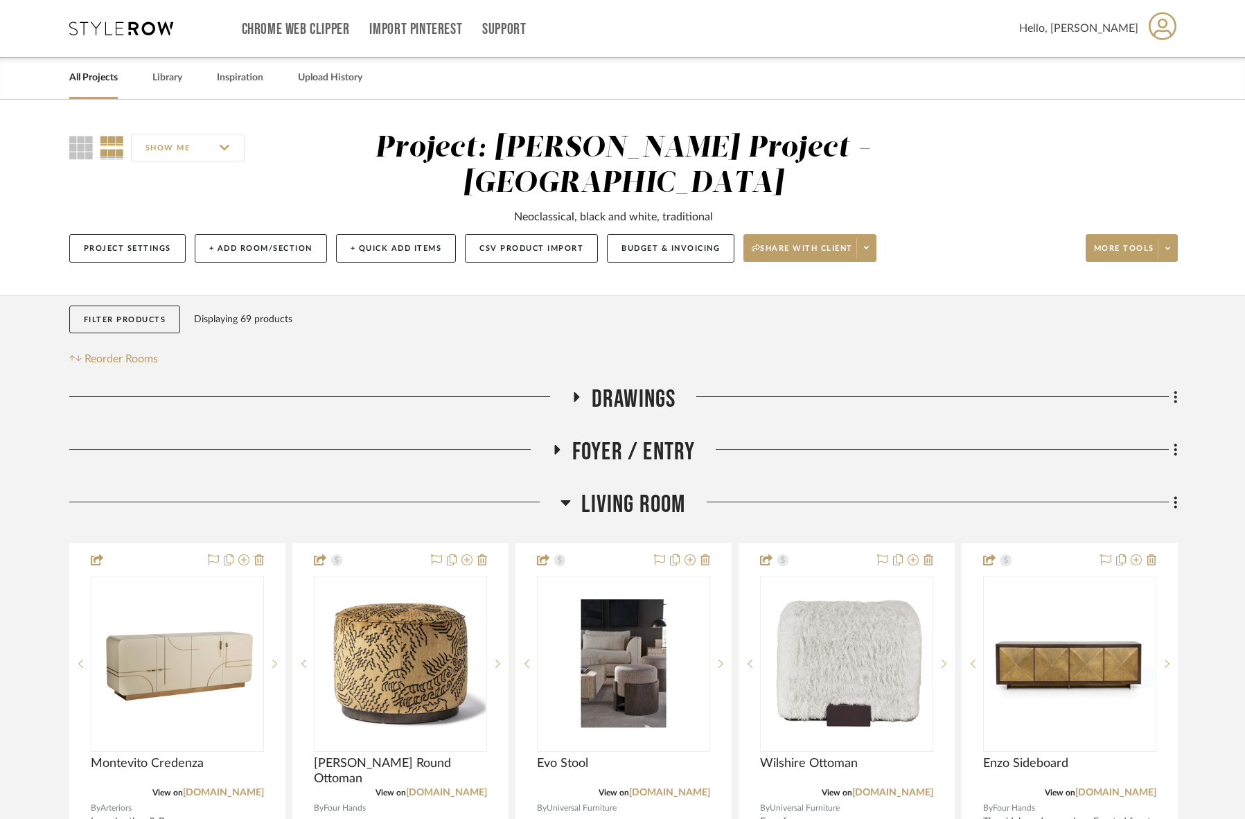
click at [624, 490] on span "Living Room" at bounding box center [633, 505] width 104 height 30
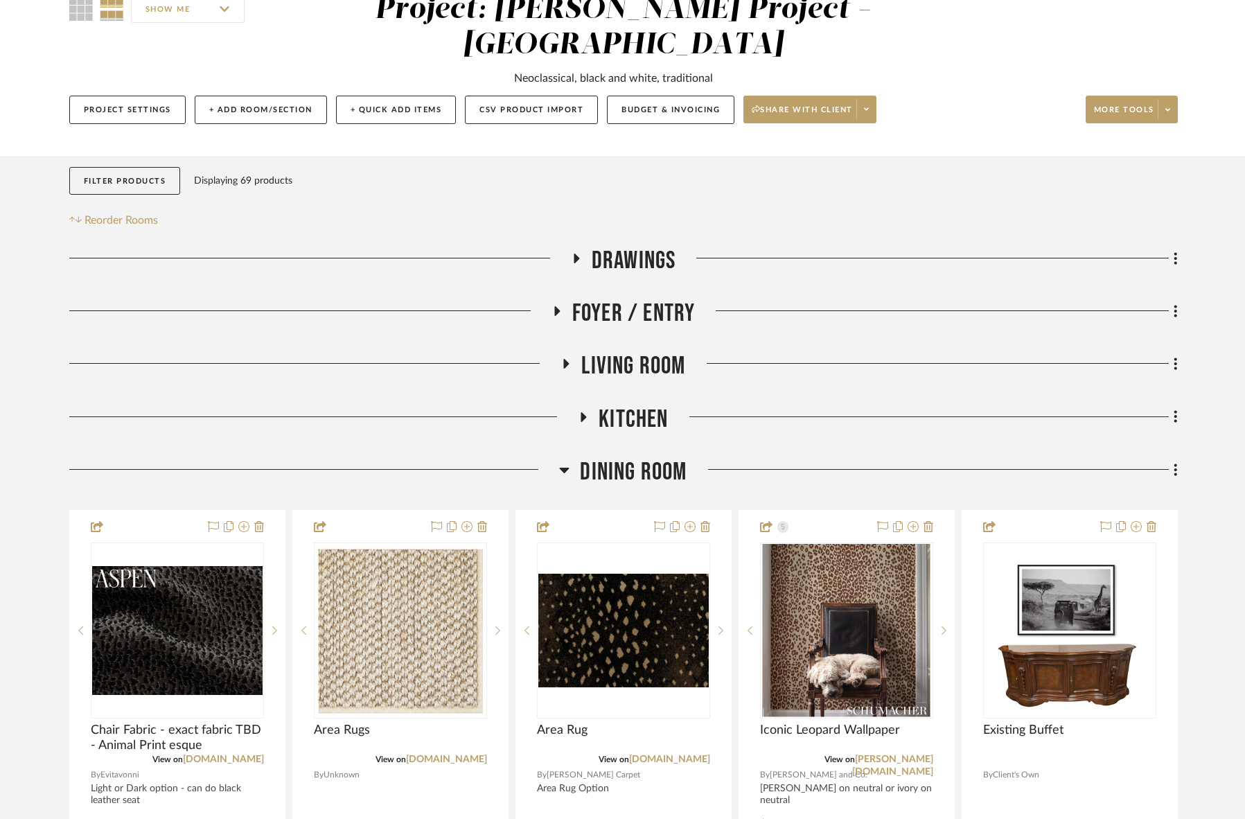
scroll to position [144, 0]
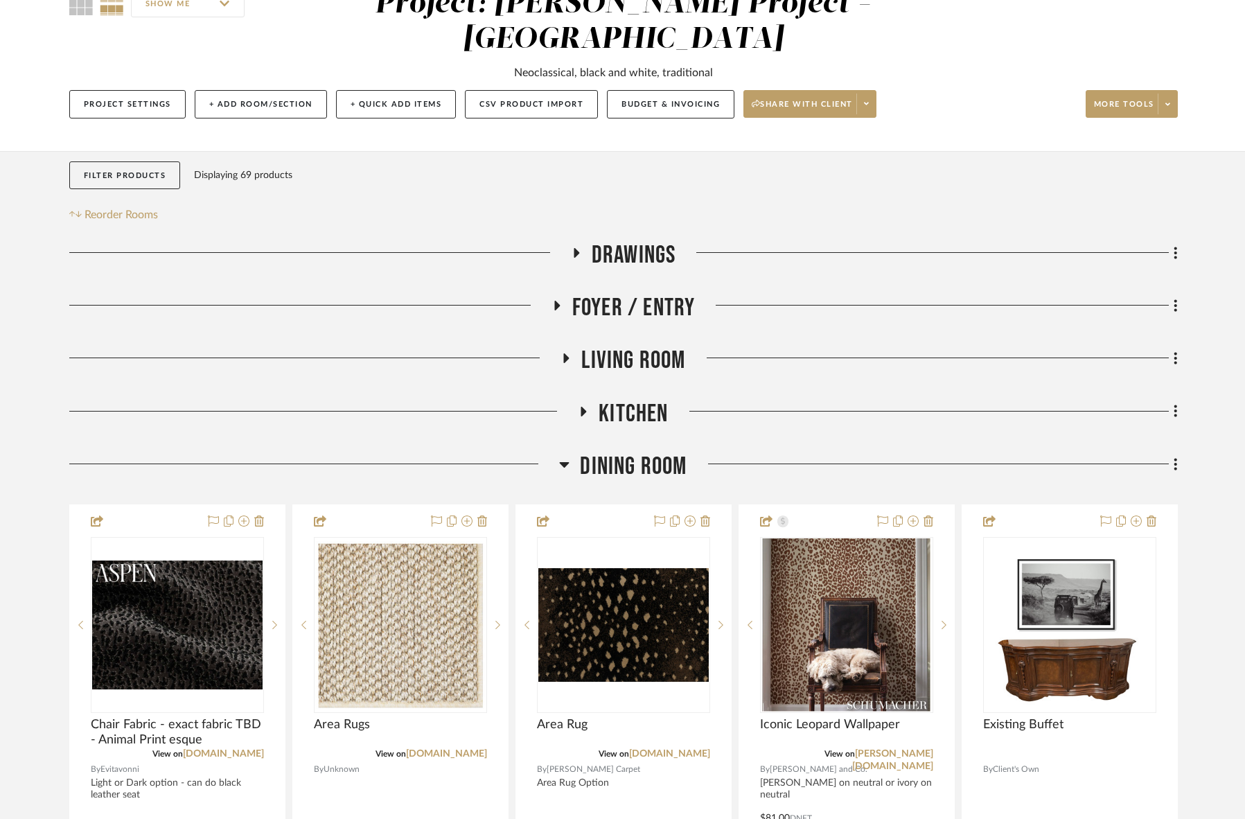
click at [633, 452] on span "Dining Room" at bounding box center [633, 467] width 107 height 30
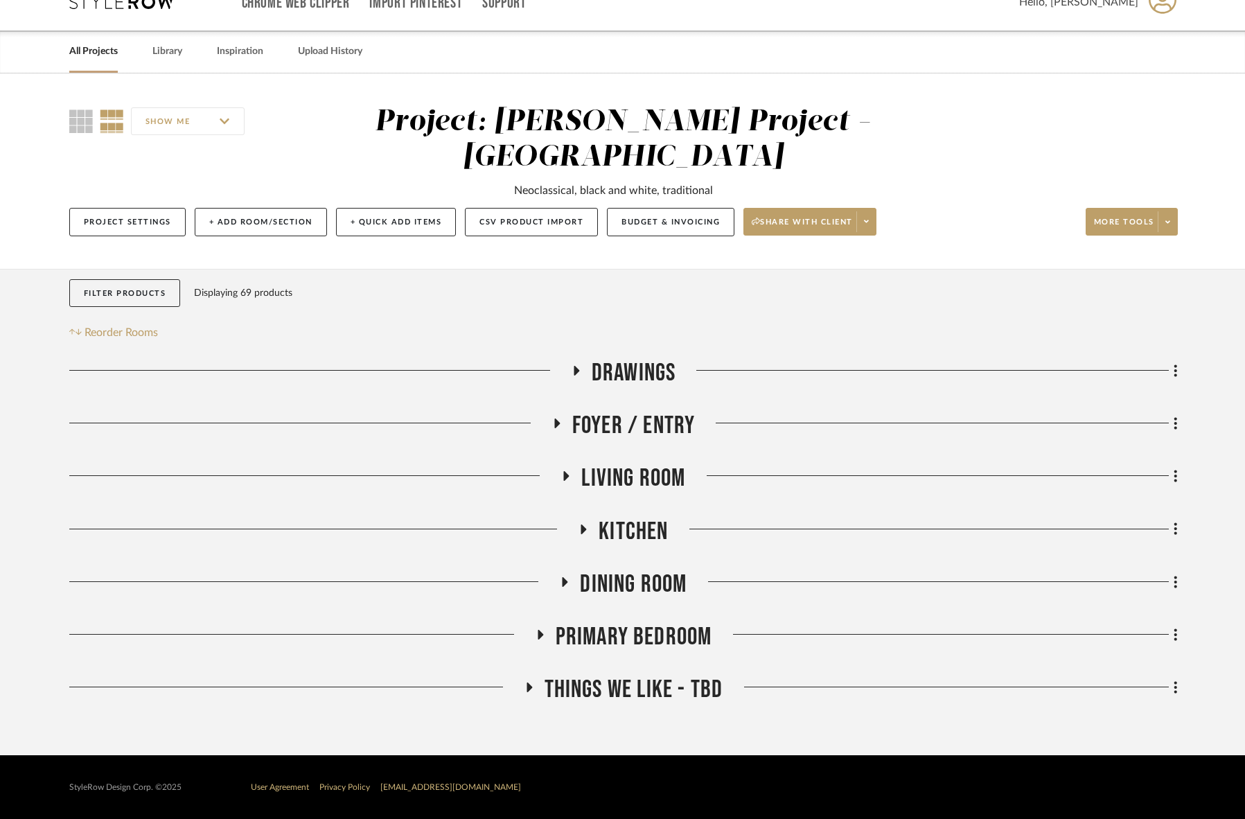
scroll to position [0, 0]
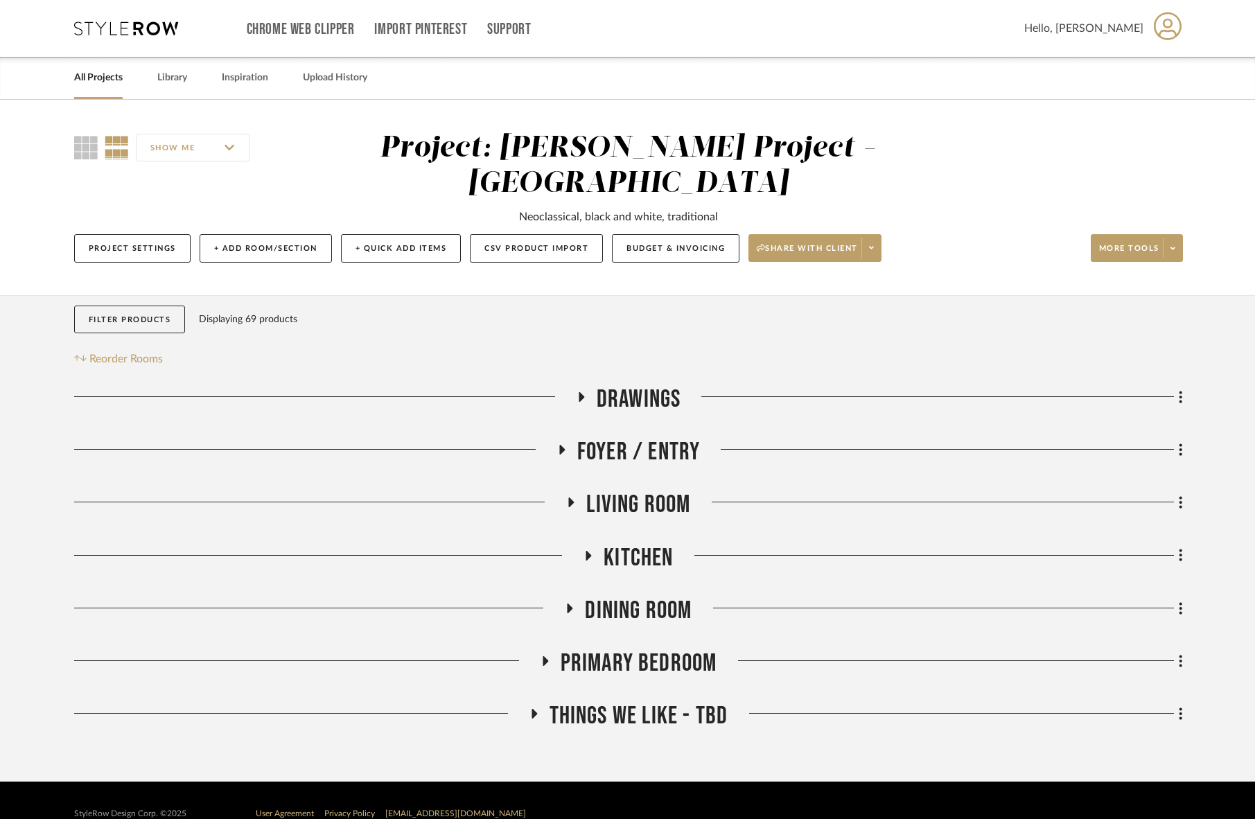
click at [662, 649] on span "Primary Bedroom" at bounding box center [639, 664] width 157 height 30
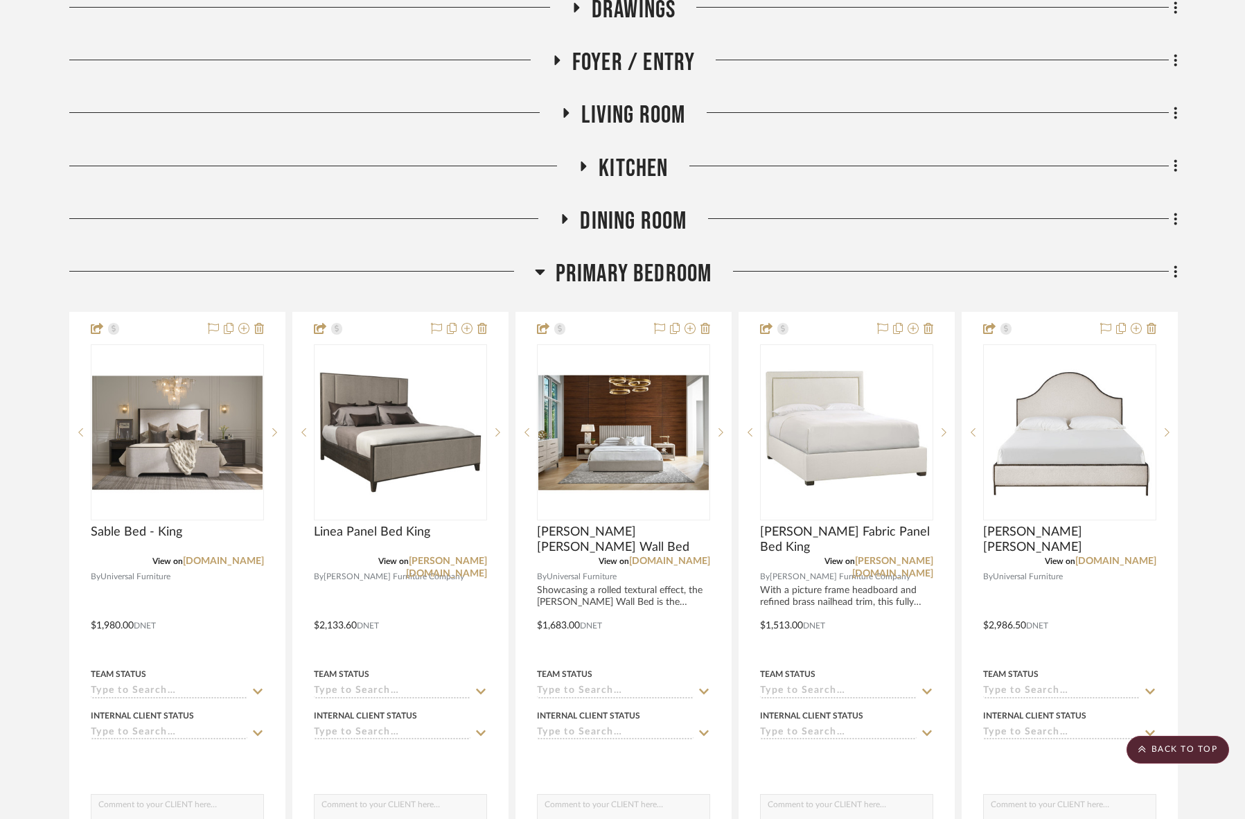
scroll to position [672, 0]
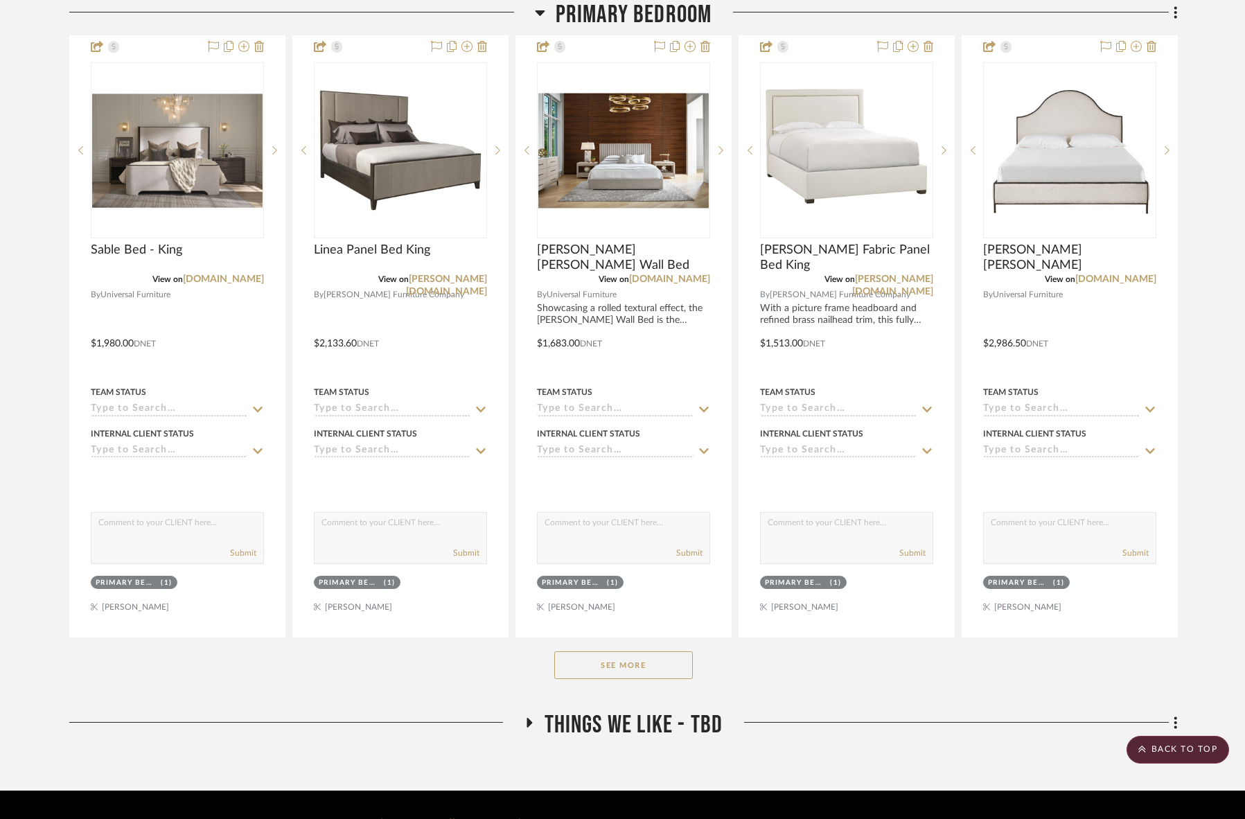
click at [642, 651] on button "See More" at bounding box center [623, 665] width 139 height 28
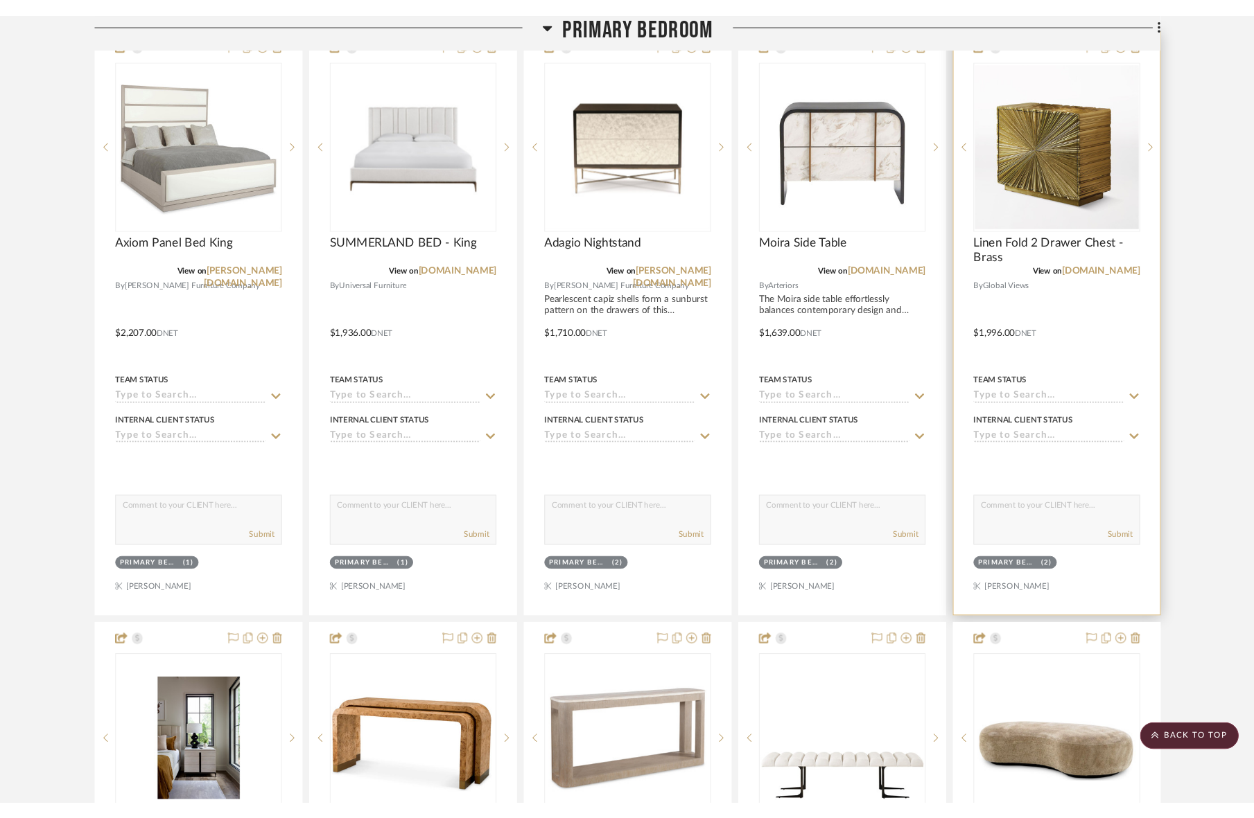
scroll to position [1295, 0]
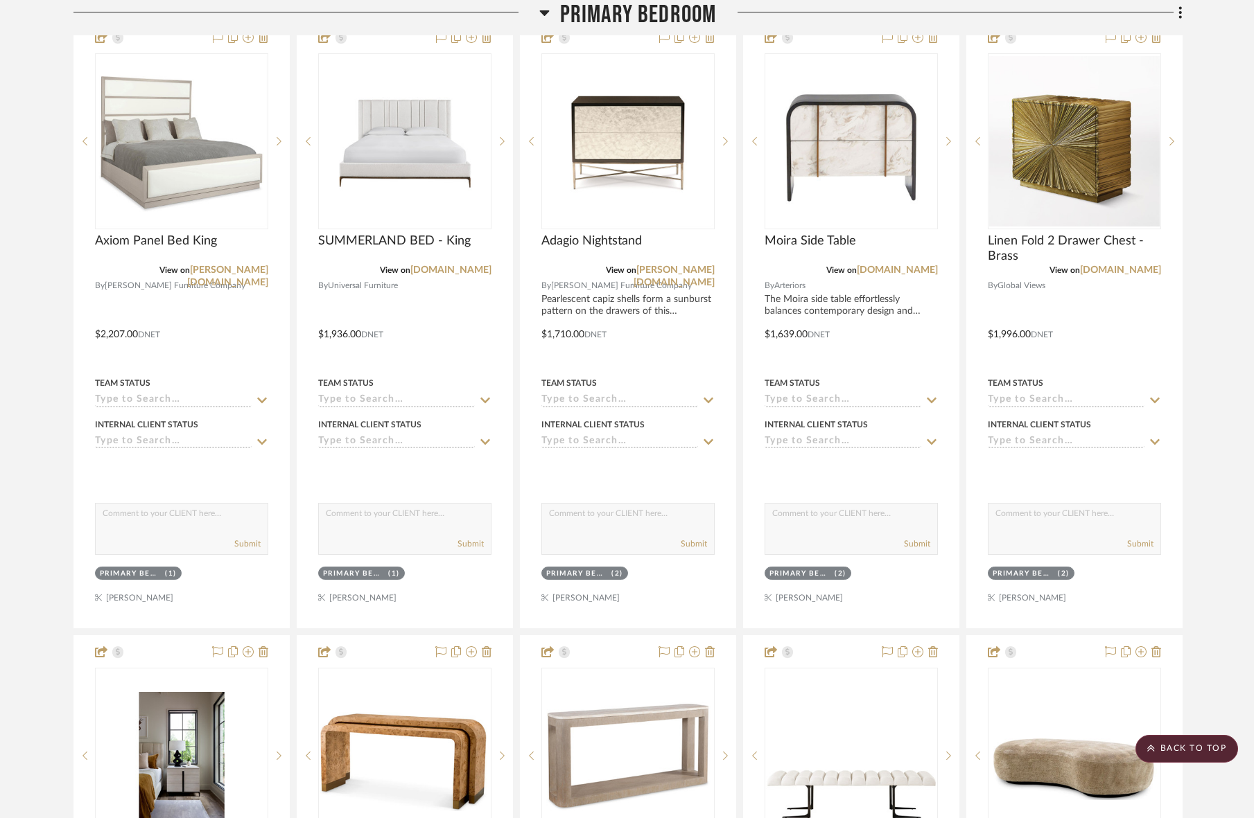
click at [605, 15] on span "Primary Bedroom" at bounding box center [638, 15] width 157 height 30
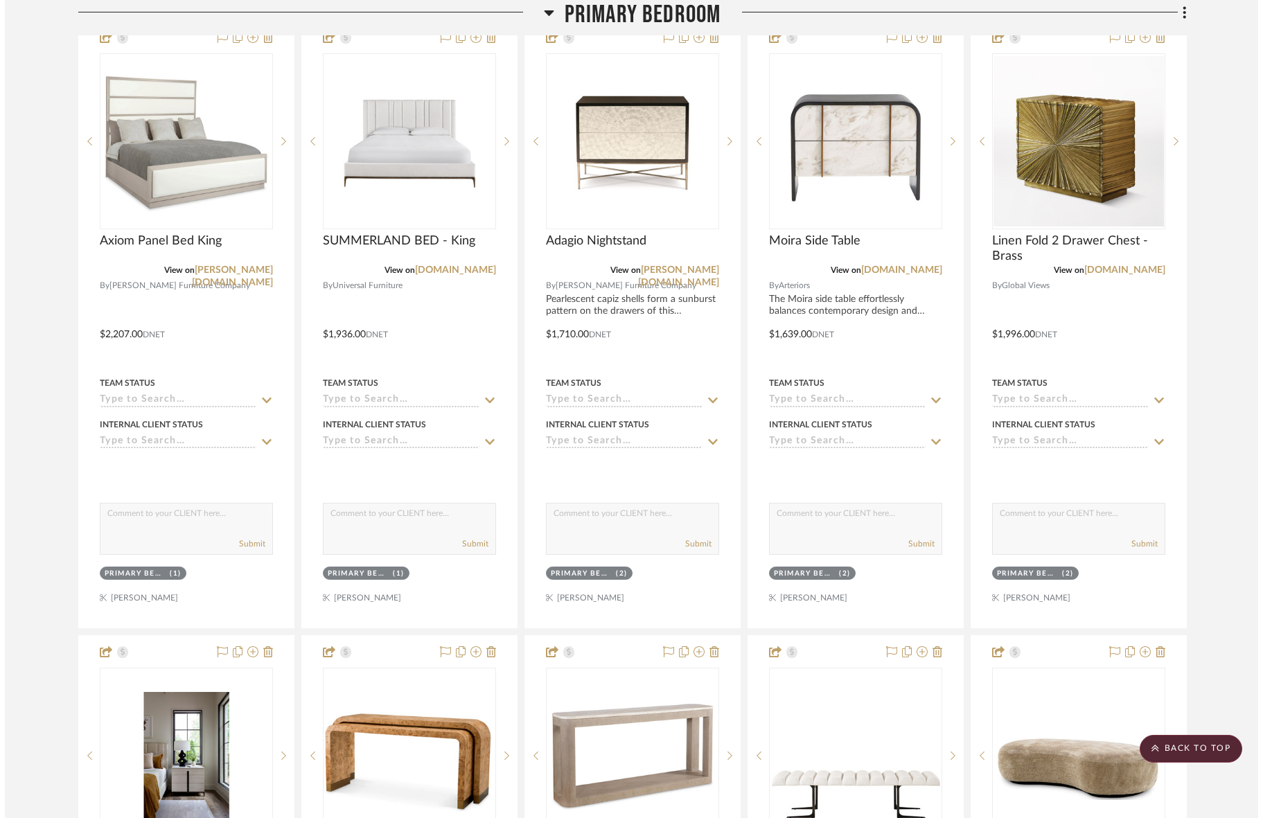
scroll to position [0, 0]
